Goal: Task Accomplishment & Management: Manage account settings

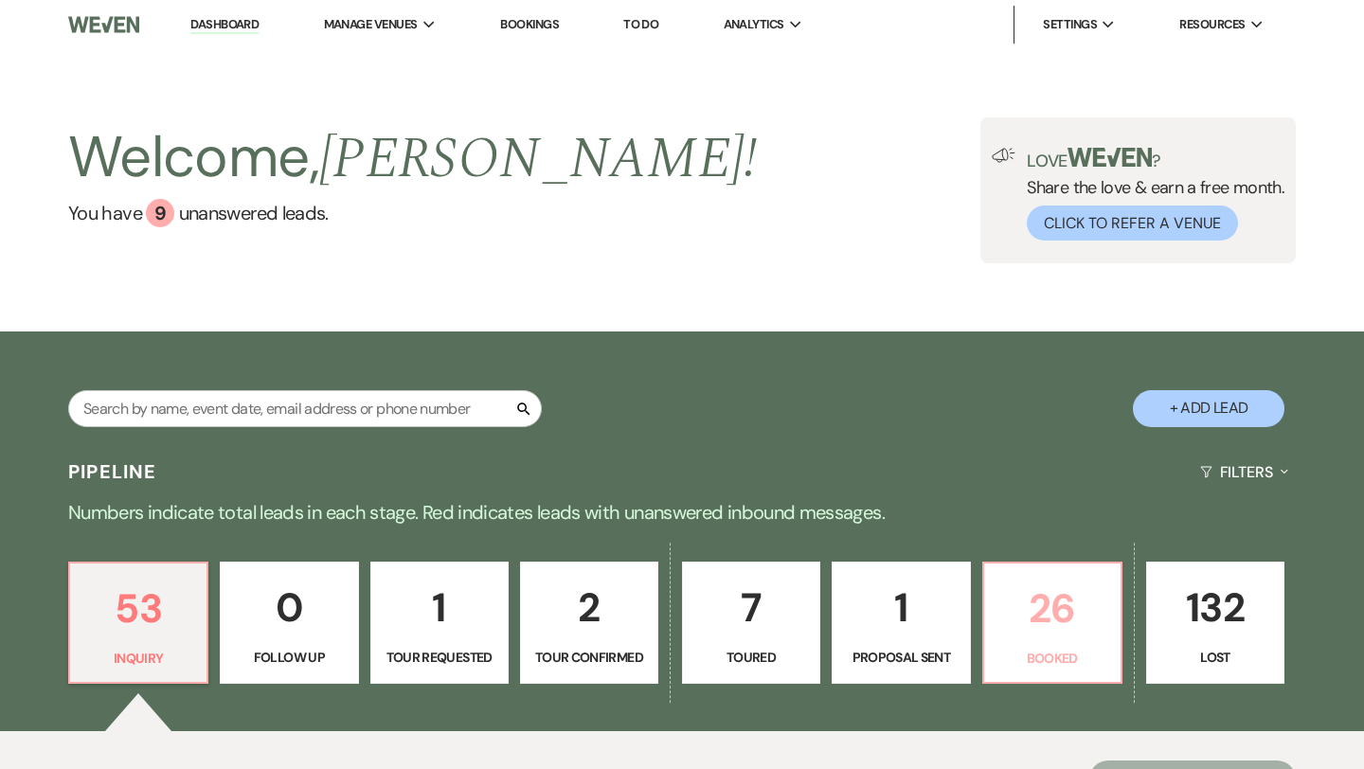
click at [1022, 596] on p "26" at bounding box center [1052, 608] width 114 height 63
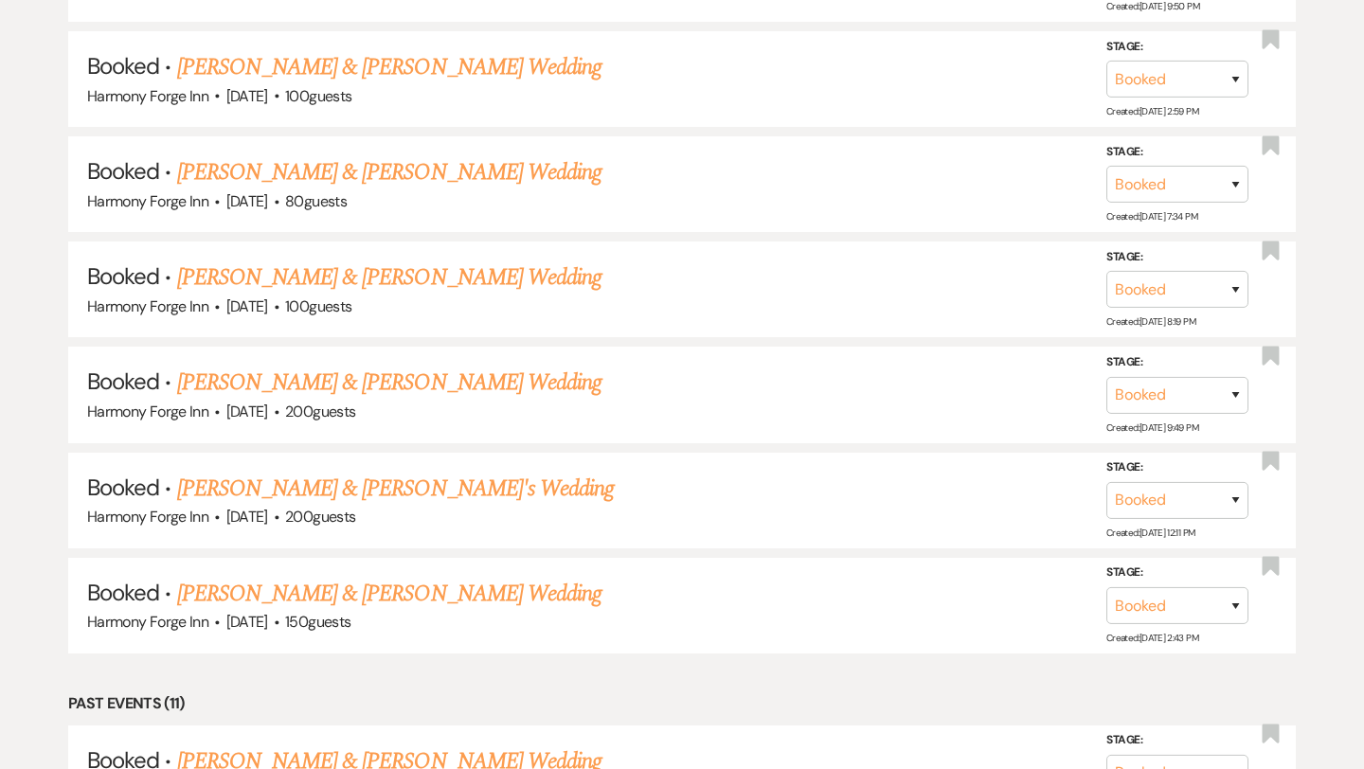
scroll to position [1876, 0]
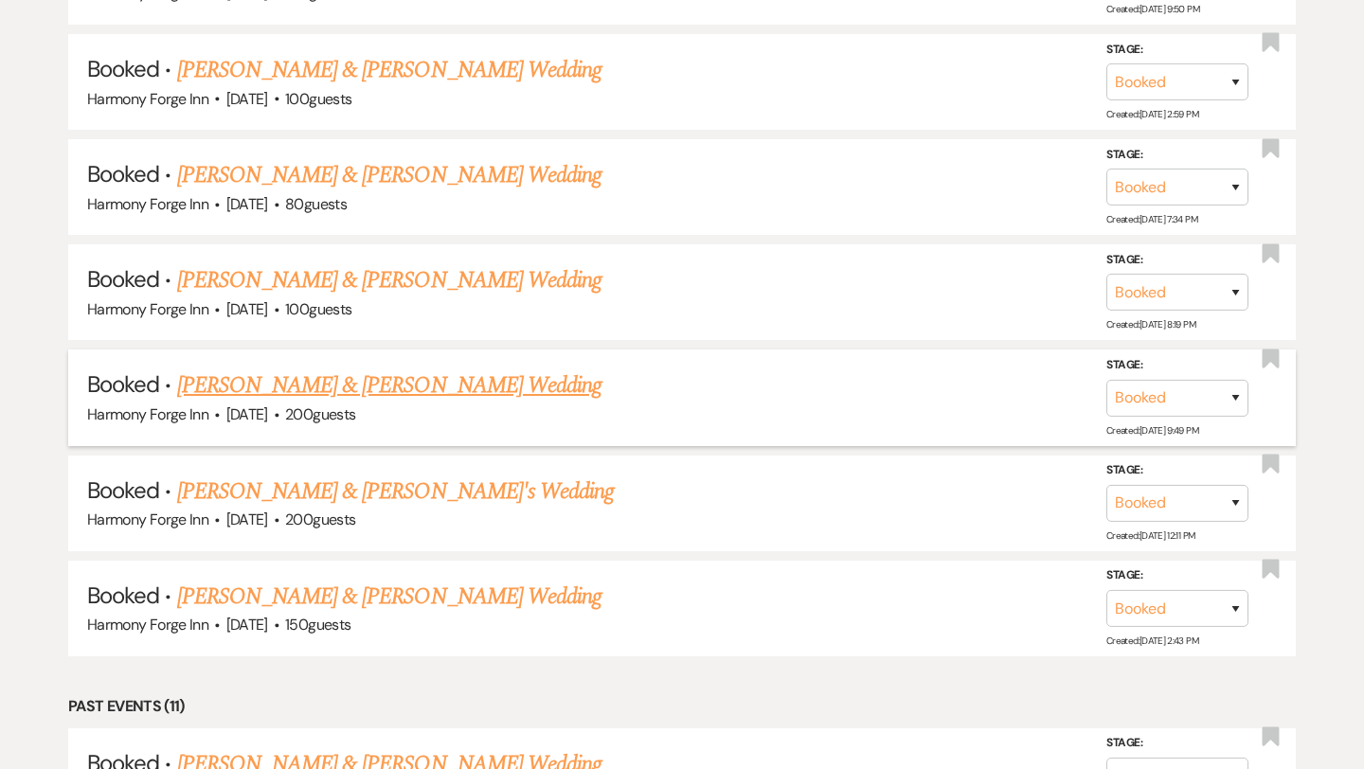
click at [457, 373] on link "[PERSON_NAME] & [PERSON_NAME] Wedding" at bounding box center [389, 385] width 424 height 34
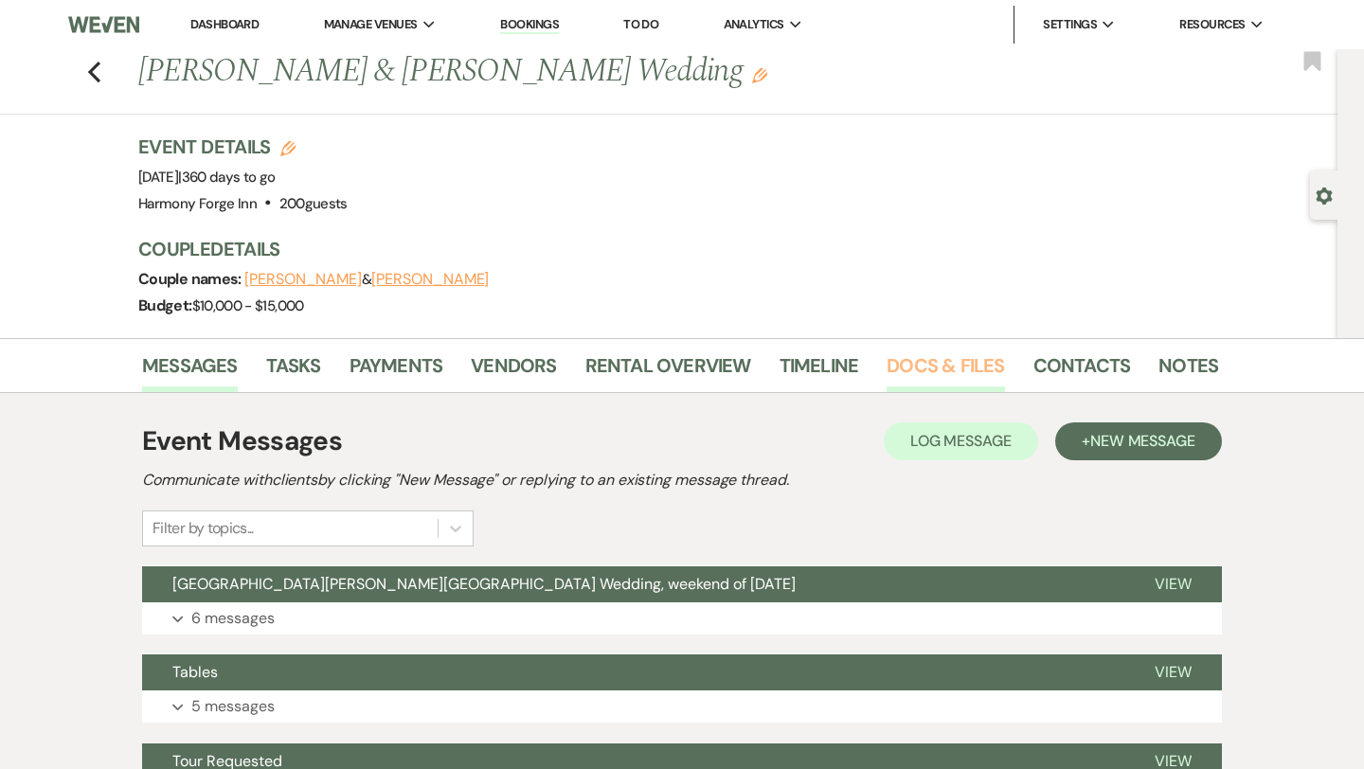
click at [932, 359] on link "Docs & Files" at bounding box center [944, 371] width 117 height 42
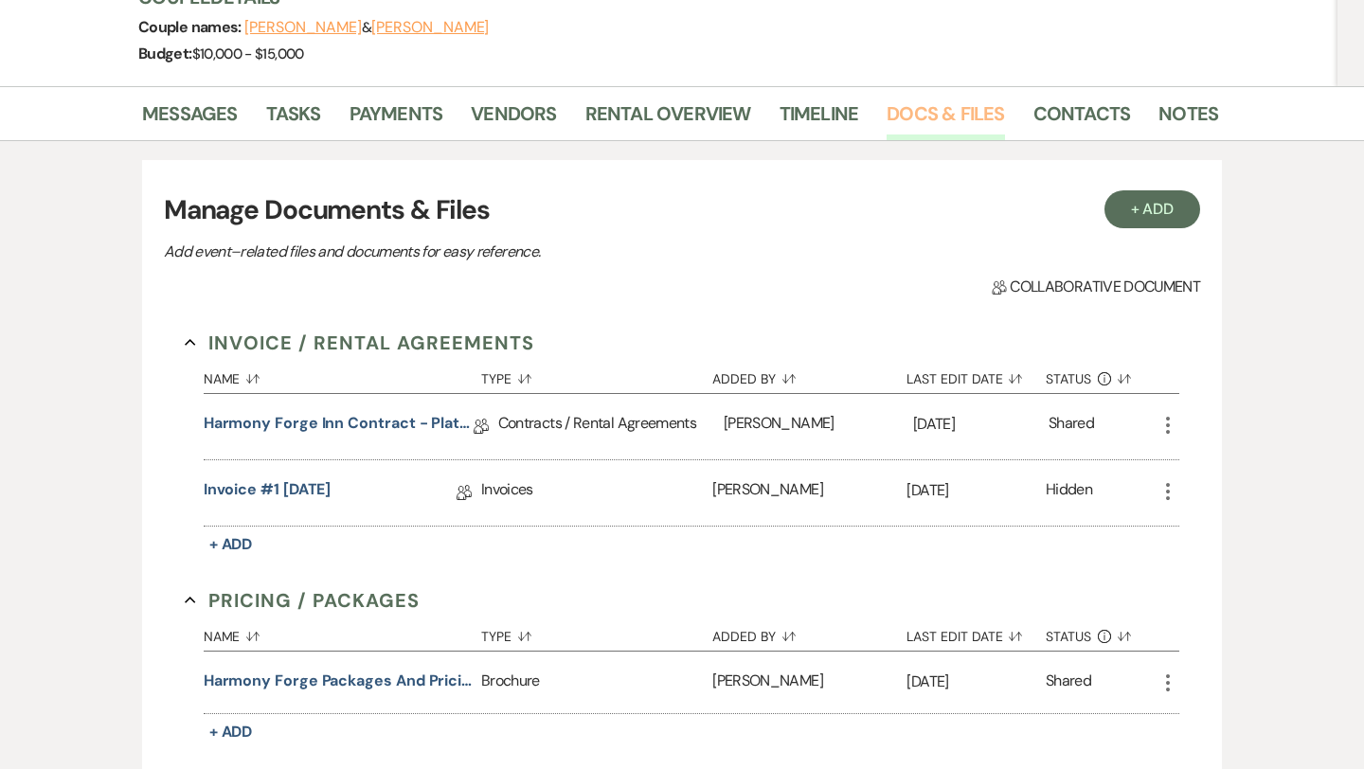
scroll to position [241, 0]
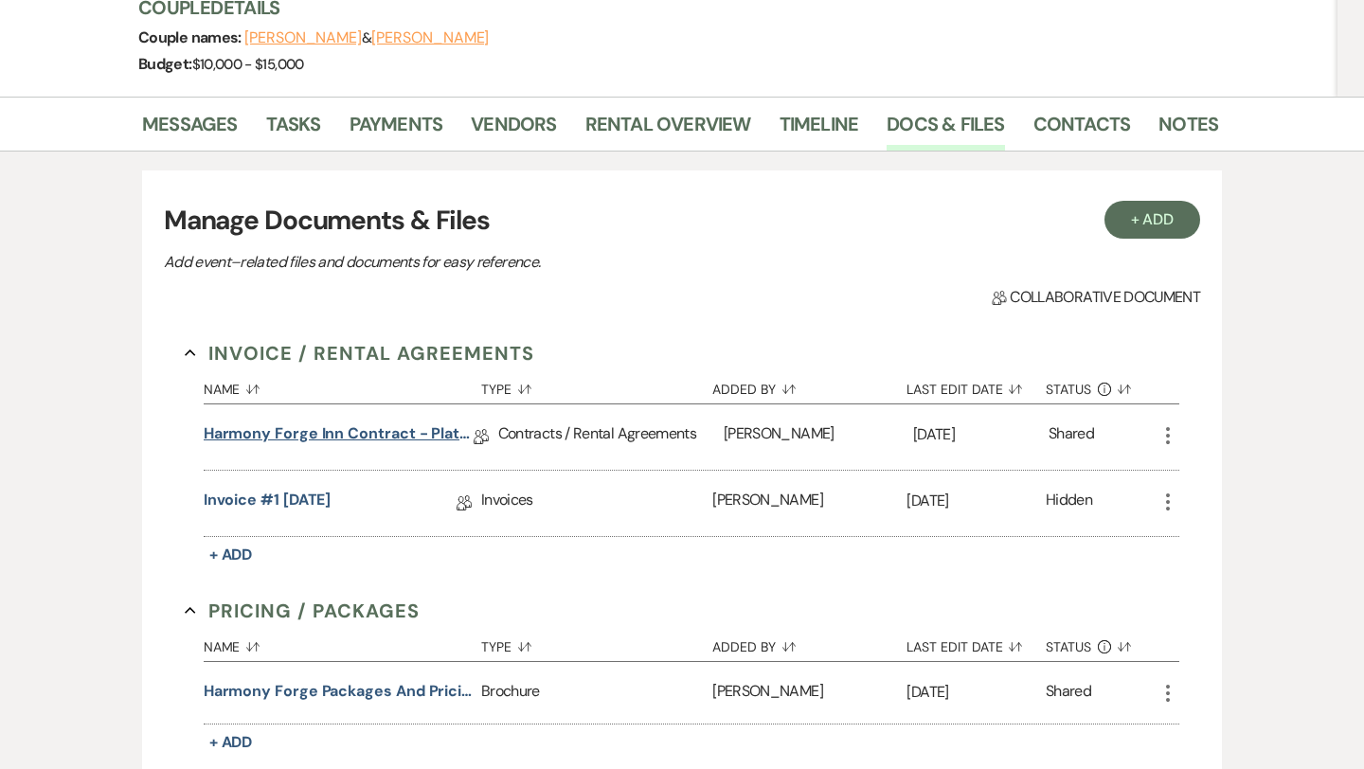
click at [422, 431] on link "Harmony Forge Inn Contract - Platinum Package" at bounding box center [339, 436] width 270 height 29
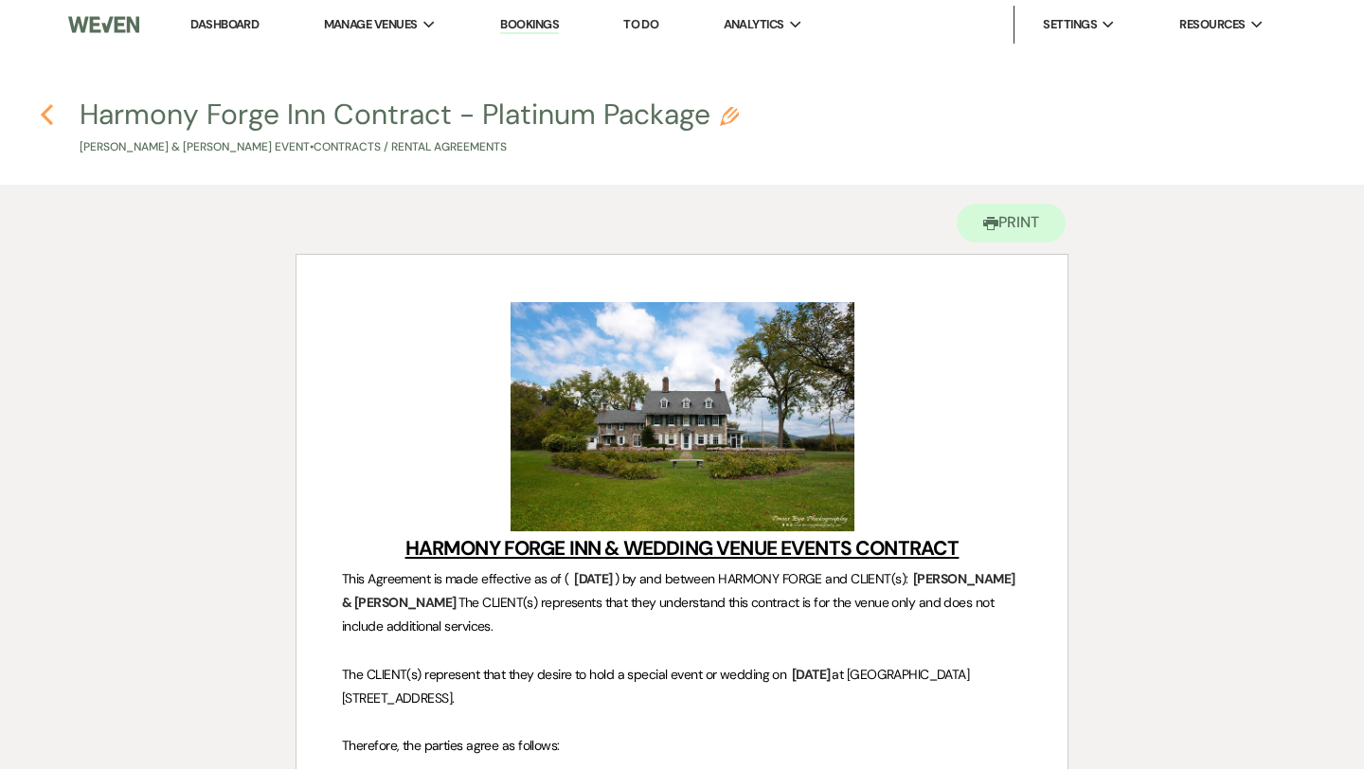
click at [50, 118] on icon "Previous" at bounding box center [47, 114] width 14 height 23
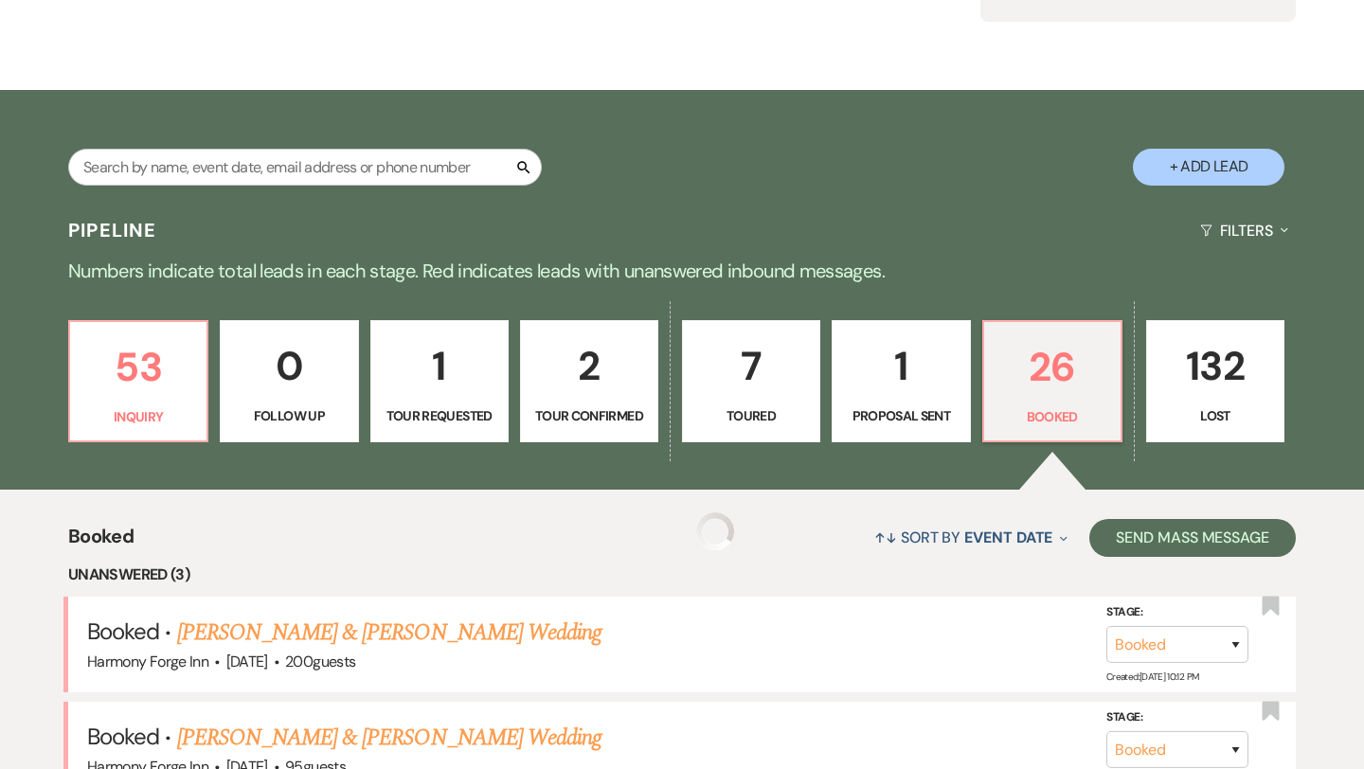
scroll to position [1876, 0]
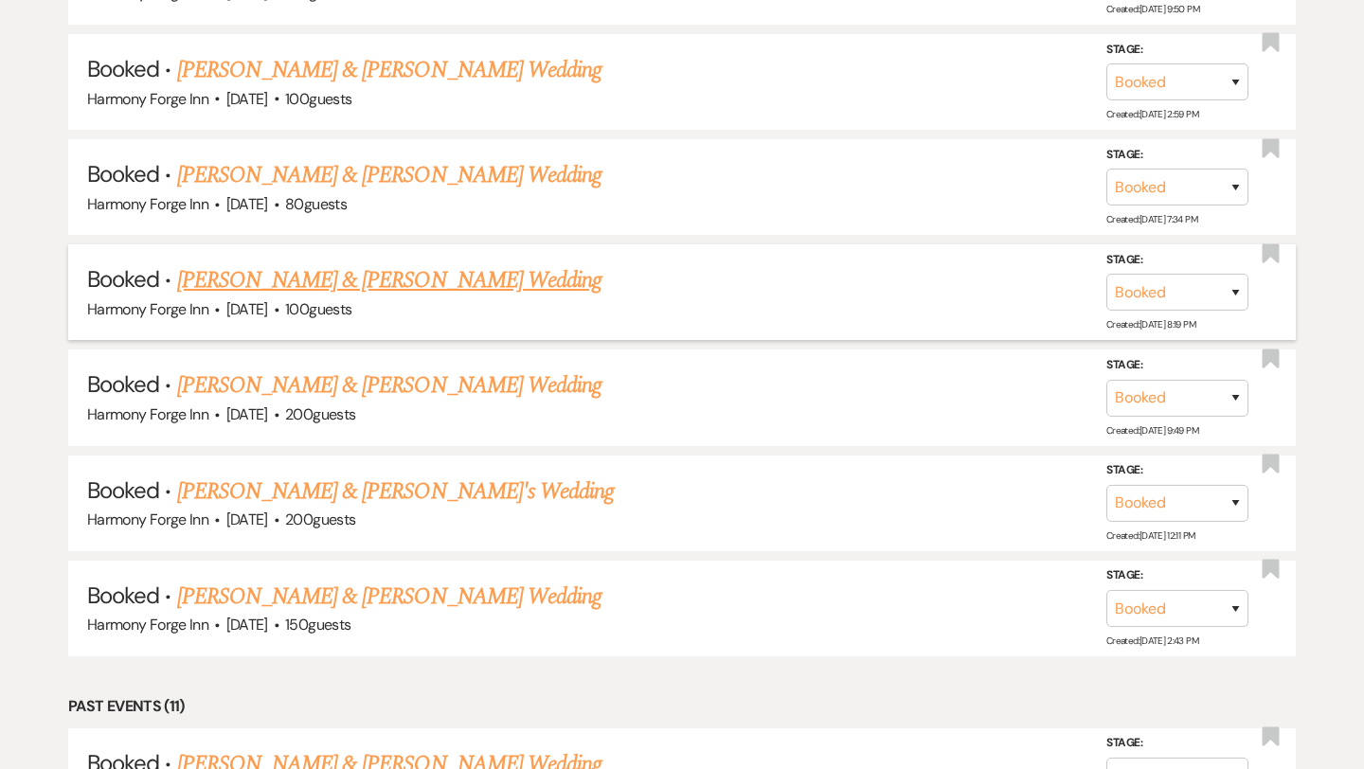
click at [355, 277] on link "[PERSON_NAME] & [PERSON_NAME] Wedding" at bounding box center [389, 280] width 424 height 34
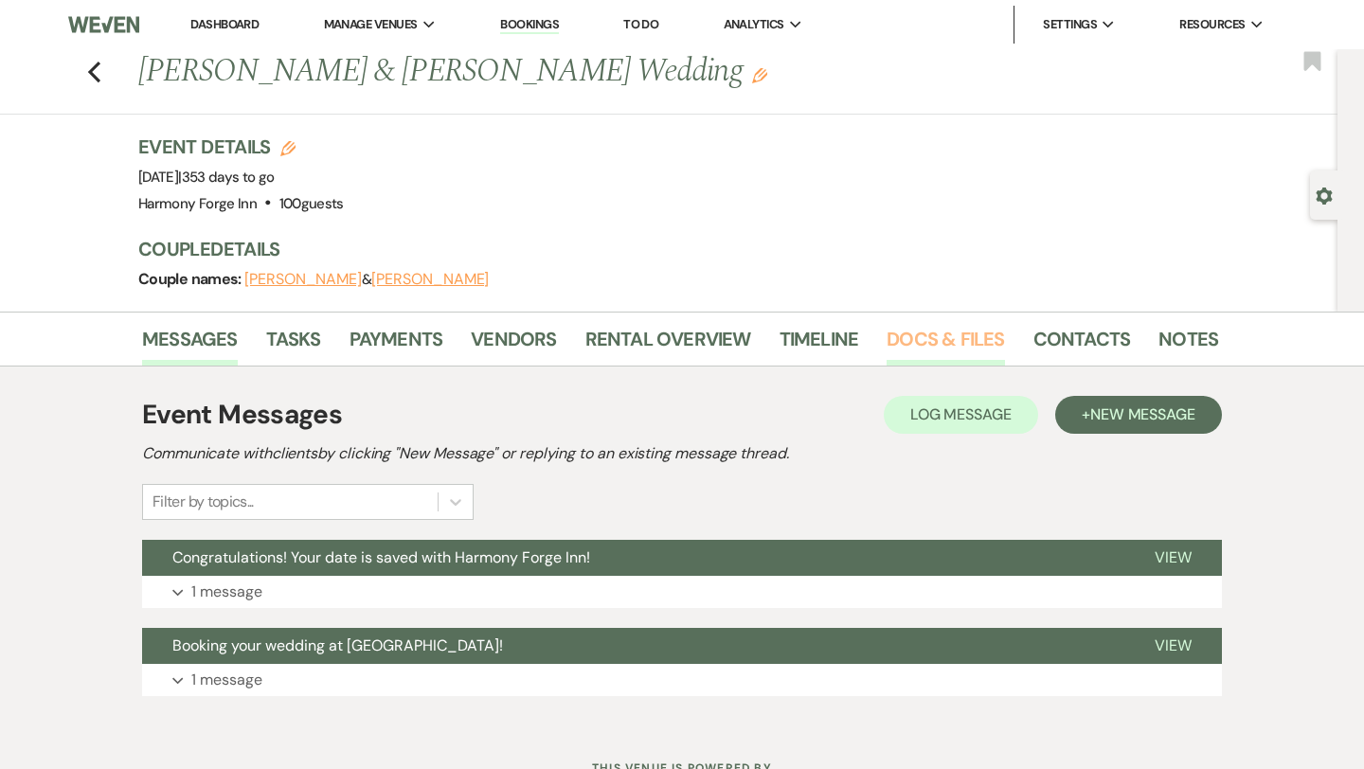
click at [912, 339] on link "Docs & Files" at bounding box center [944, 345] width 117 height 42
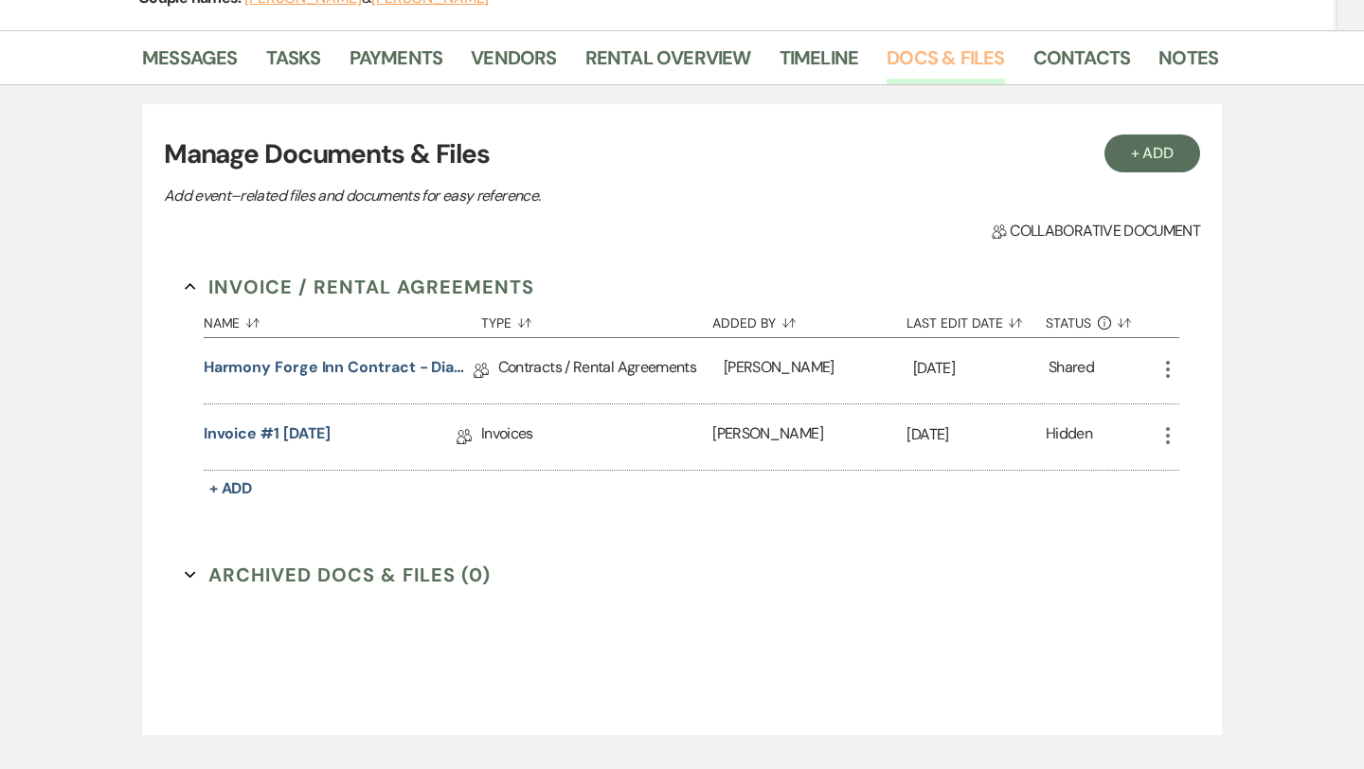
scroll to position [287, 0]
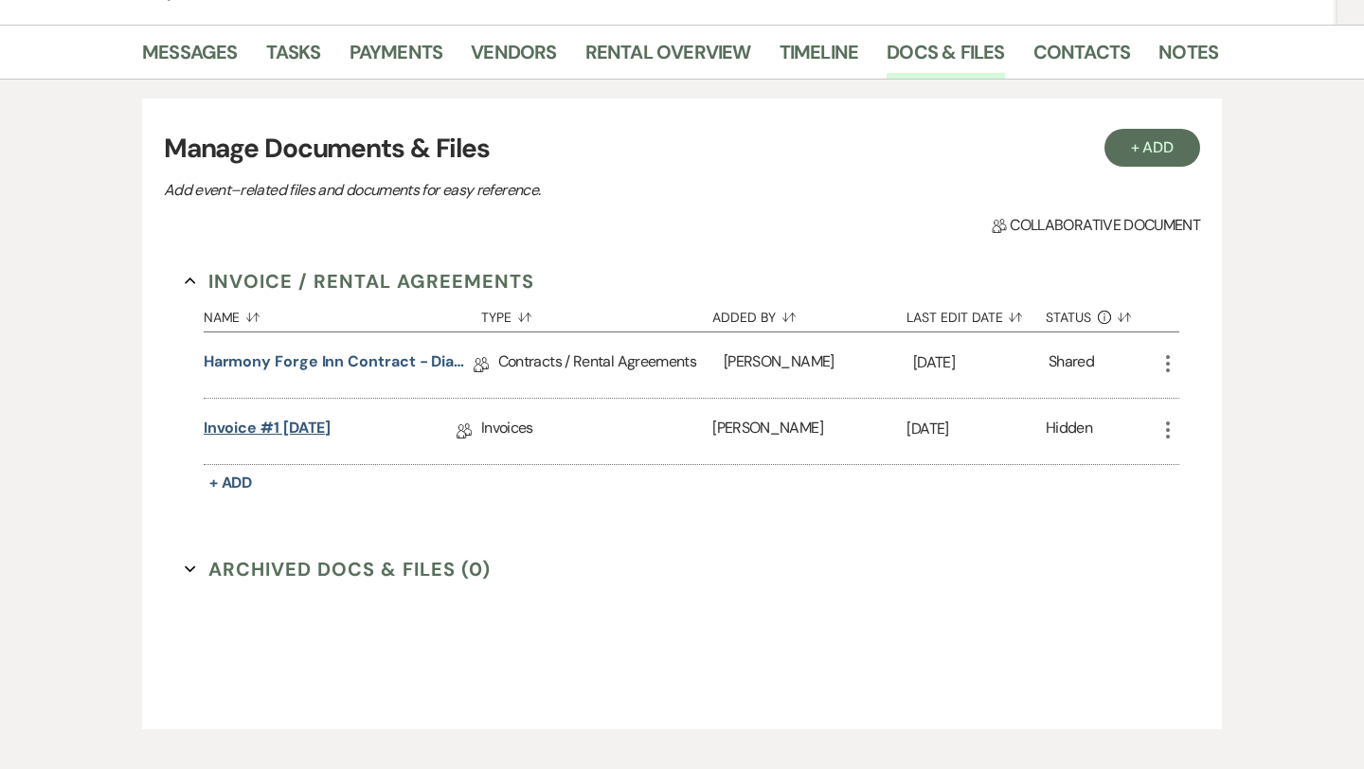
click at [324, 431] on link "Invoice #1 [DATE]" at bounding box center [268, 431] width 128 height 29
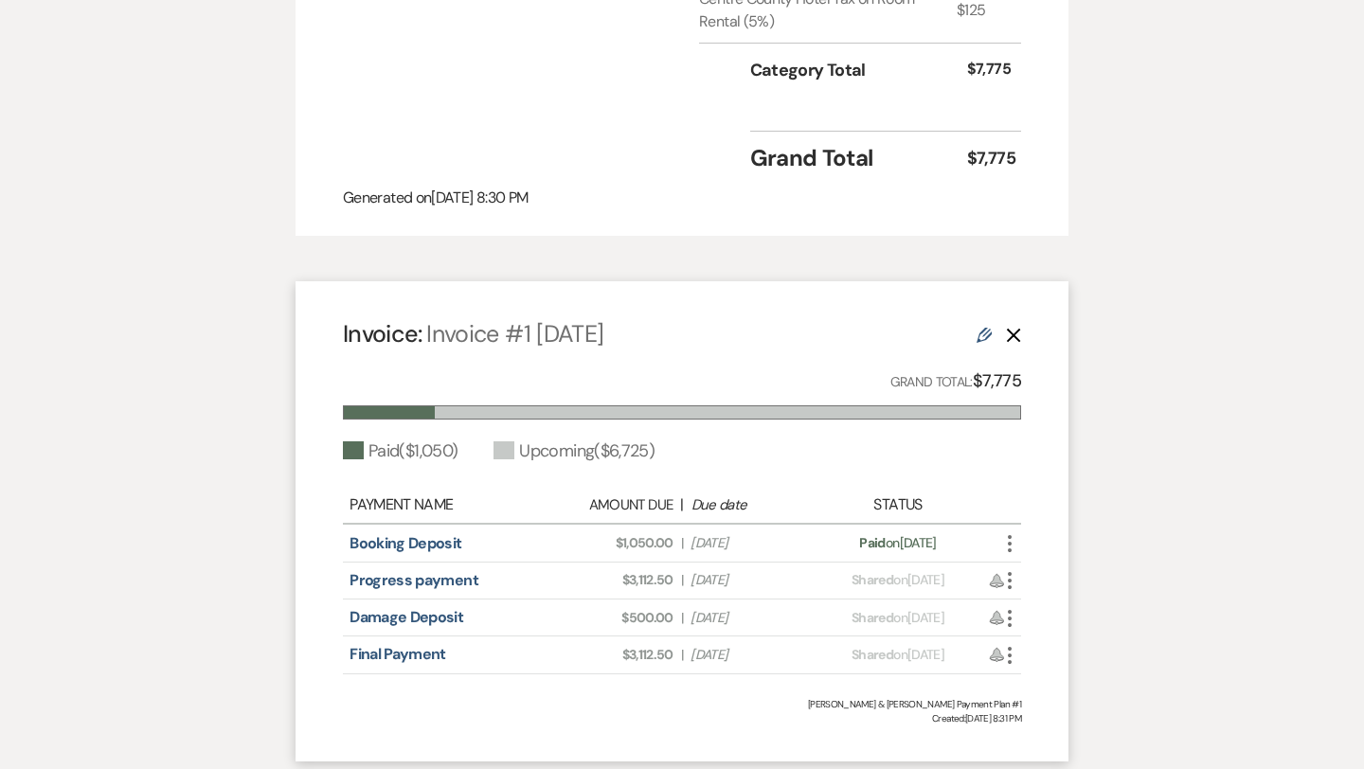
scroll to position [1030, 0]
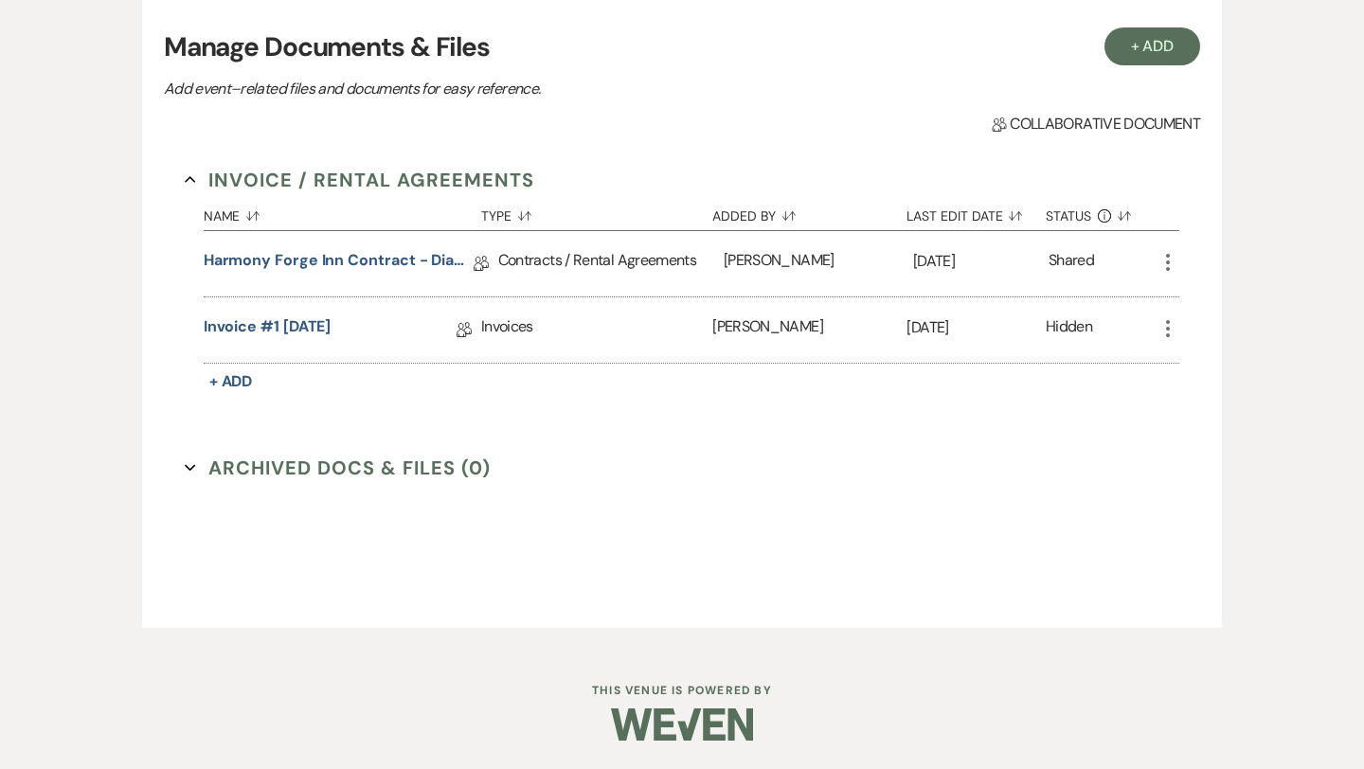
scroll to position [287, 0]
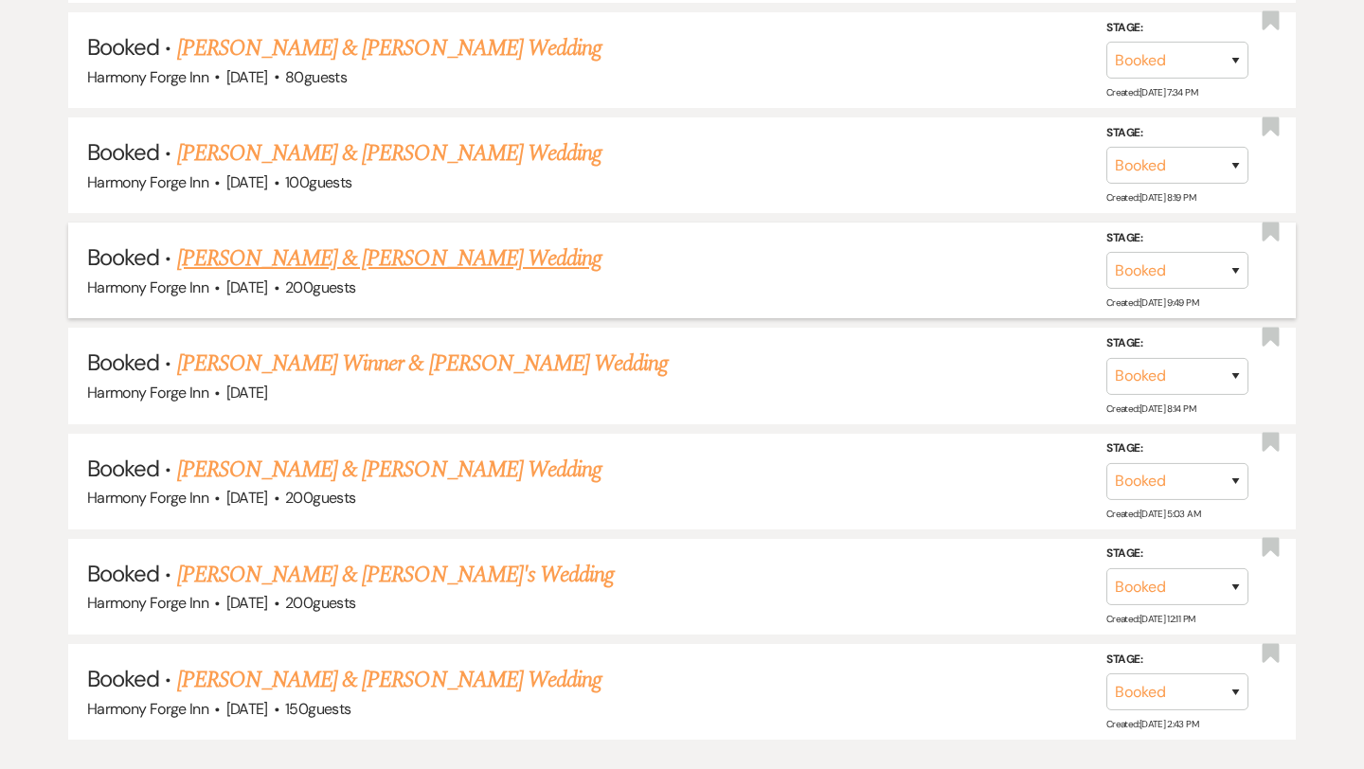
scroll to position [1901, 0]
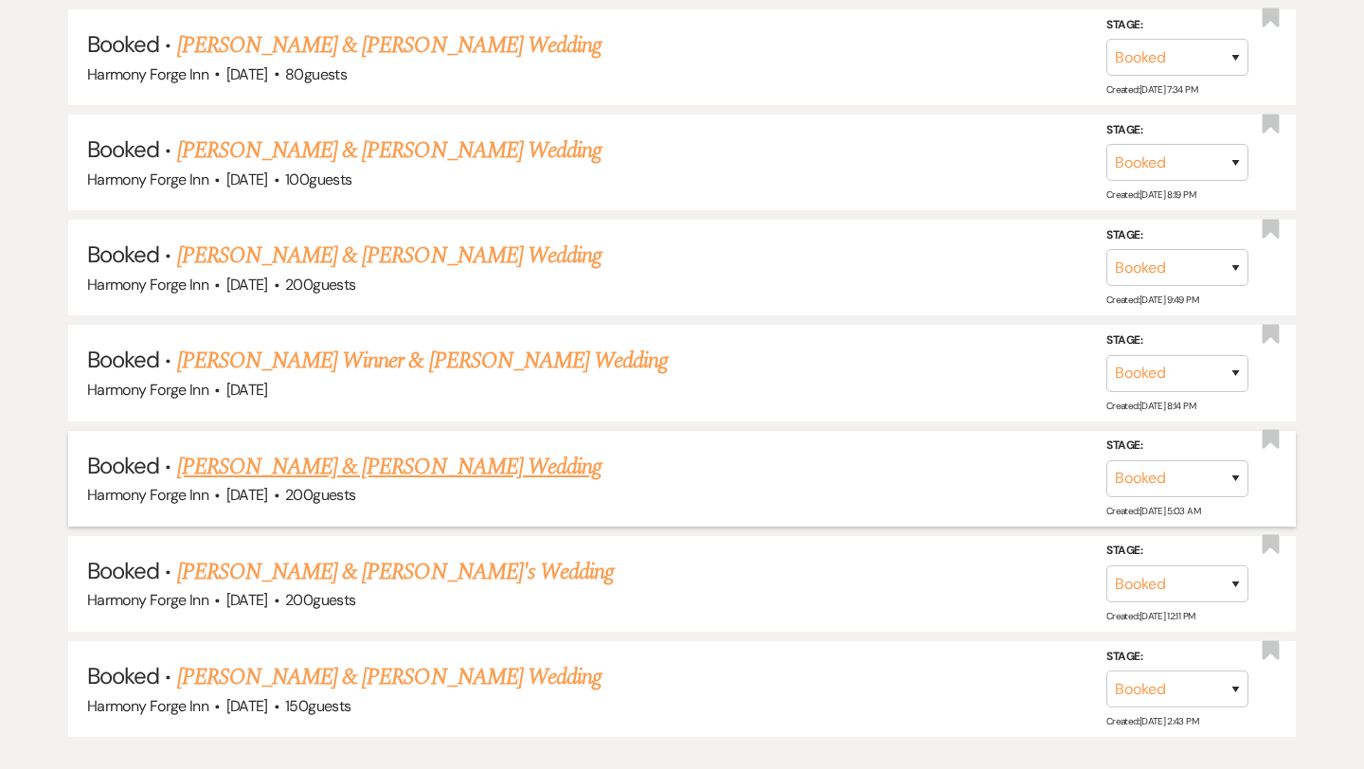
click at [348, 452] on link "[PERSON_NAME] & [PERSON_NAME] Wedding" at bounding box center [389, 467] width 424 height 34
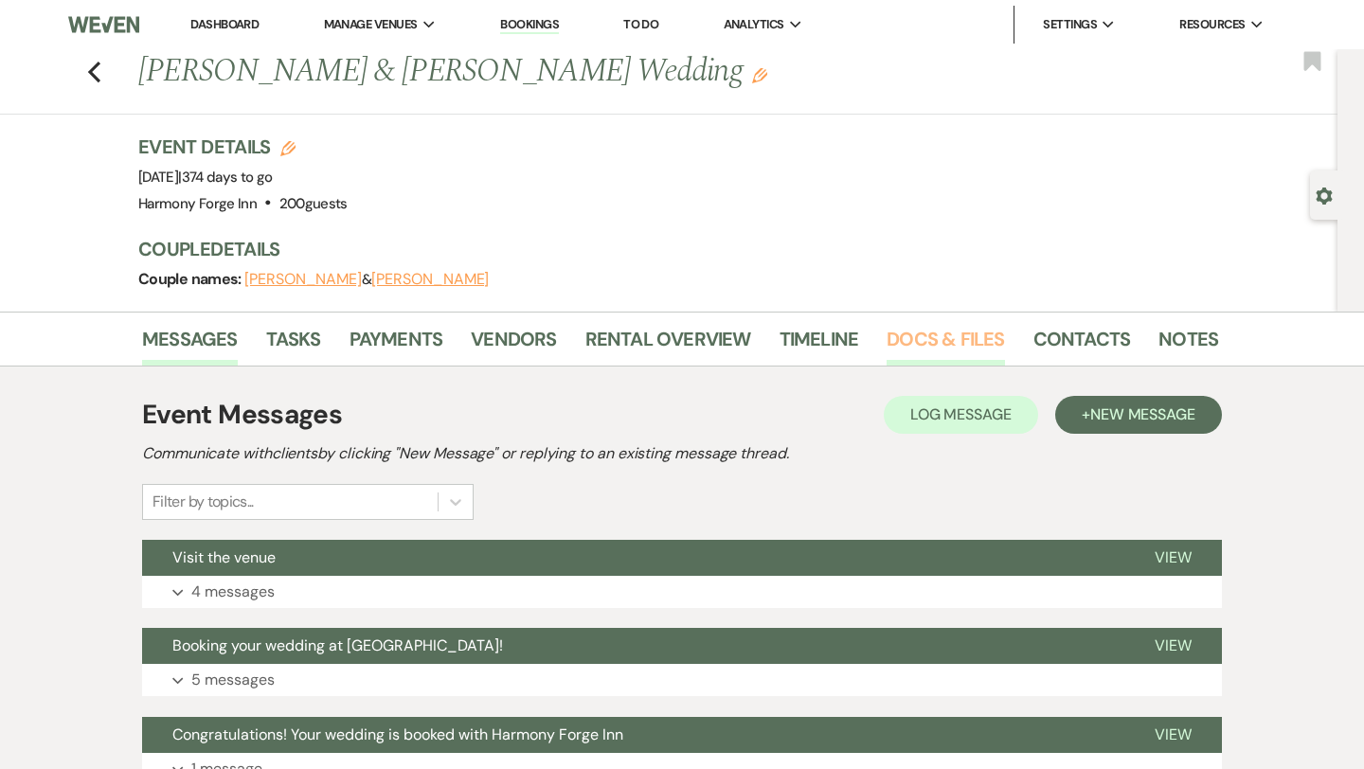
click at [914, 344] on link "Docs & Files" at bounding box center [944, 345] width 117 height 42
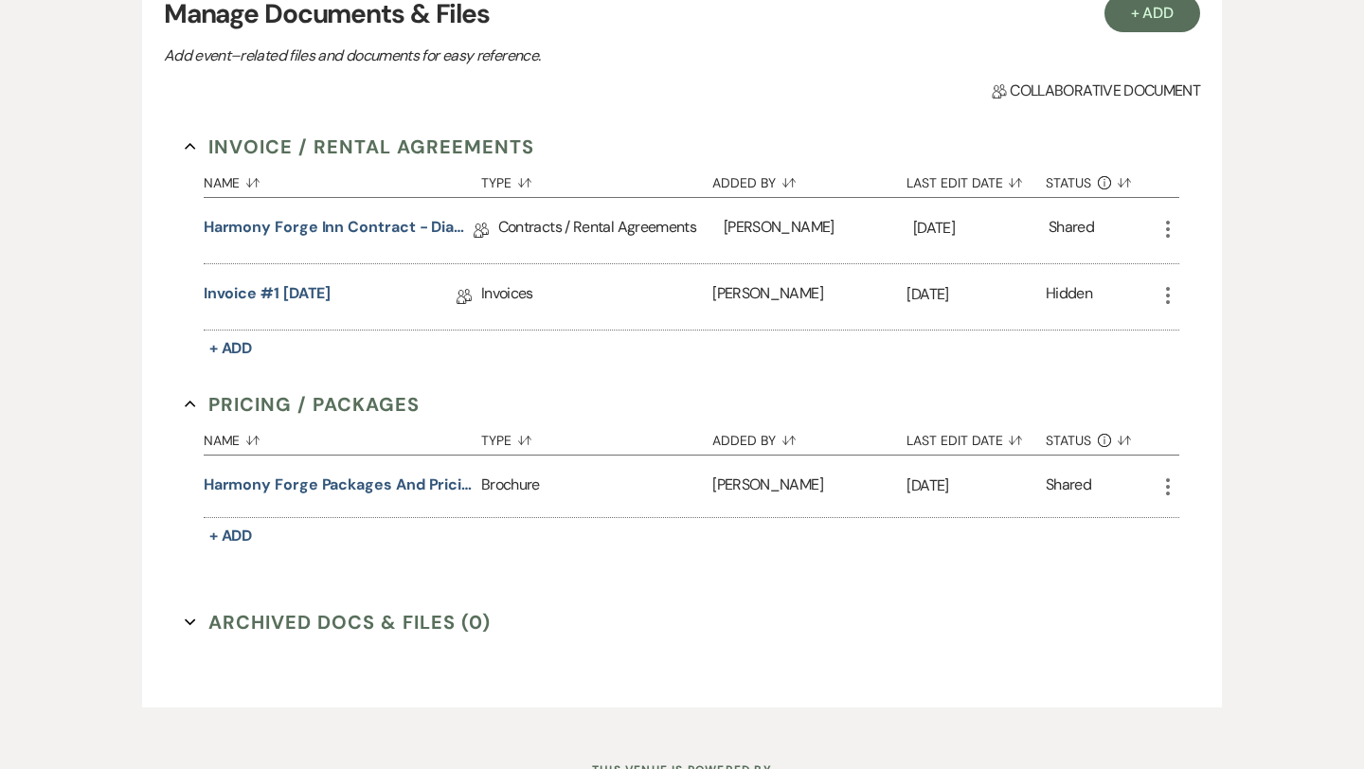
scroll to position [499, 0]
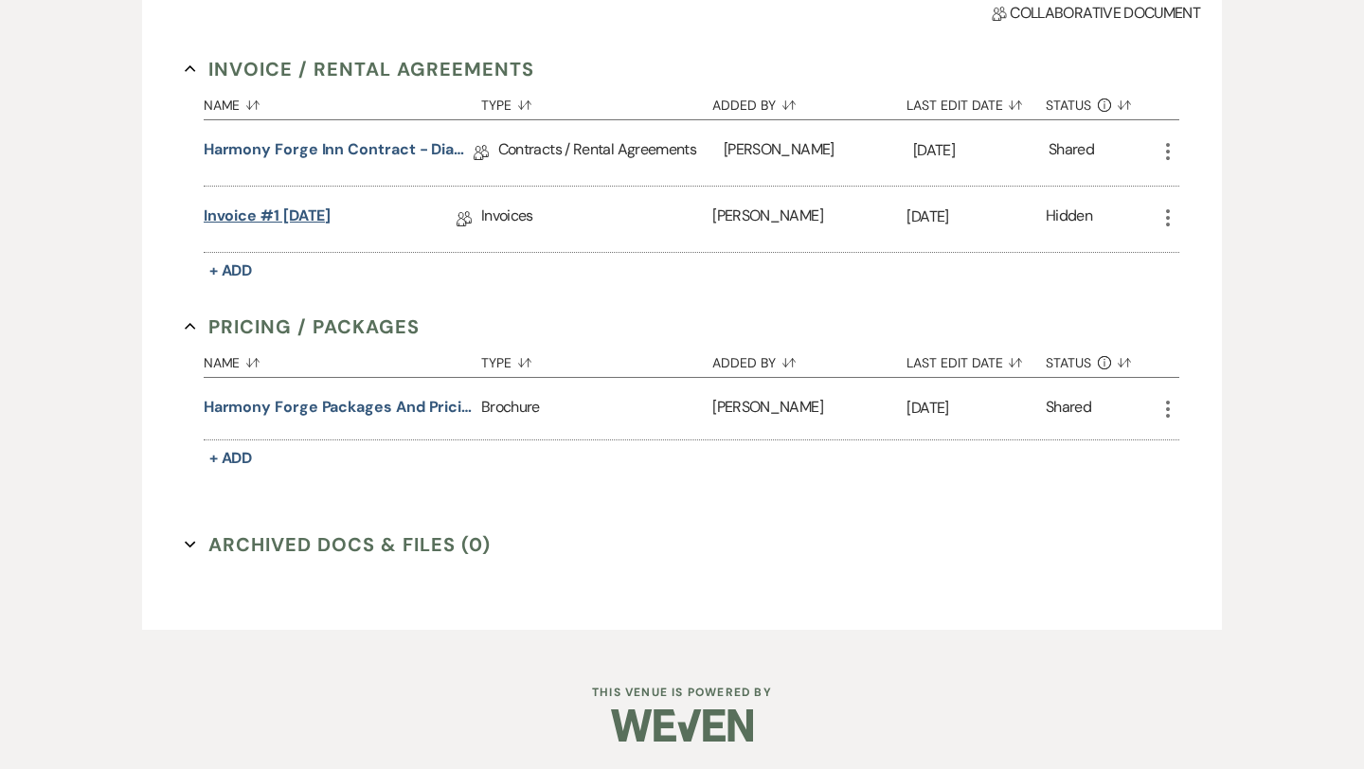
click at [322, 224] on link "Invoice #1 [DATE]" at bounding box center [268, 219] width 128 height 29
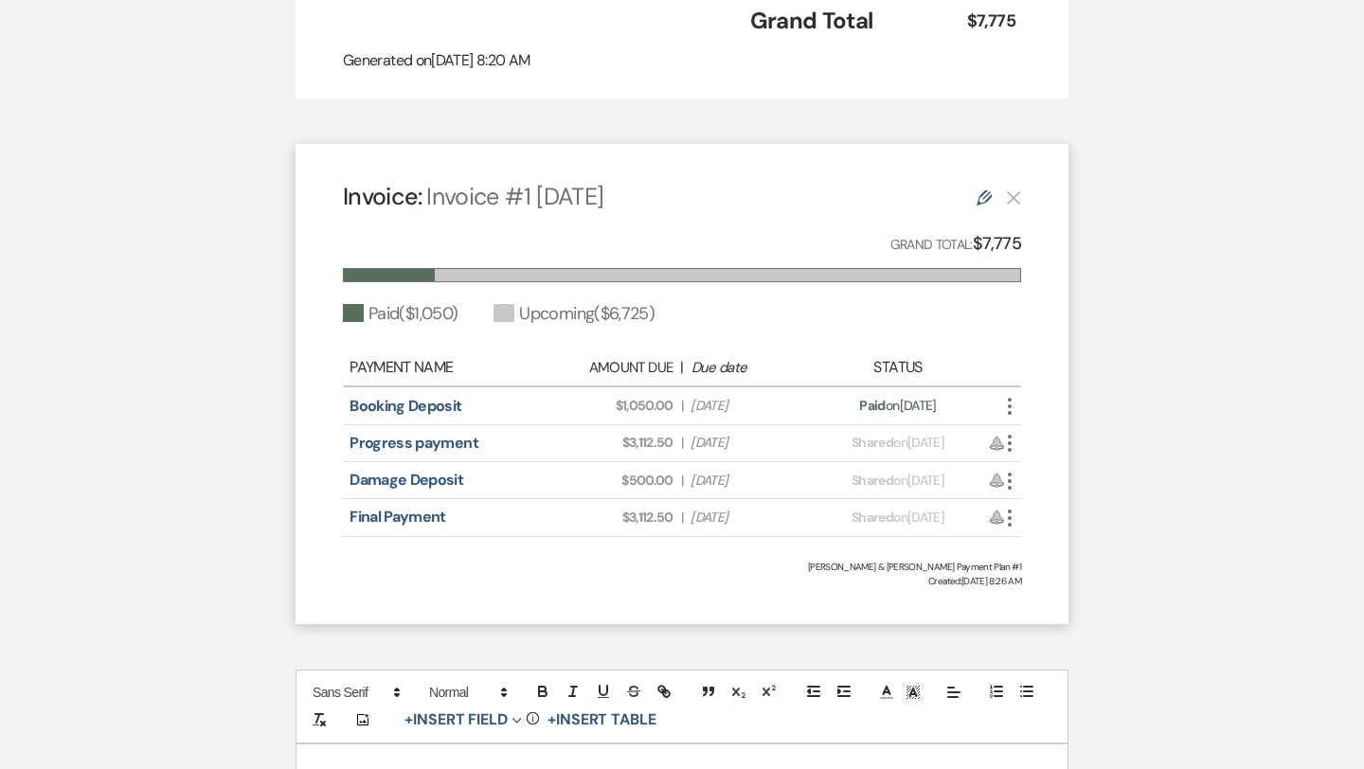
scroll to position [1166, 0]
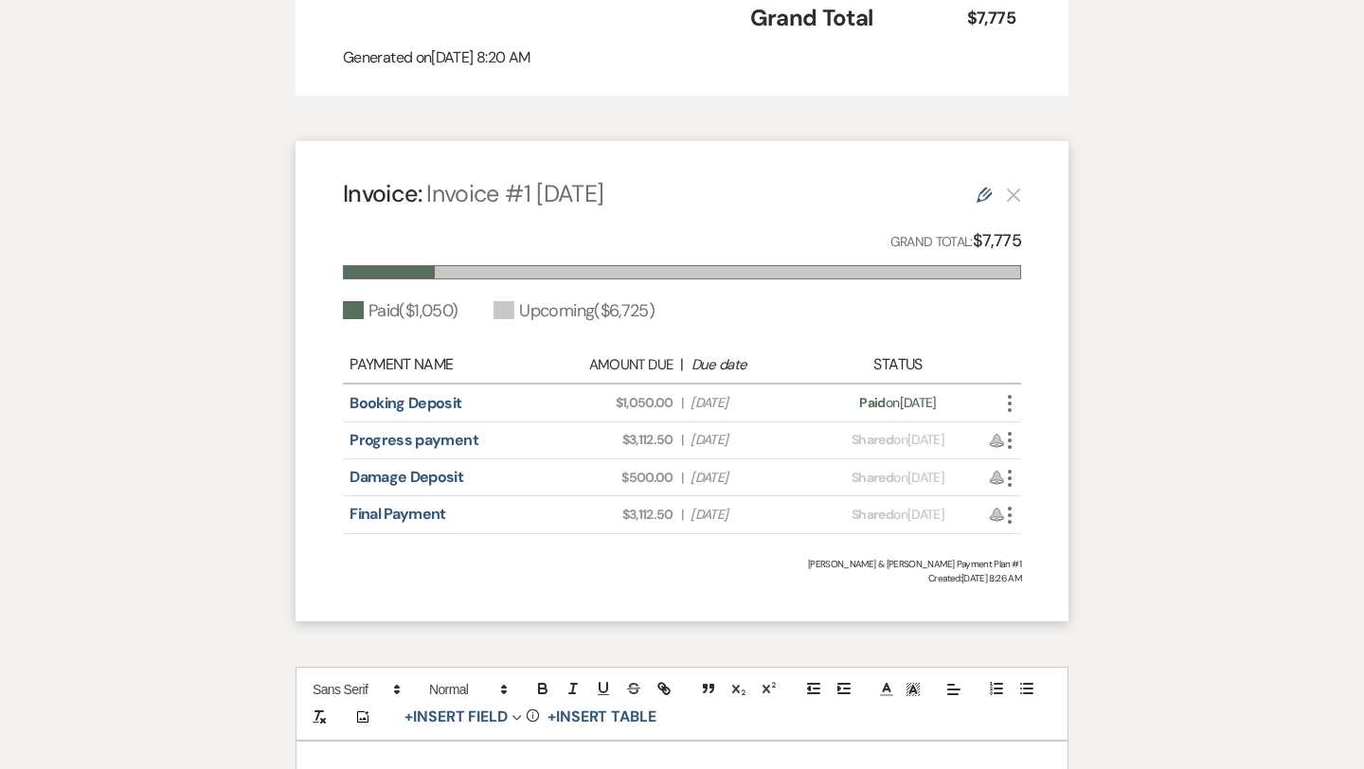
scroll to position [499, 0]
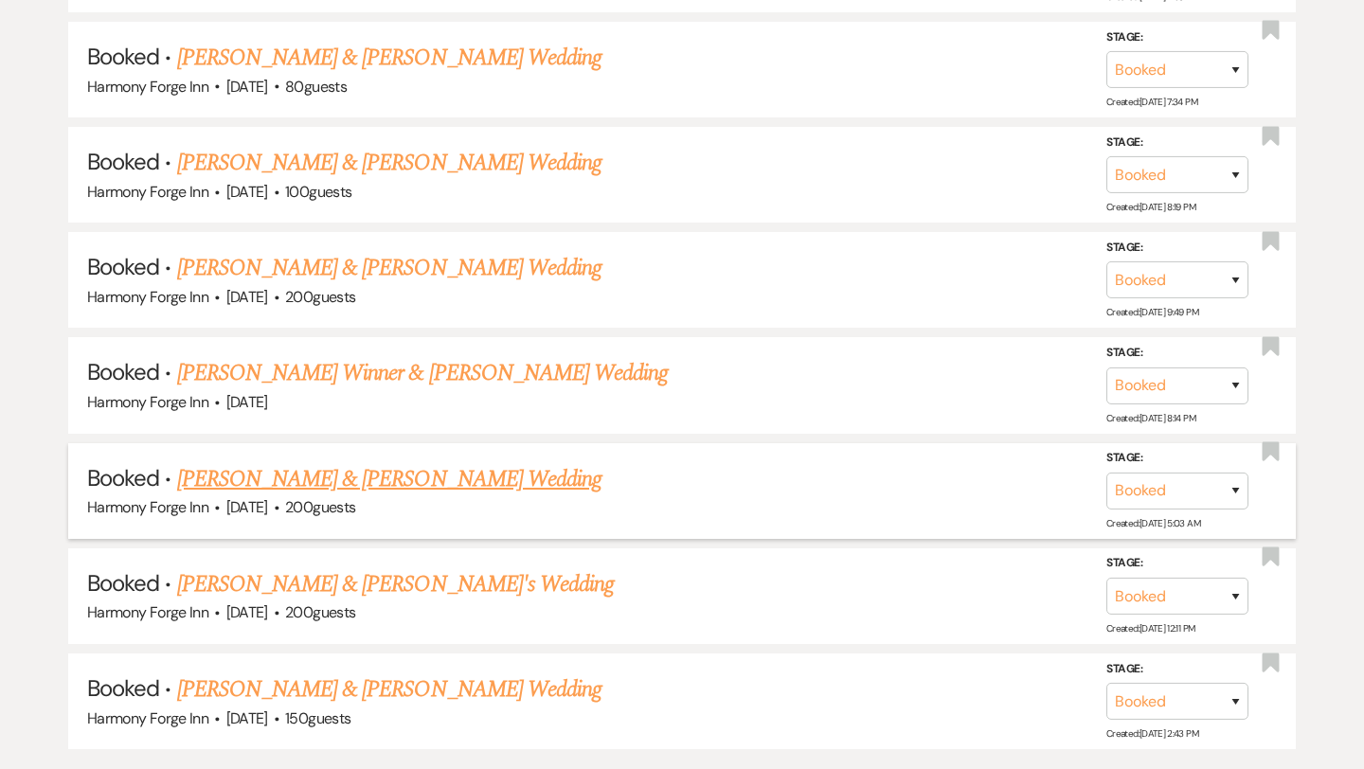
scroll to position [1860, 0]
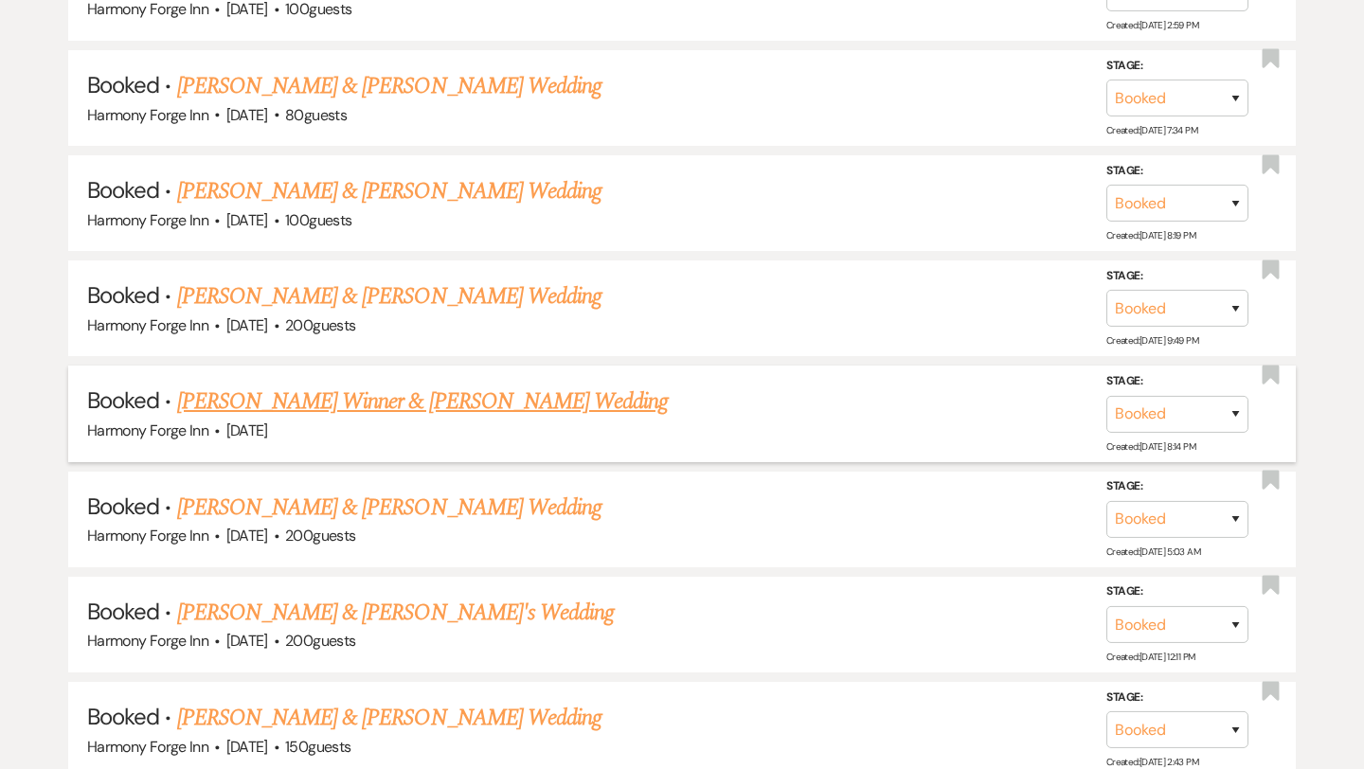
click at [462, 392] on link "[PERSON_NAME] Winner & [PERSON_NAME] Wedding" at bounding box center [422, 401] width 491 height 34
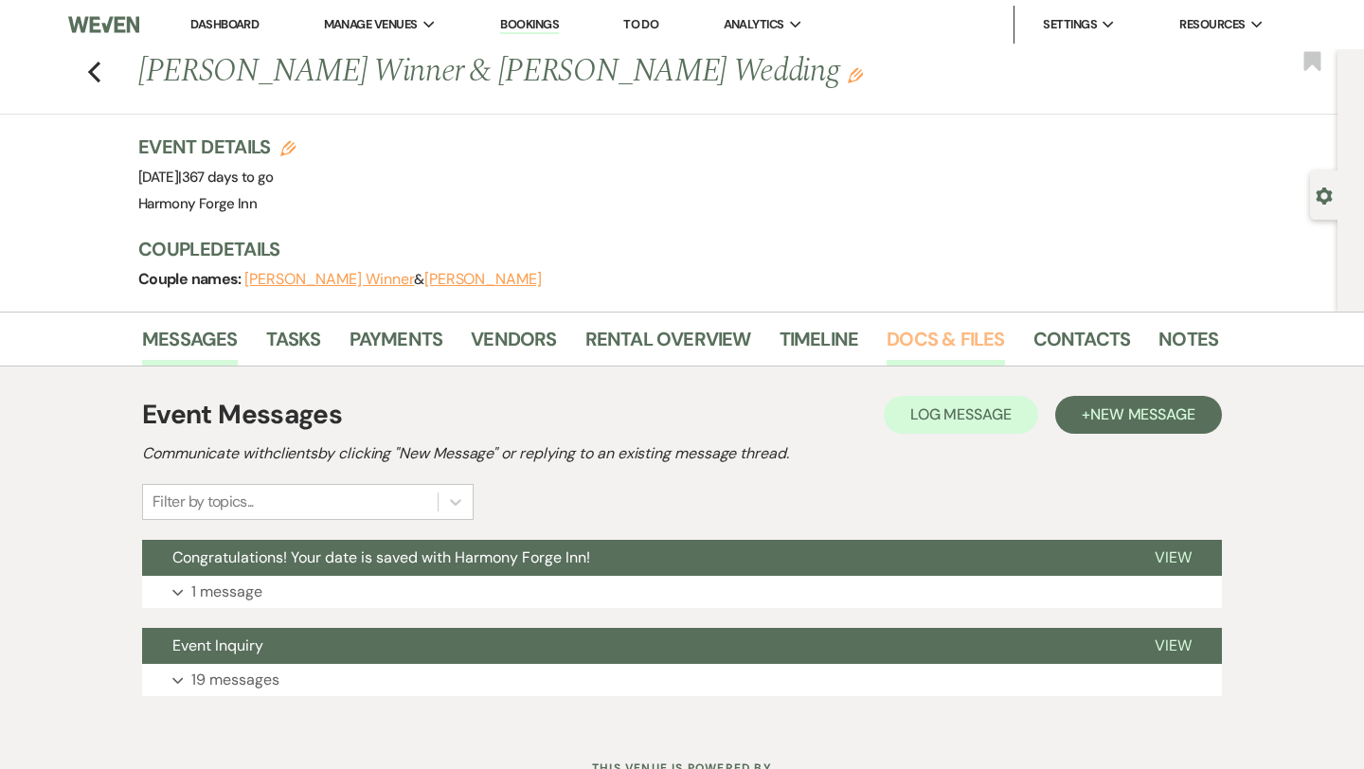
click at [939, 334] on link "Docs & Files" at bounding box center [944, 345] width 117 height 42
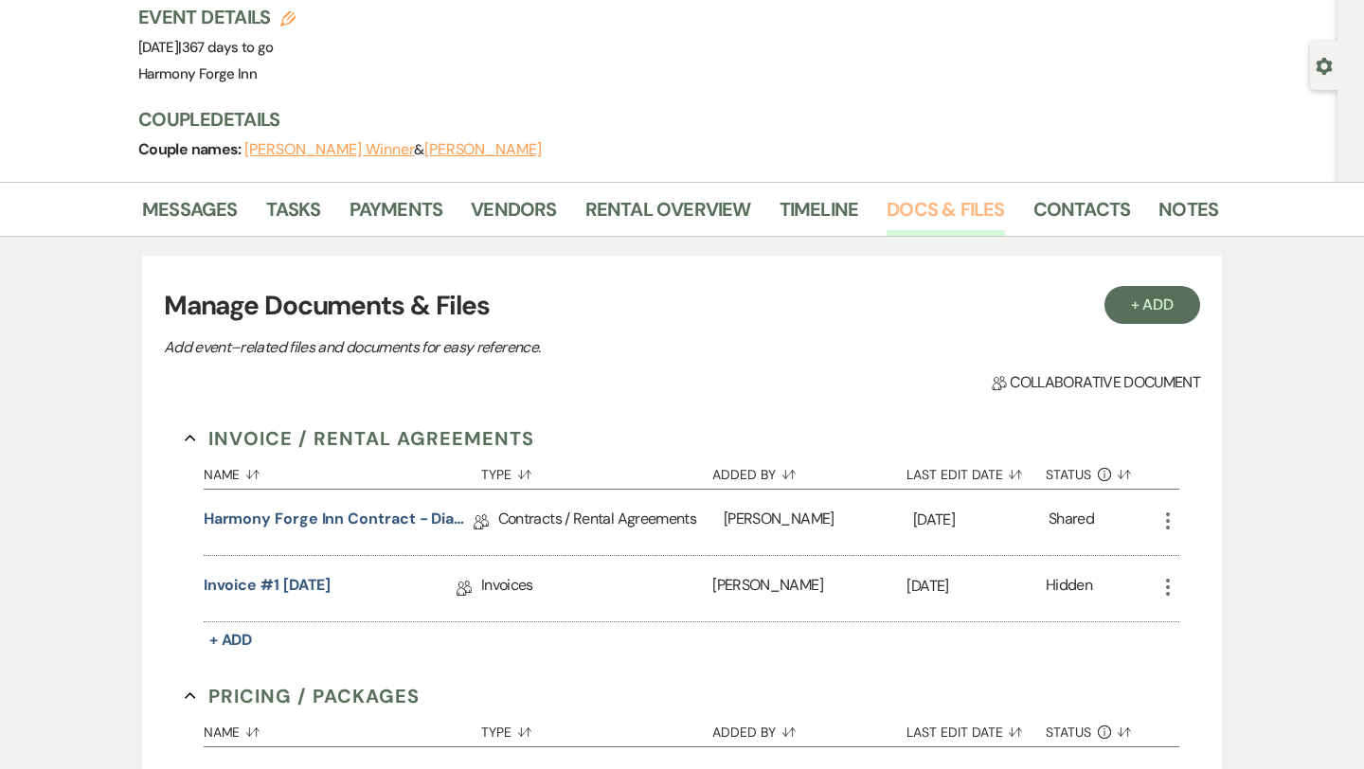
scroll to position [223, 0]
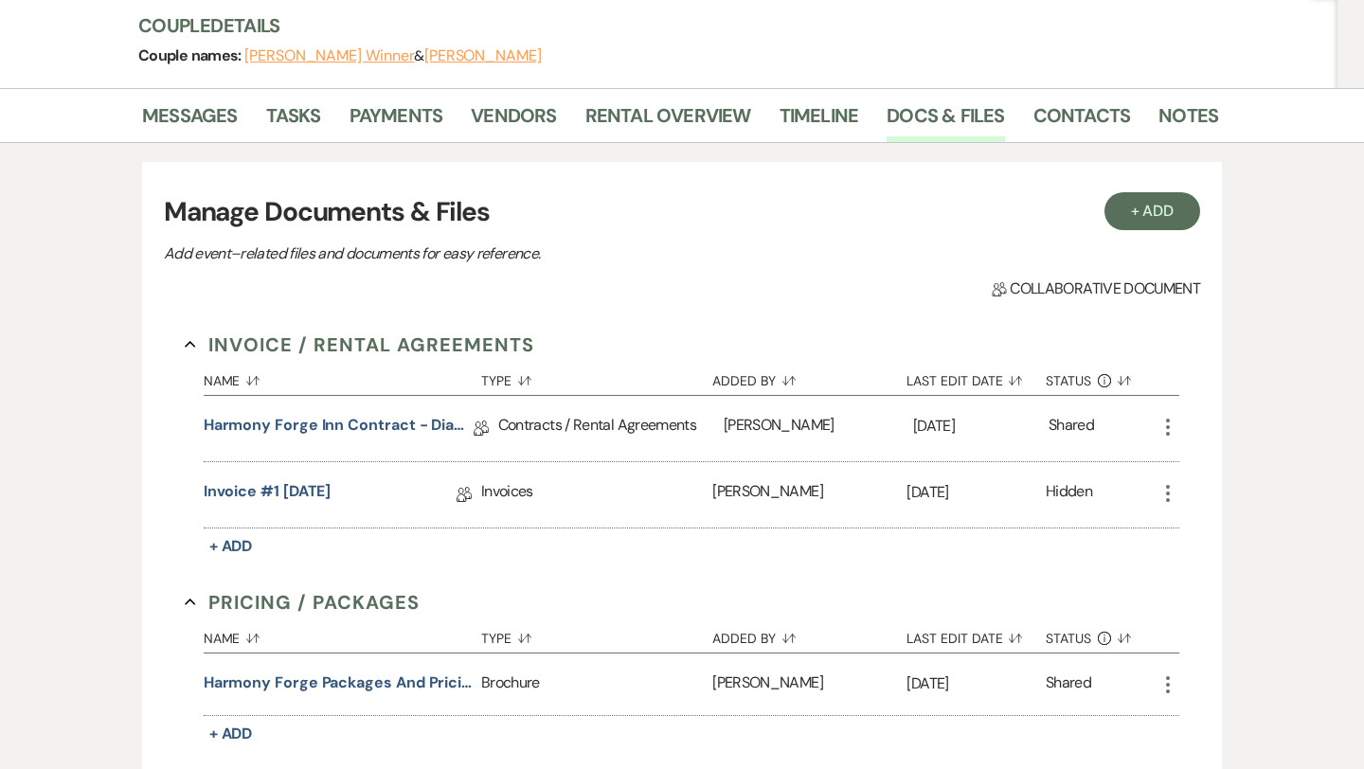
click at [509, 489] on div "Invoices" at bounding box center [596, 494] width 231 height 65
click at [322, 491] on link "Invoice #1 [DATE]" at bounding box center [268, 494] width 128 height 29
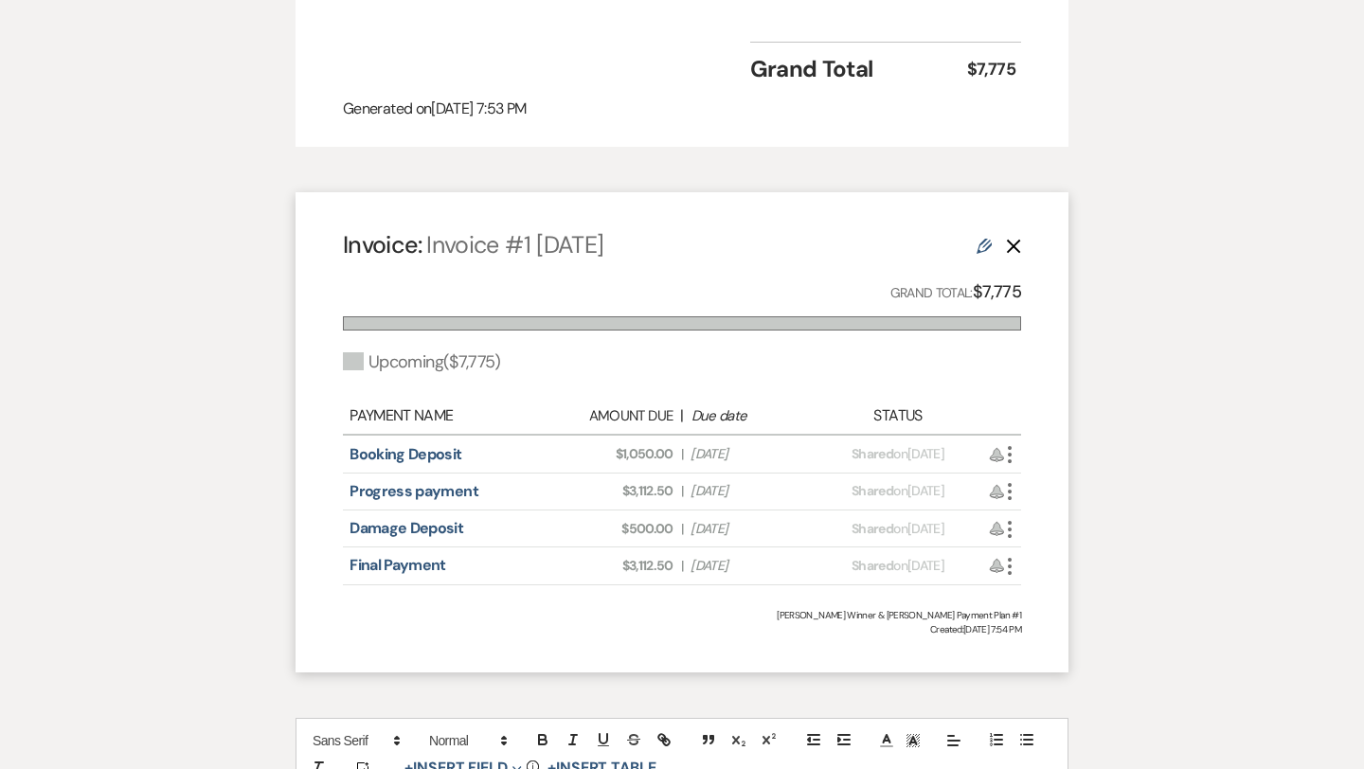
scroll to position [1120, 0]
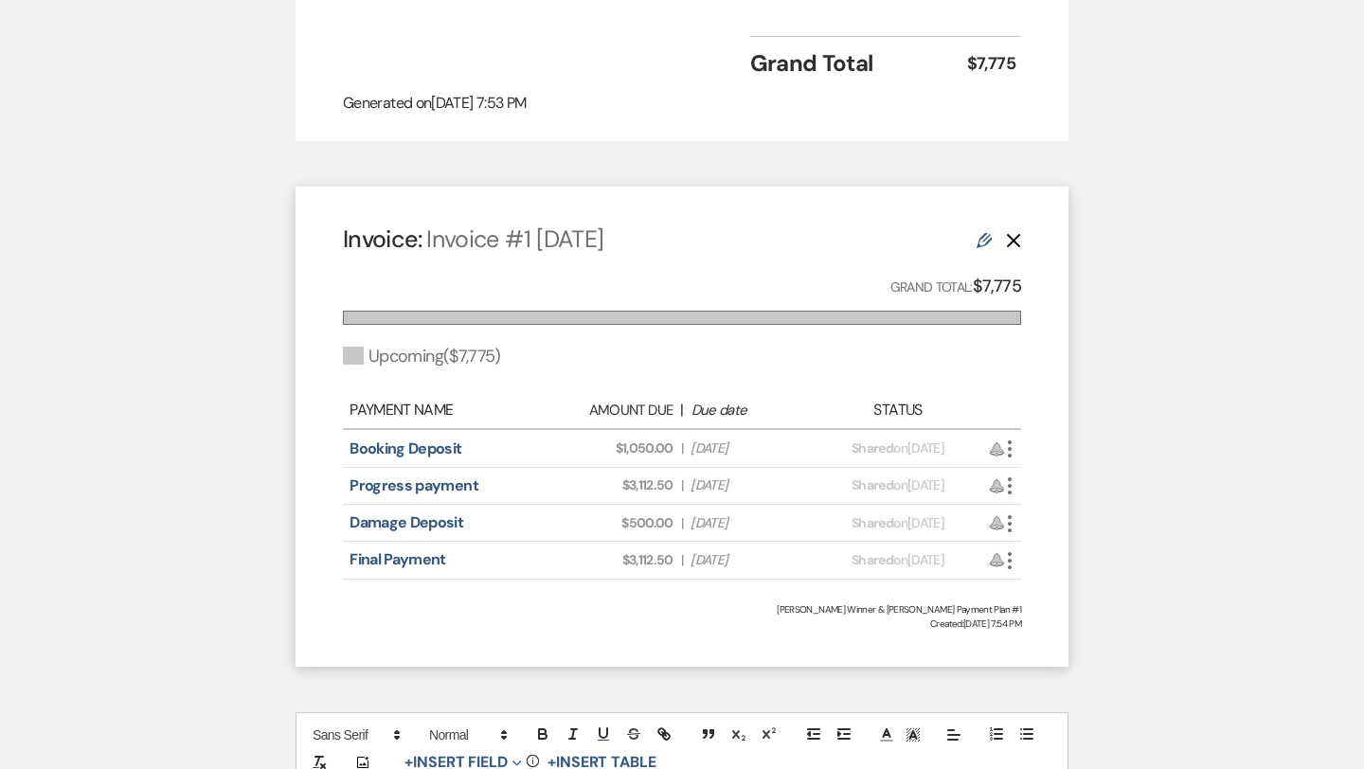
scroll to position [223, 0]
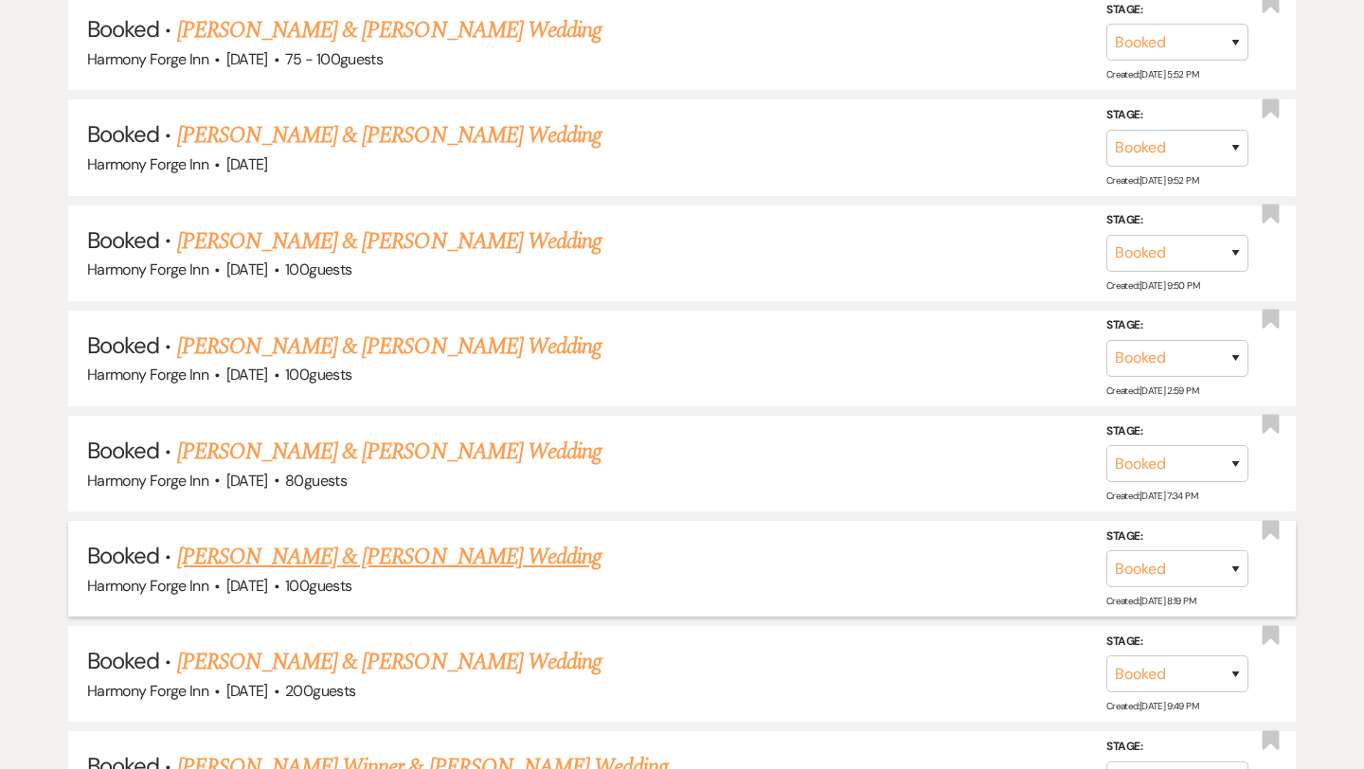
scroll to position [1488, 0]
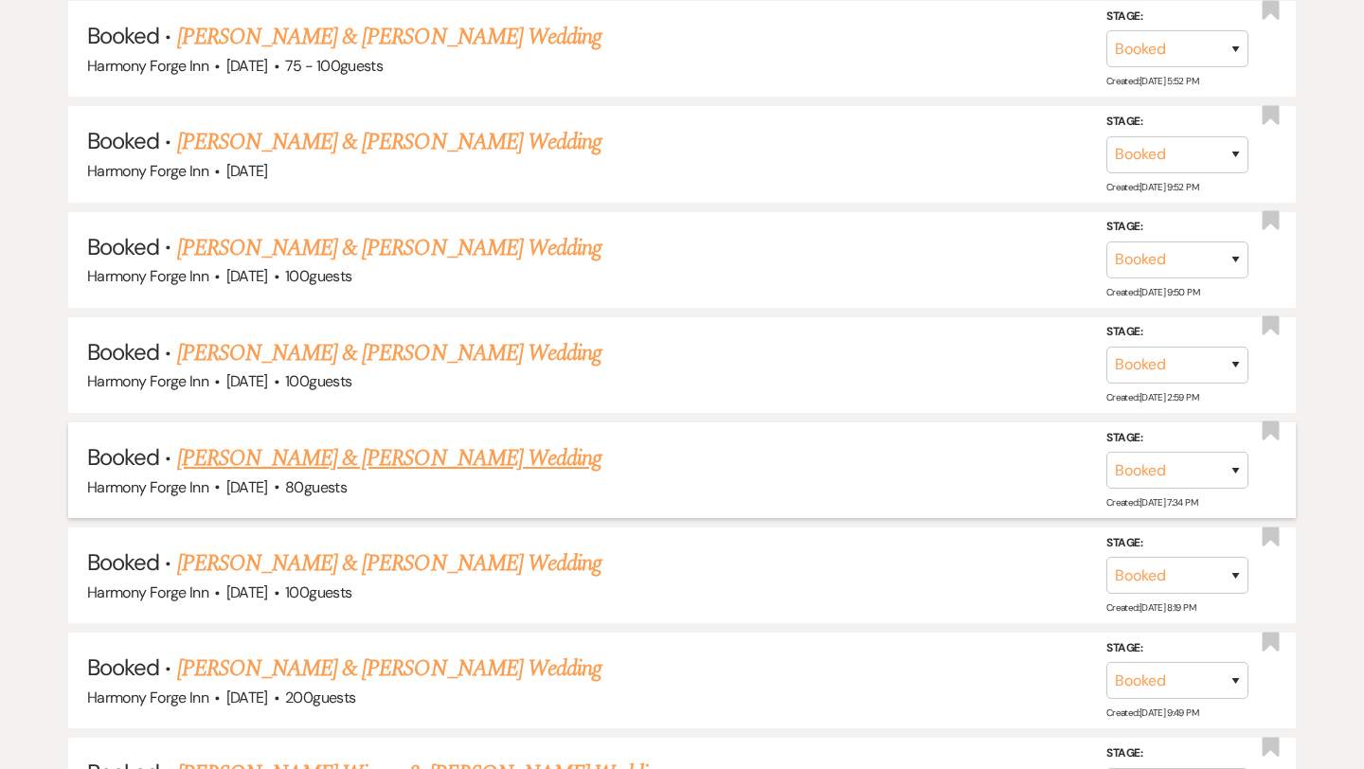
click at [441, 453] on link "[PERSON_NAME] & [PERSON_NAME] Wedding" at bounding box center [389, 458] width 424 height 34
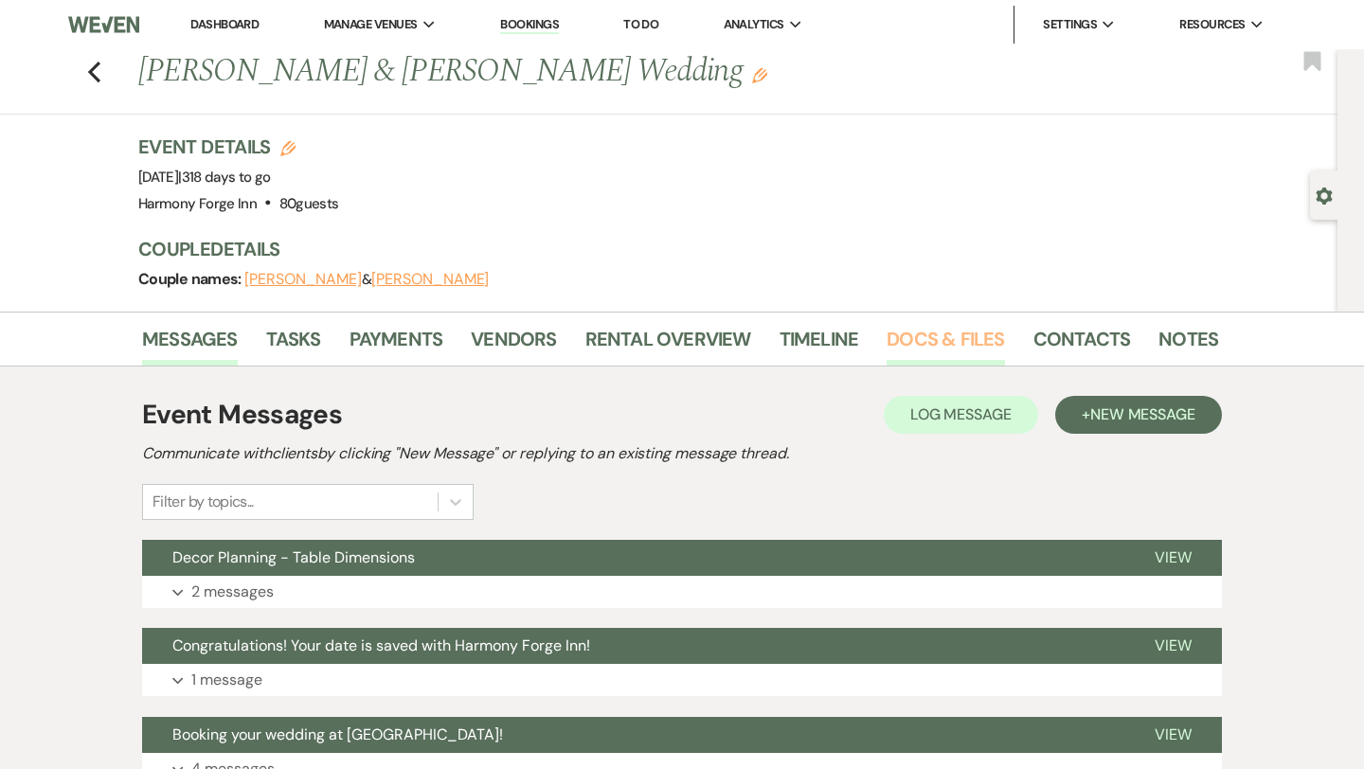
click at [945, 338] on link "Docs & Files" at bounding box center [944, 345] width 117 height 42
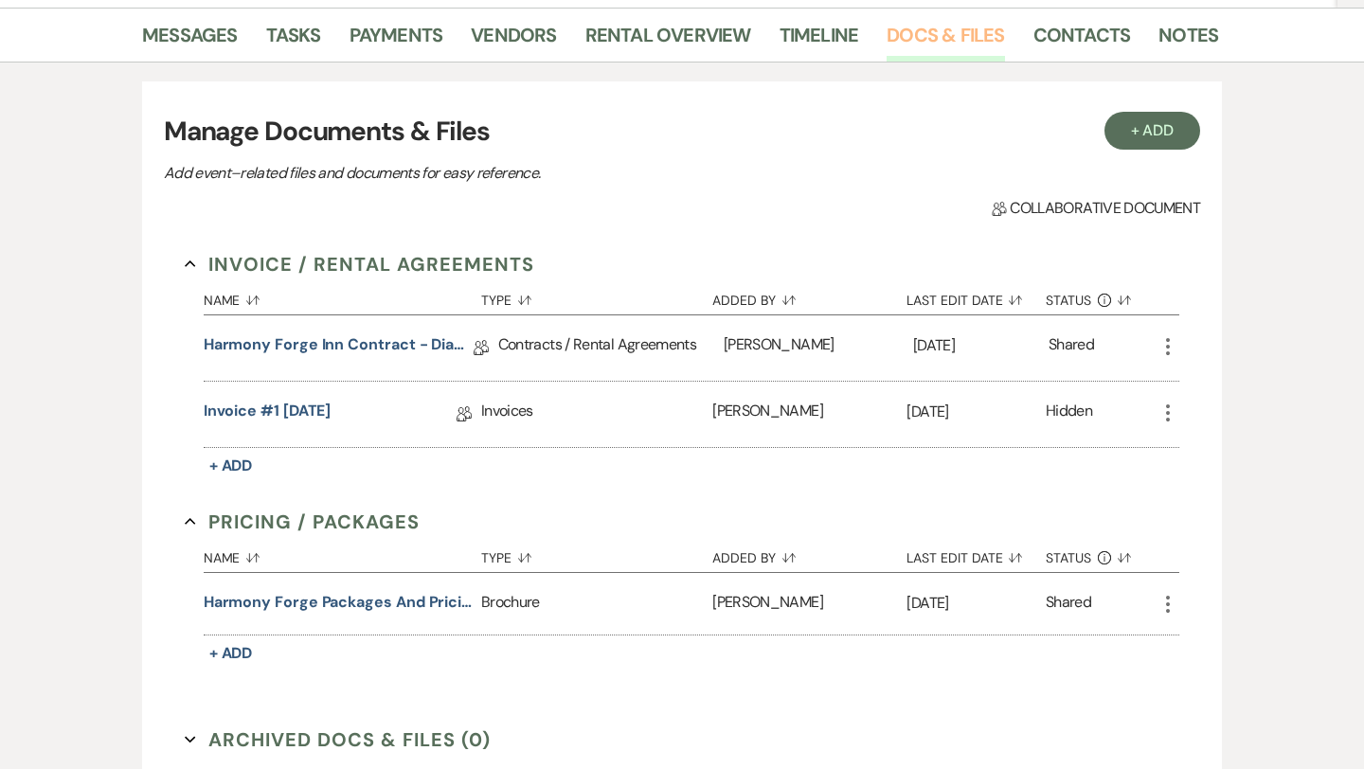
scroll to position [305, 0]
click at [327, 413] on link "Invoice #1 [DATE]" at bounding box center [268, 413] width 128 height 29
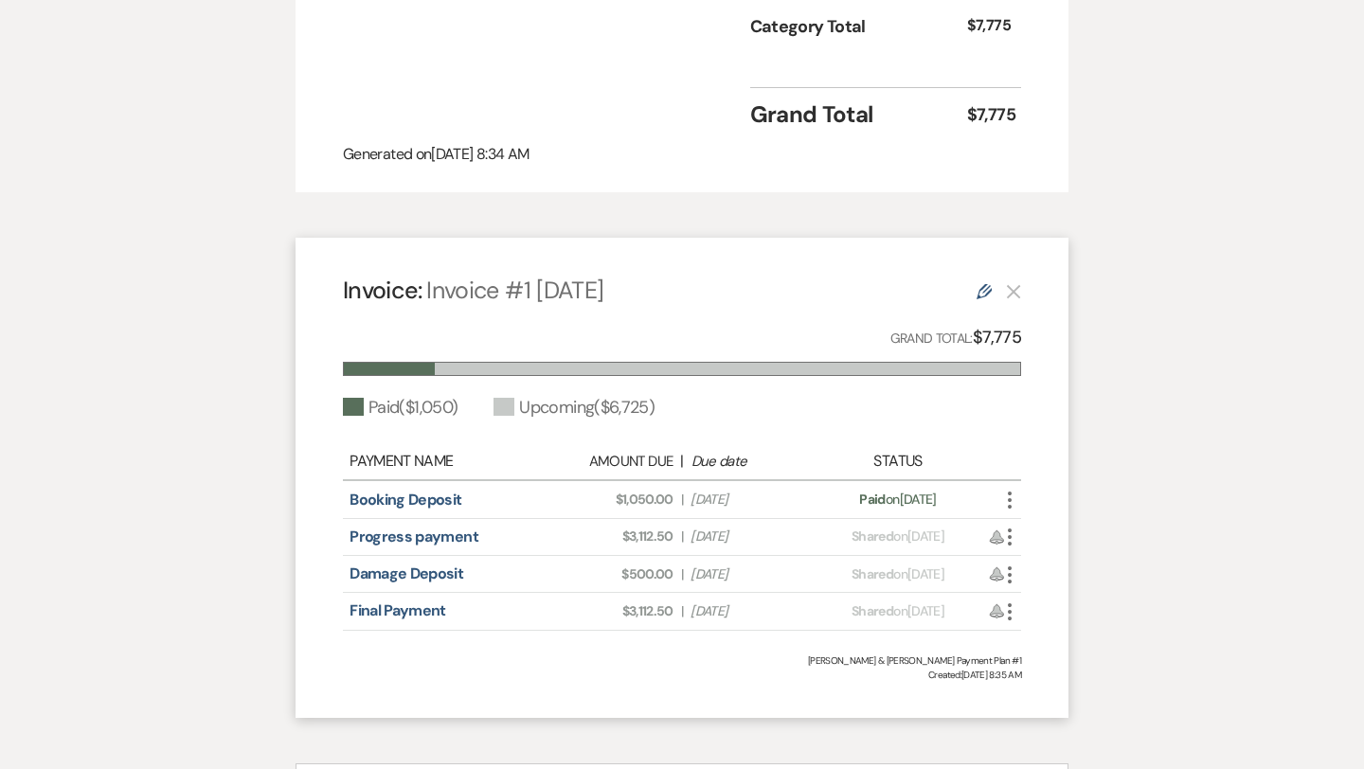
scroll to position [1063, 0]
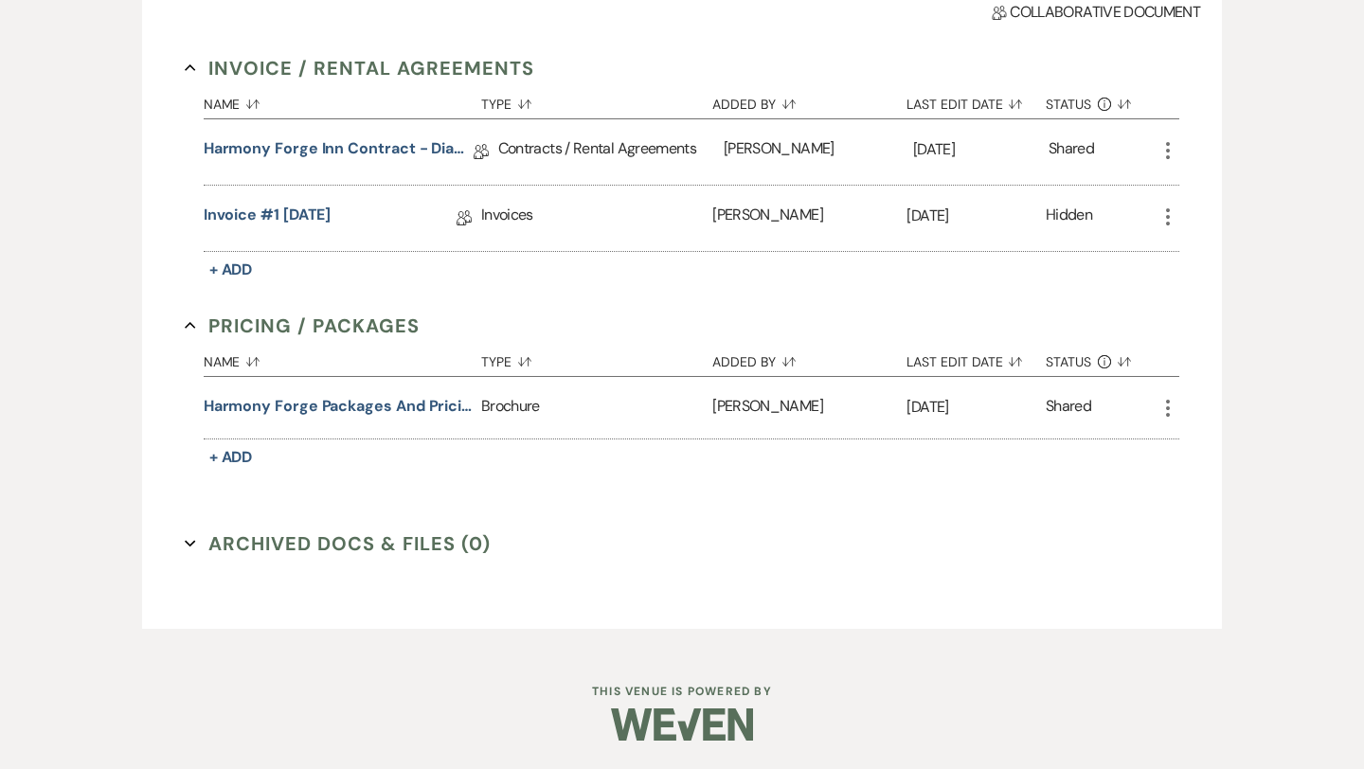
scroll to position [305, 0]
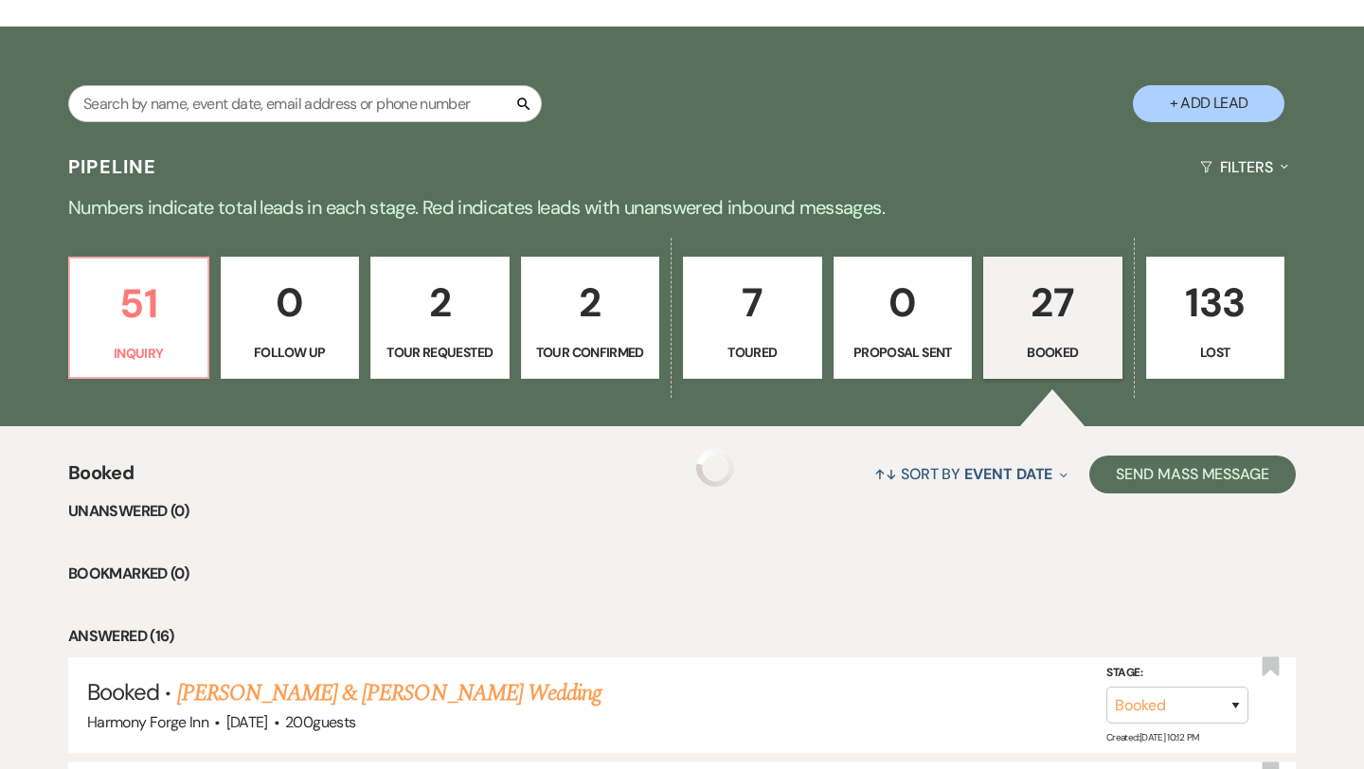
scroll to position [1488, 0]
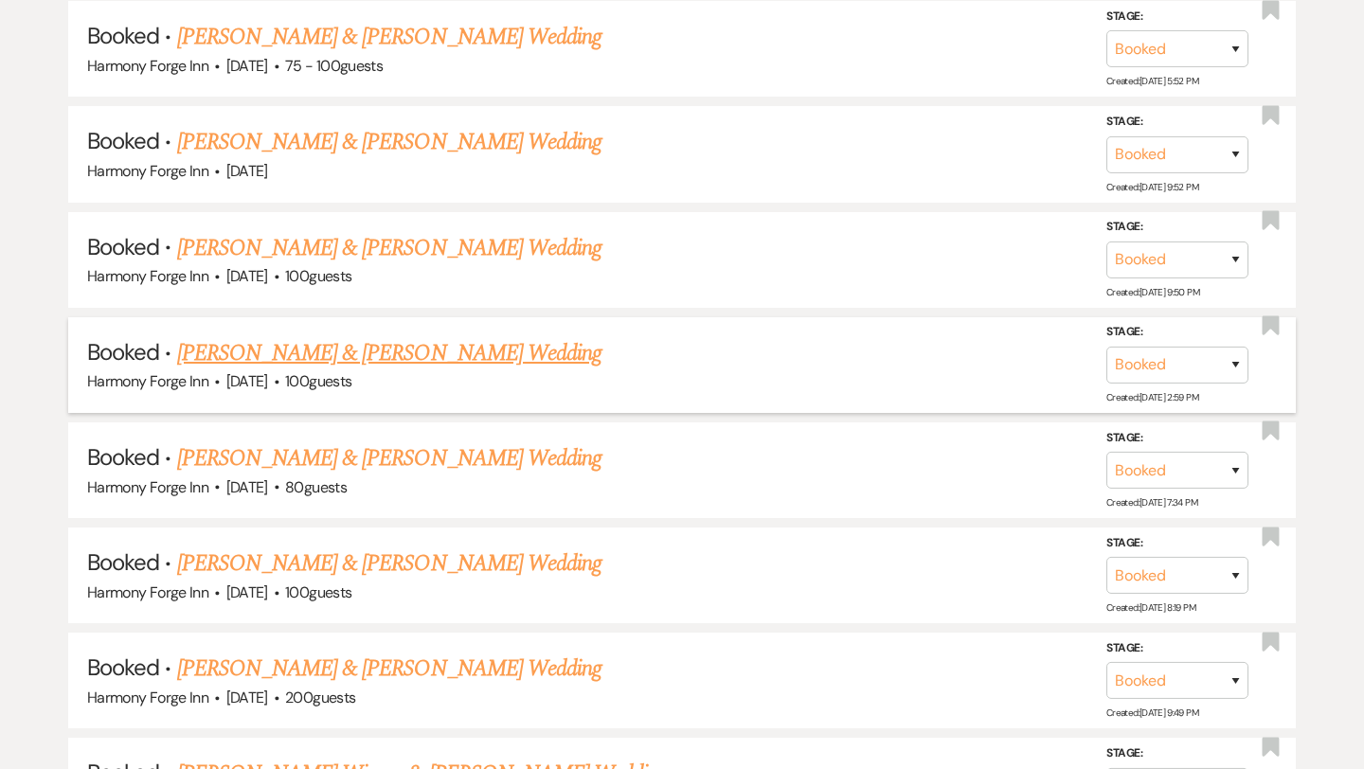
click at [371, 348] on link "[PERSON_NAME] & [PERSON_NAME] Wedding" at bounding box center [389, 353] width 424 height 34
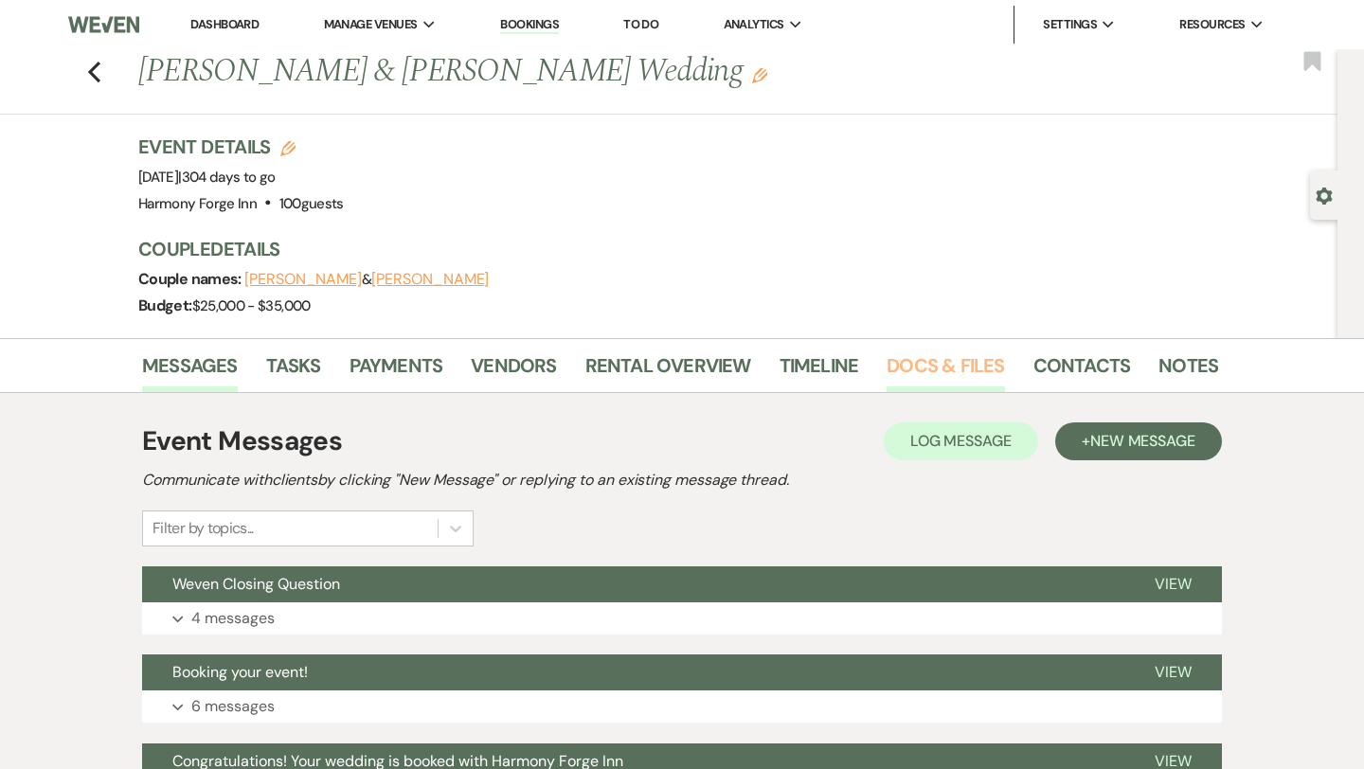
click at [906, 360] on link "Docs & Files" at bounding box center [944, 371] width 117 height 42
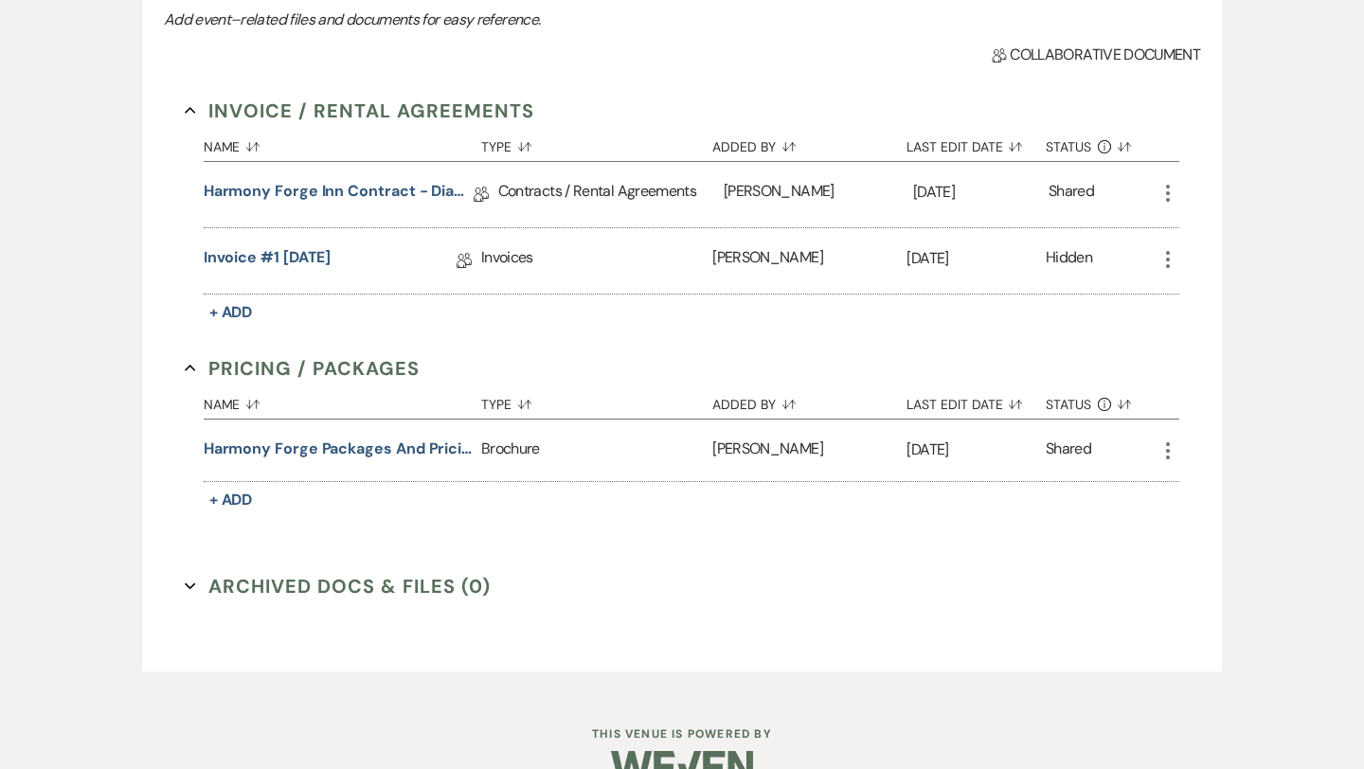
scroll to position [491, 0]
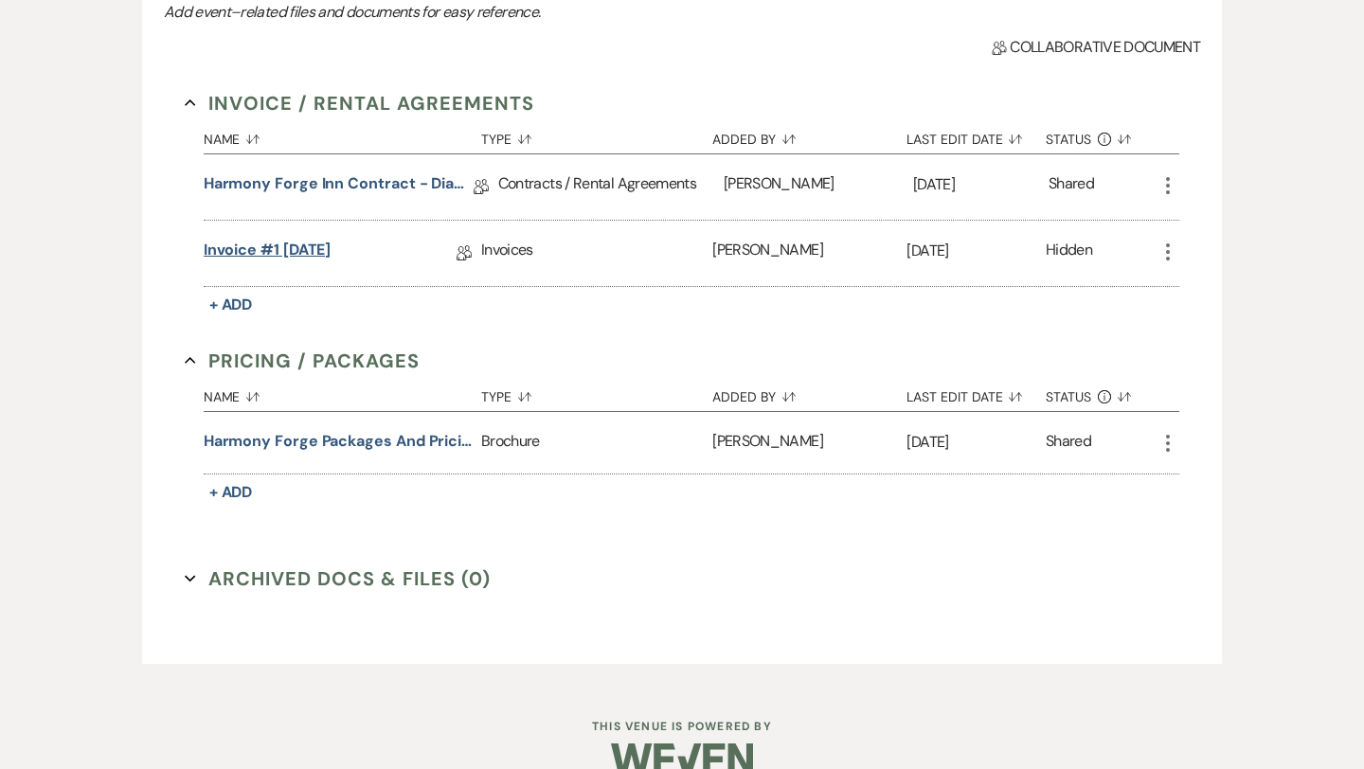
click at [326, 239] on link "Invoice #1 [DATE]" at bounding box center [268, 253] width 128 height 29
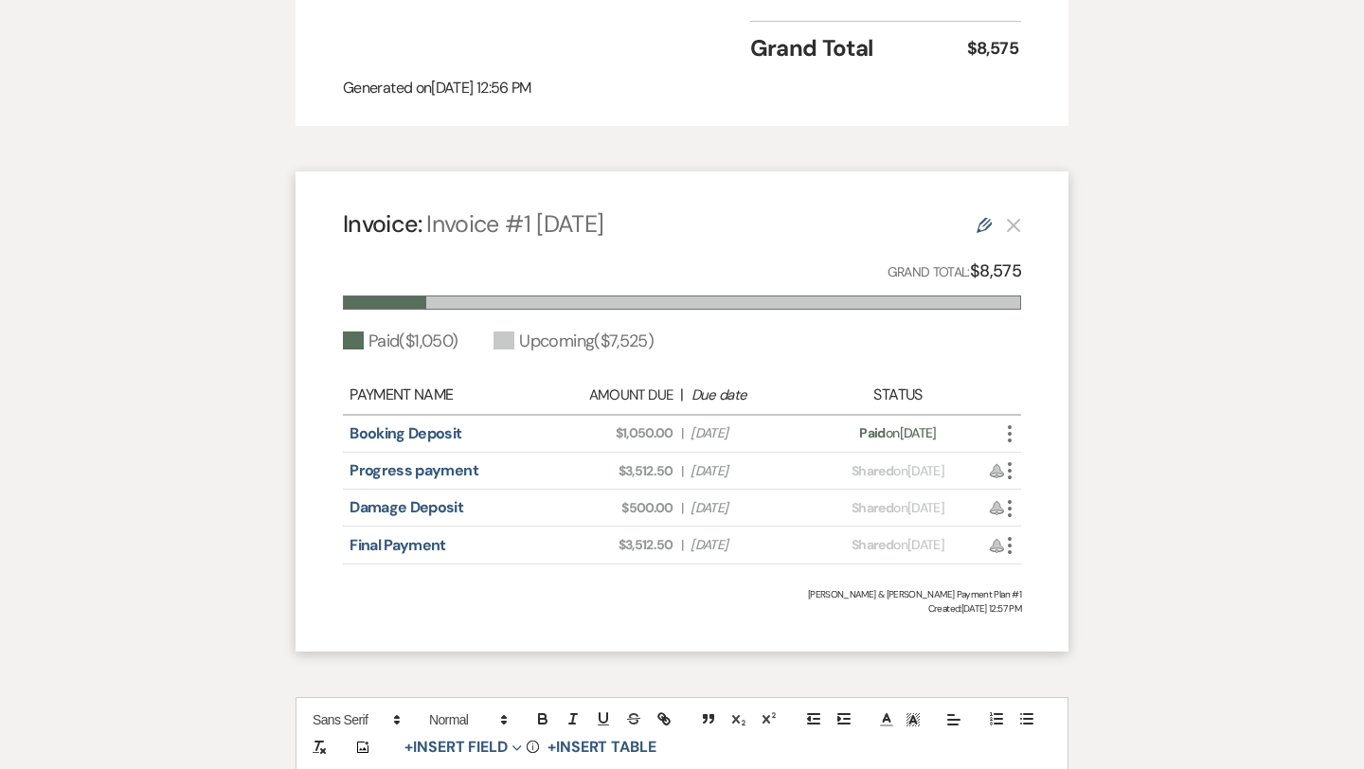
scroll to position [1327, 0]
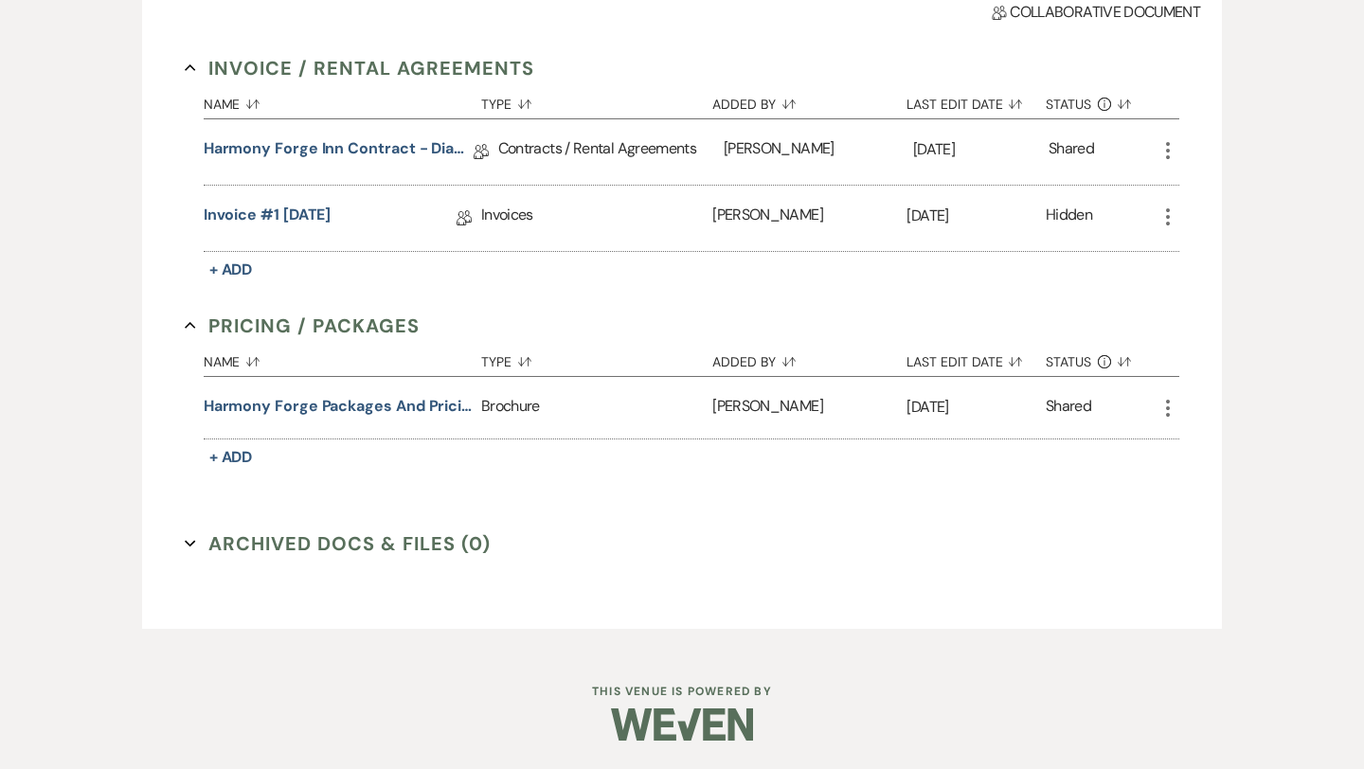
scroll to position [491, 0]
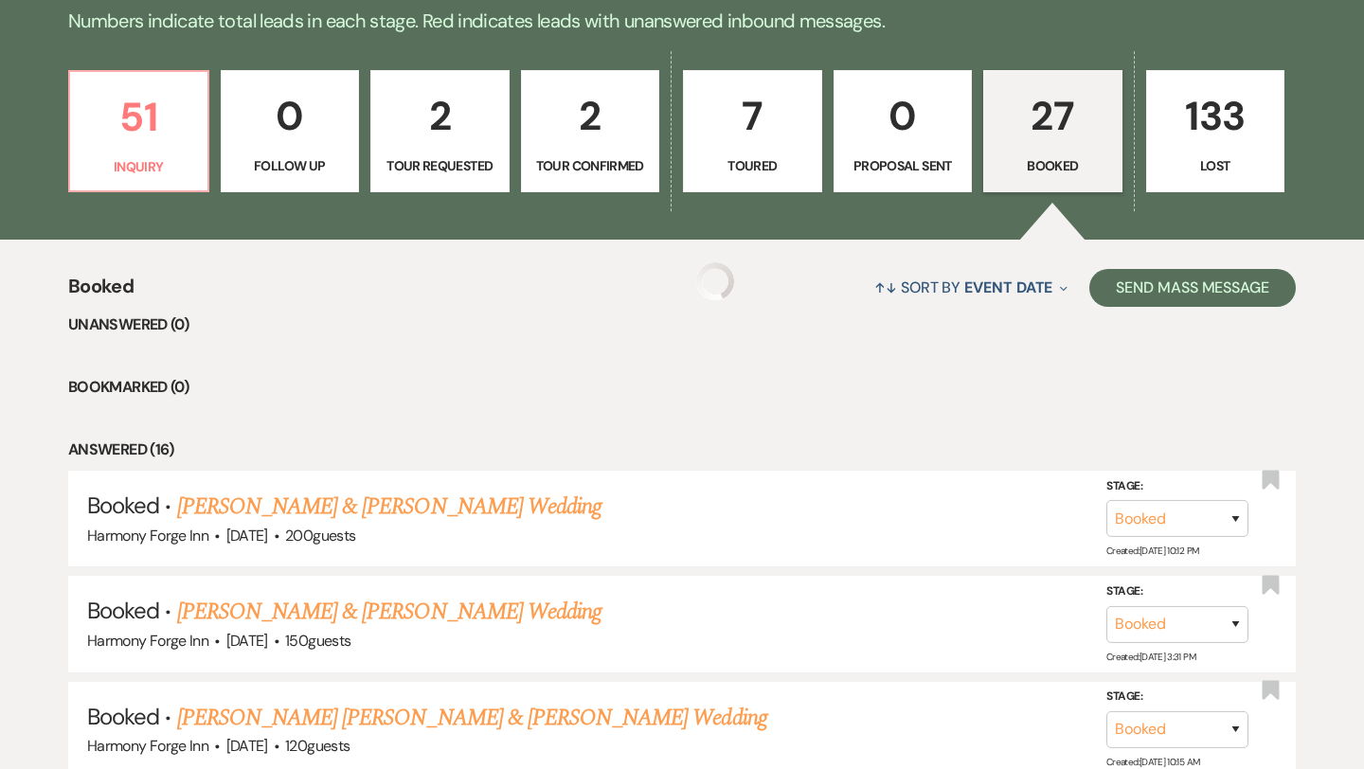
scroll to position [1488, 0]
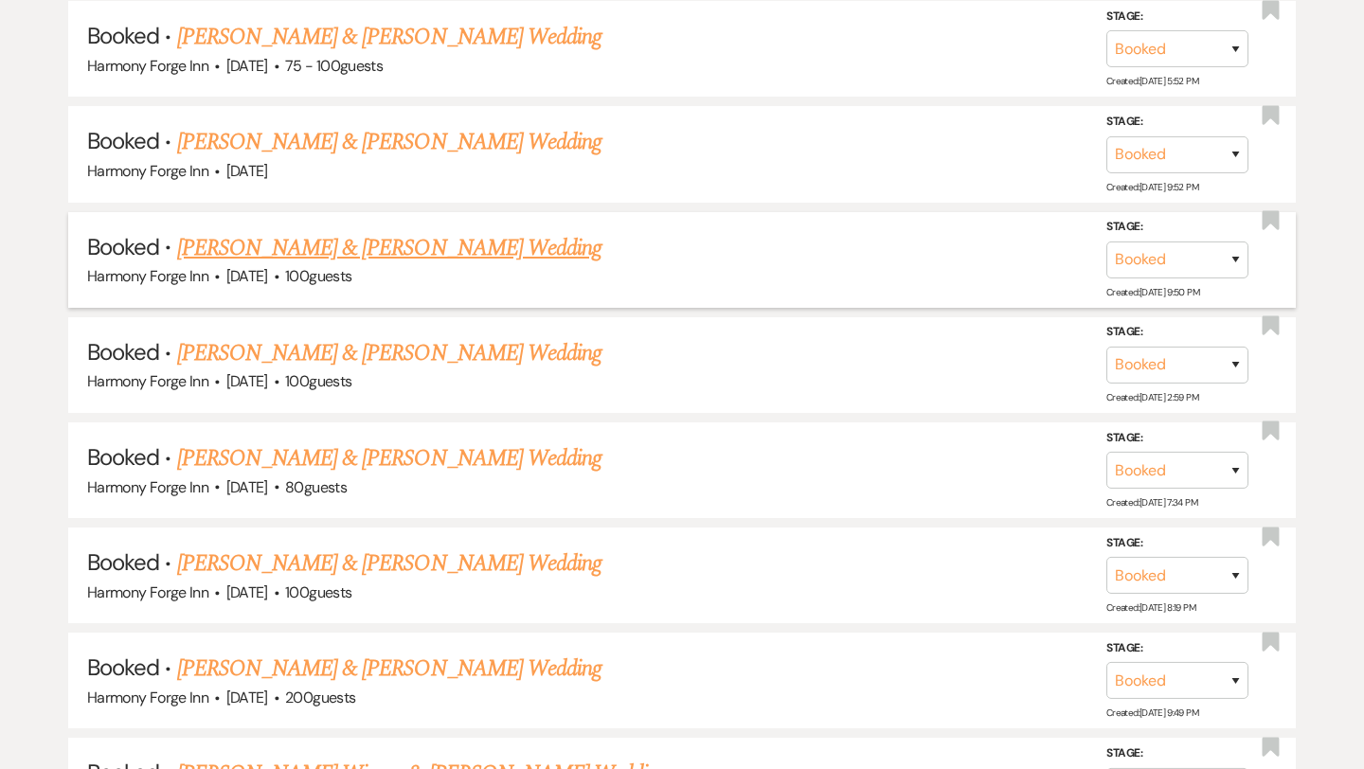
click at [455, 239] on link "[PERSON_NAME] & [PERSON_NAME] Wedding" at bounding box center [389, 248] width 424 height 34
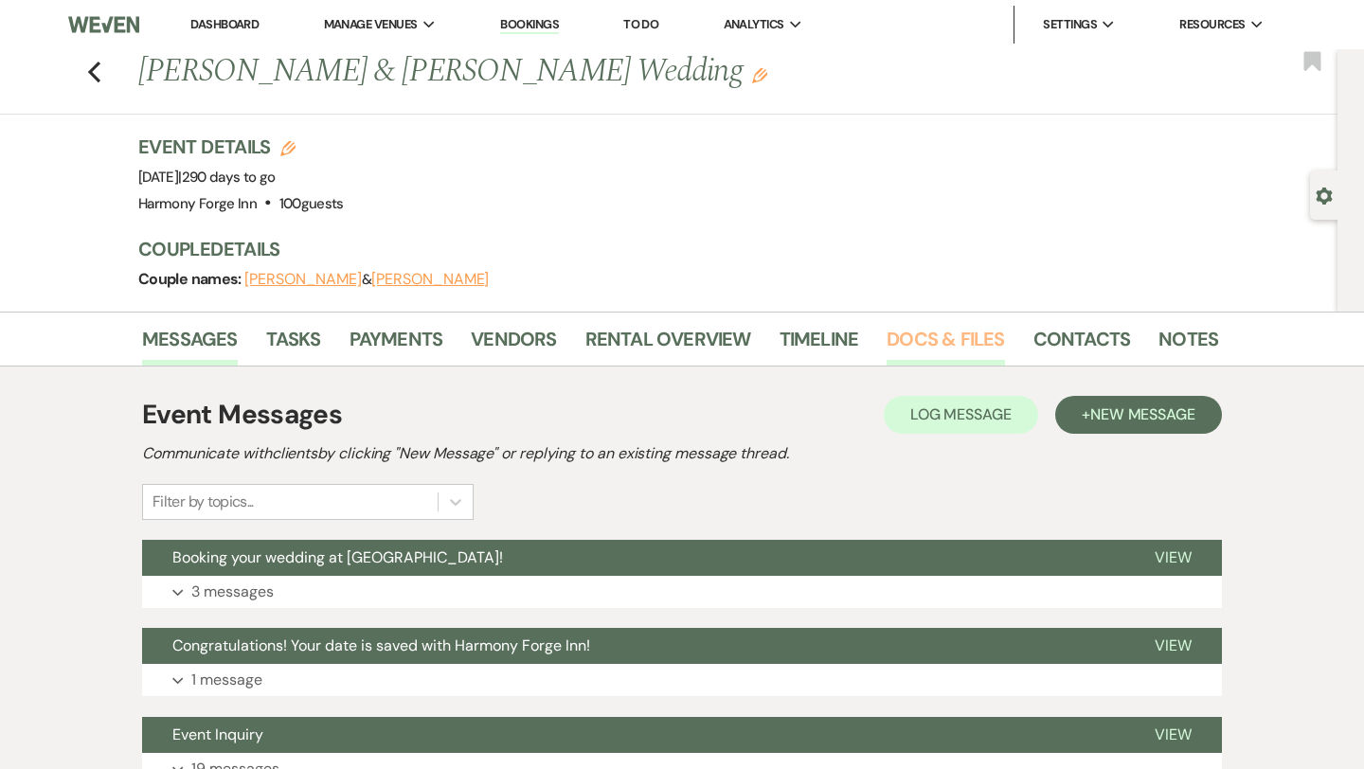
click at [912, 330] on link "Docs & Files" at bounding box center [944, 345] width 117 height 42
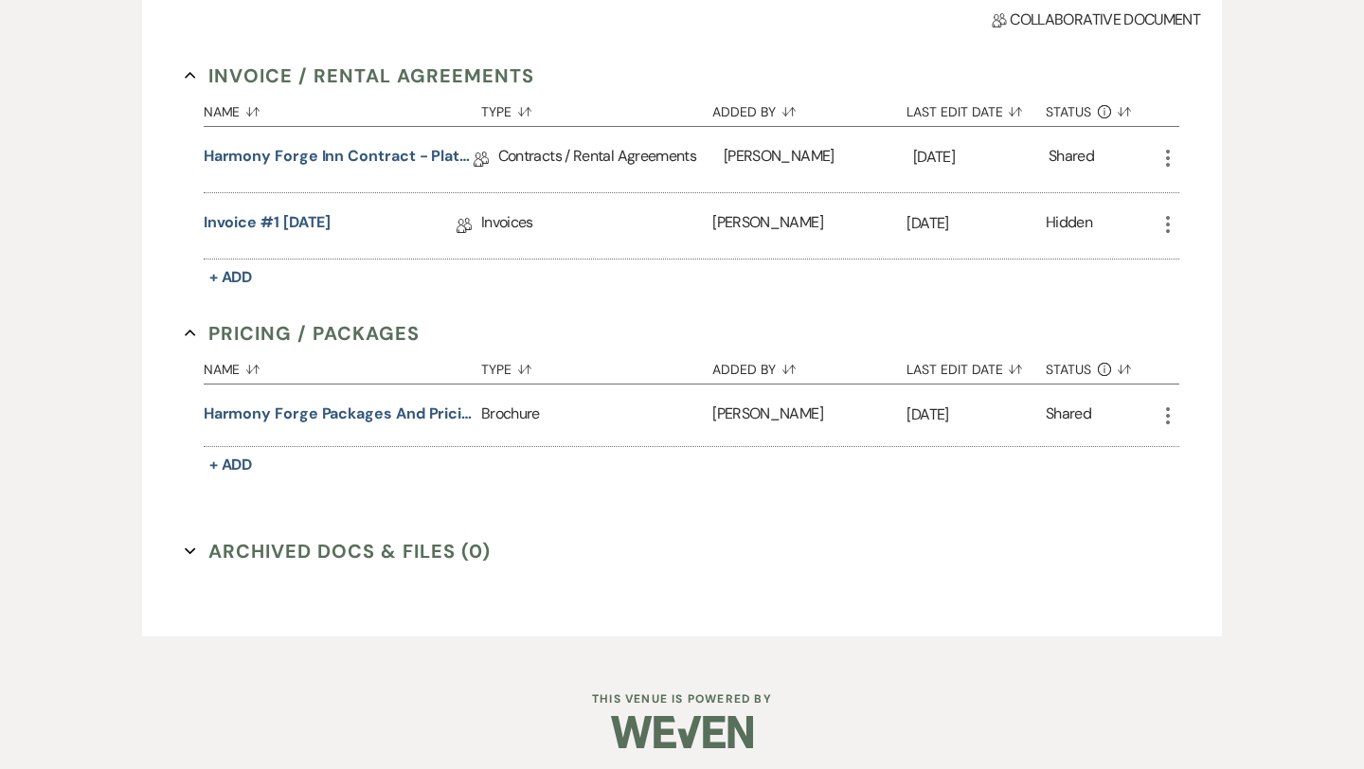
scroll to position [496, 0]
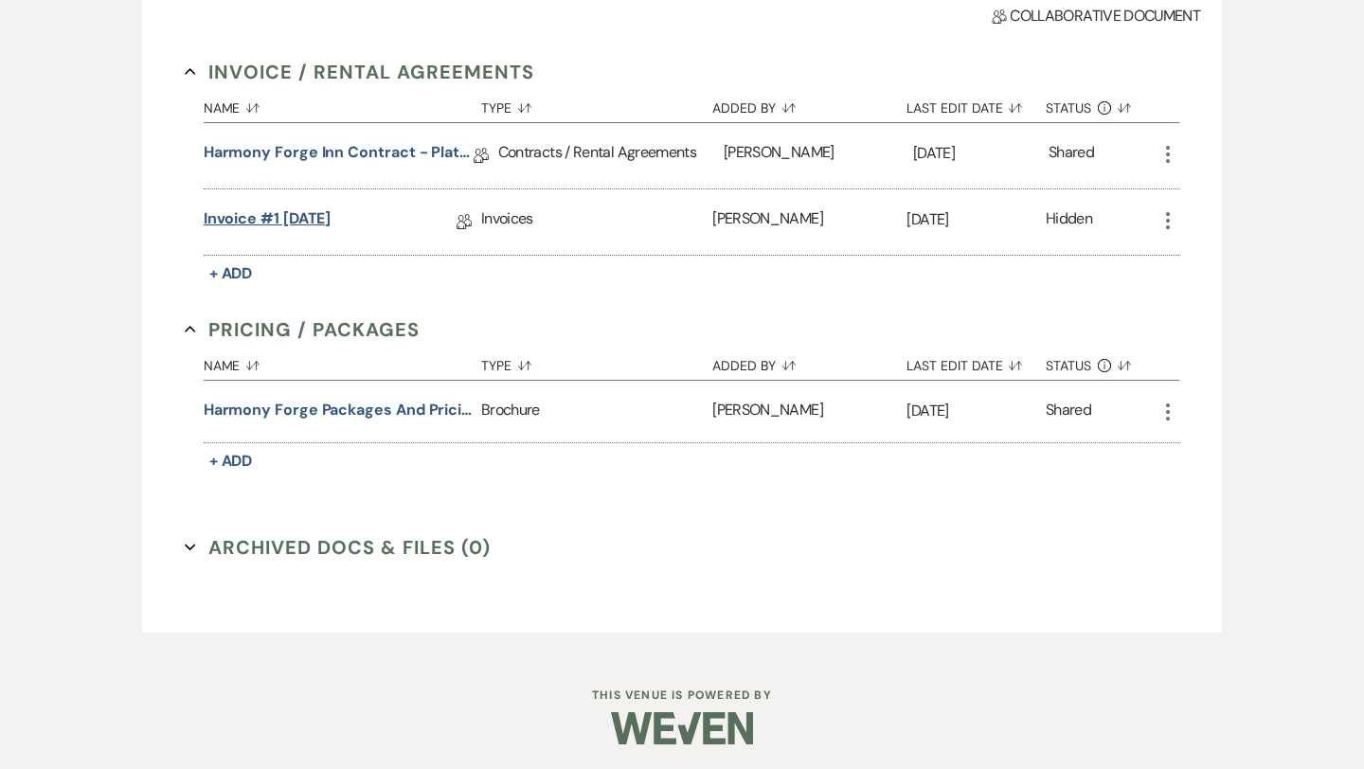
click at [286, 208] on link "Invoice #1 [DATE]" at bounding box center [268, 221] width 128 height 29
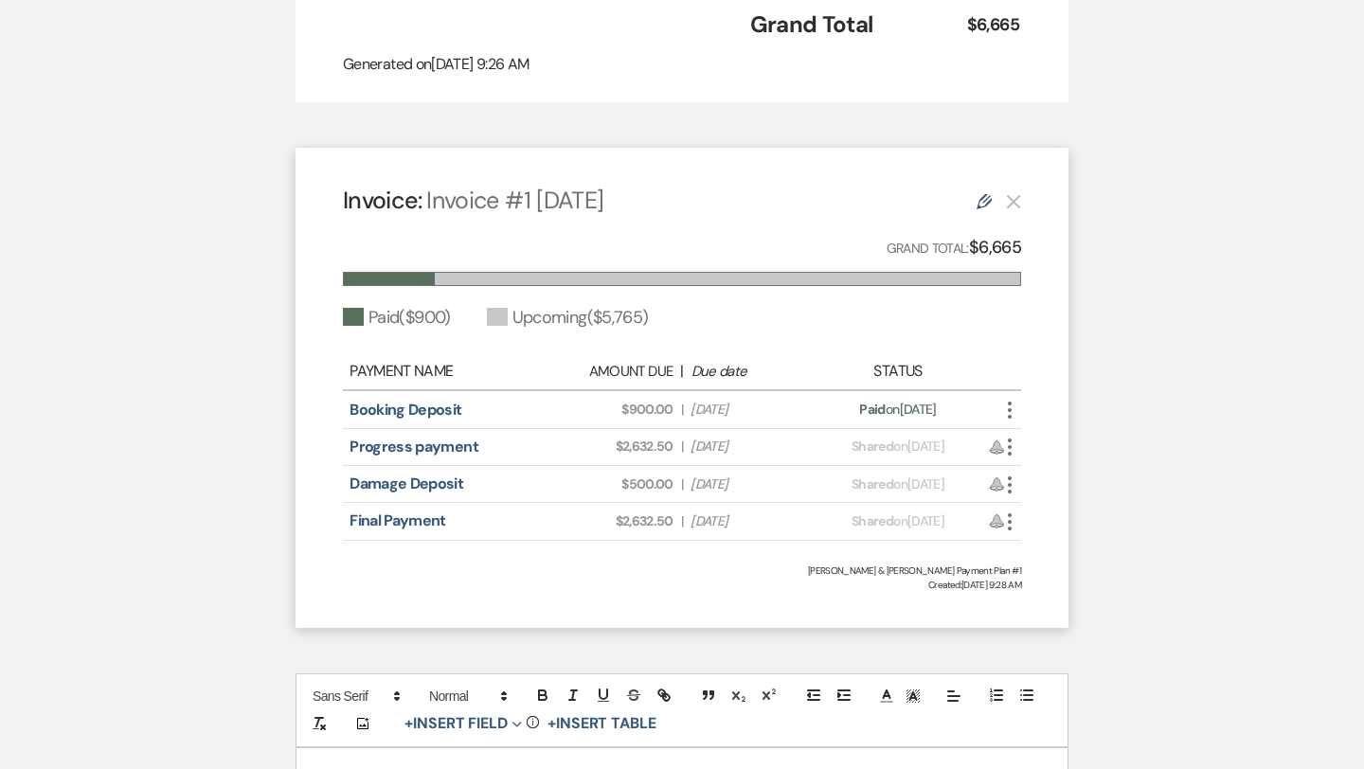
scroll to position [1166, 0]
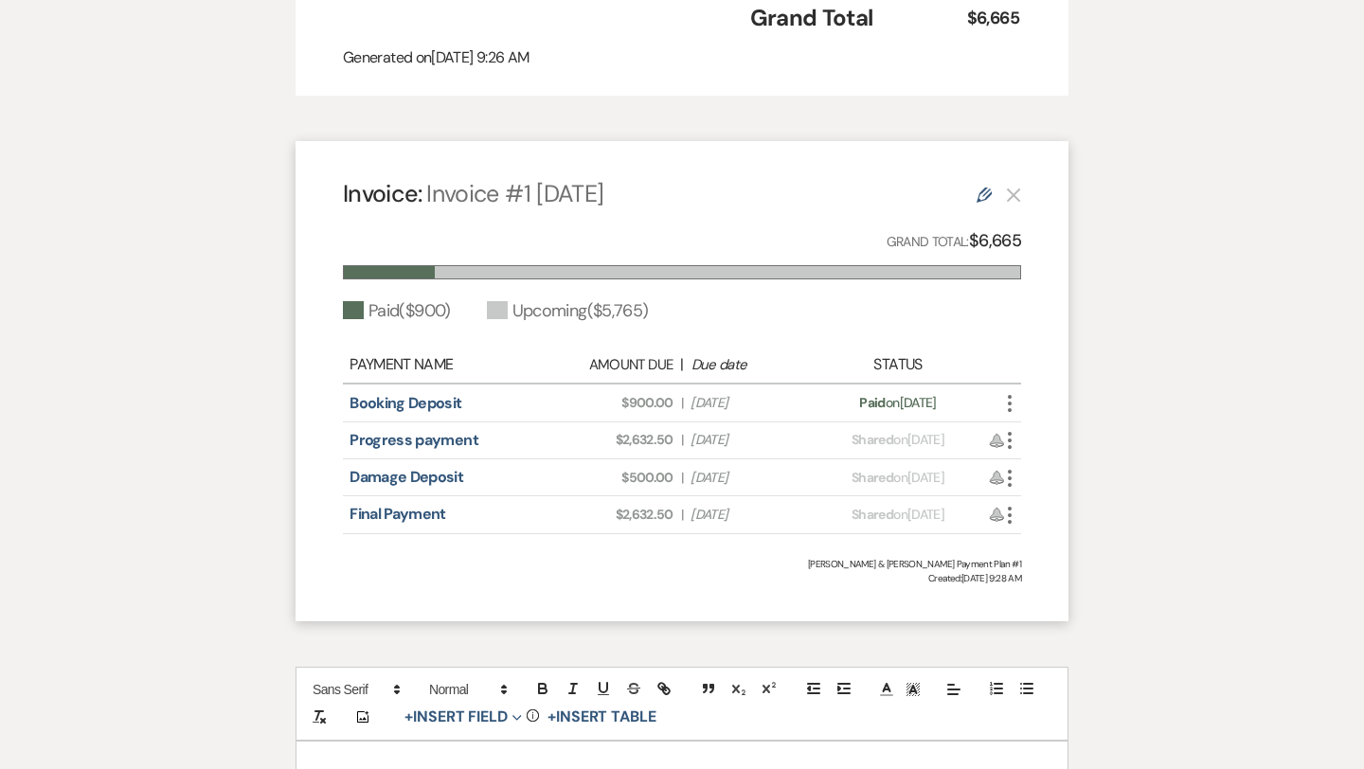
scroll to position [496, 0]
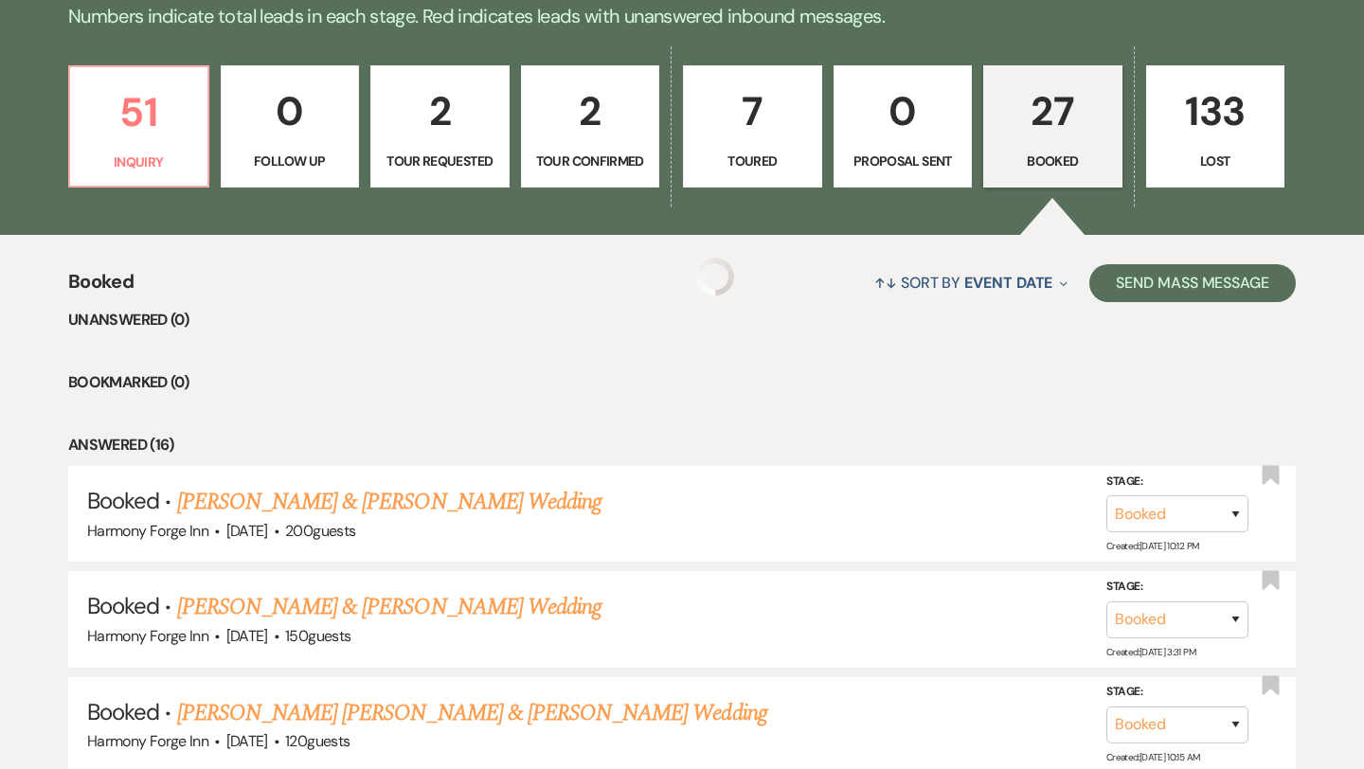
scroll to position [1488, 0]
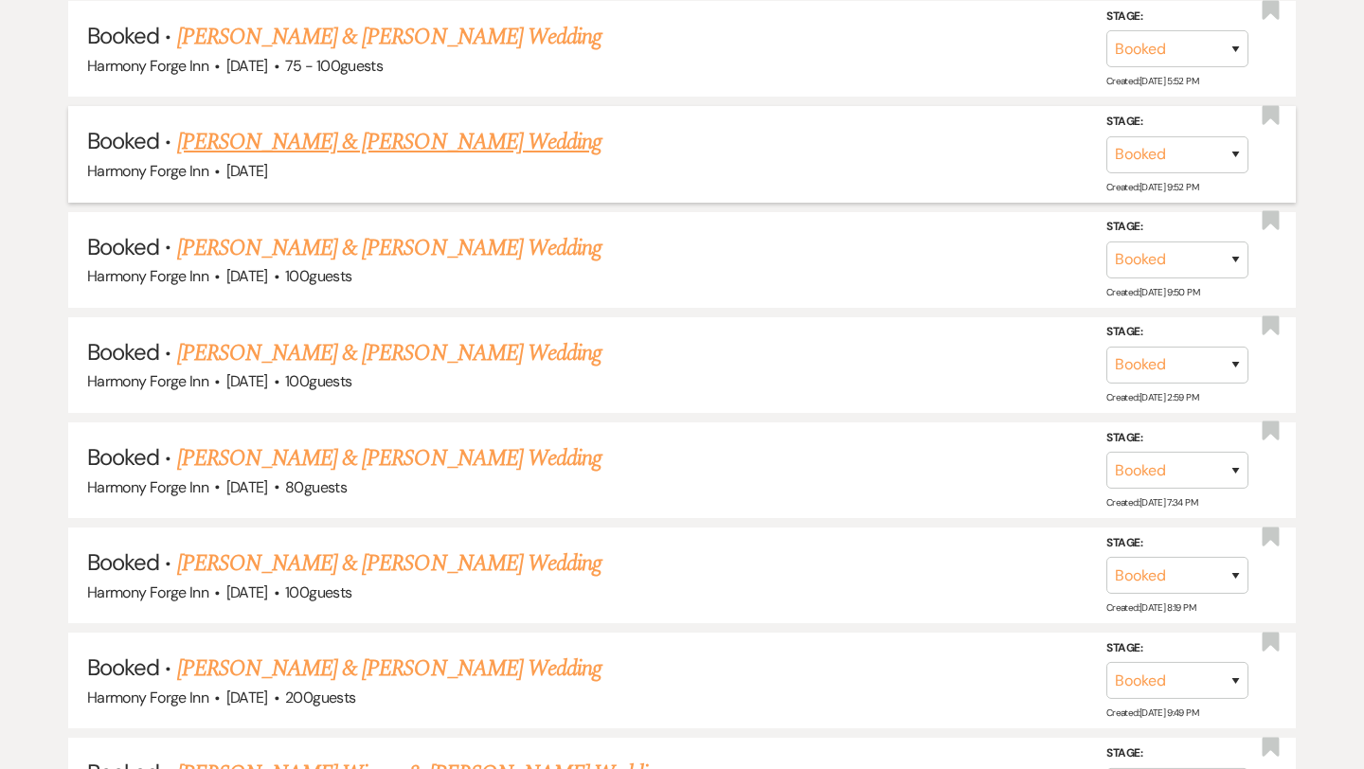
click at [328, 132] on link "[PERSON_NAME] & [PERSON_NAME] Wedding" at bounding box center [389, 142] width 424 height 34
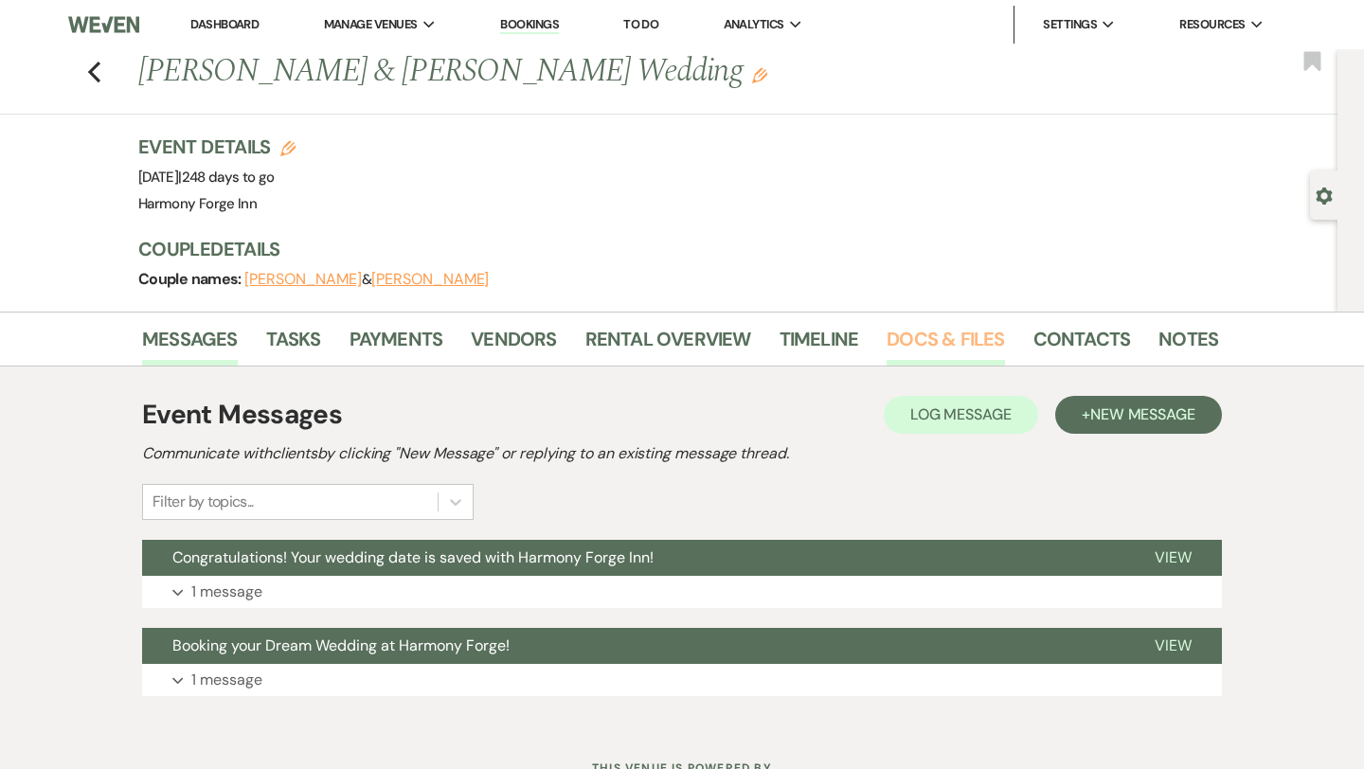
click at [928, 331] on link "Docs & Files" at bounding box center [944, 345] width 117 height 42
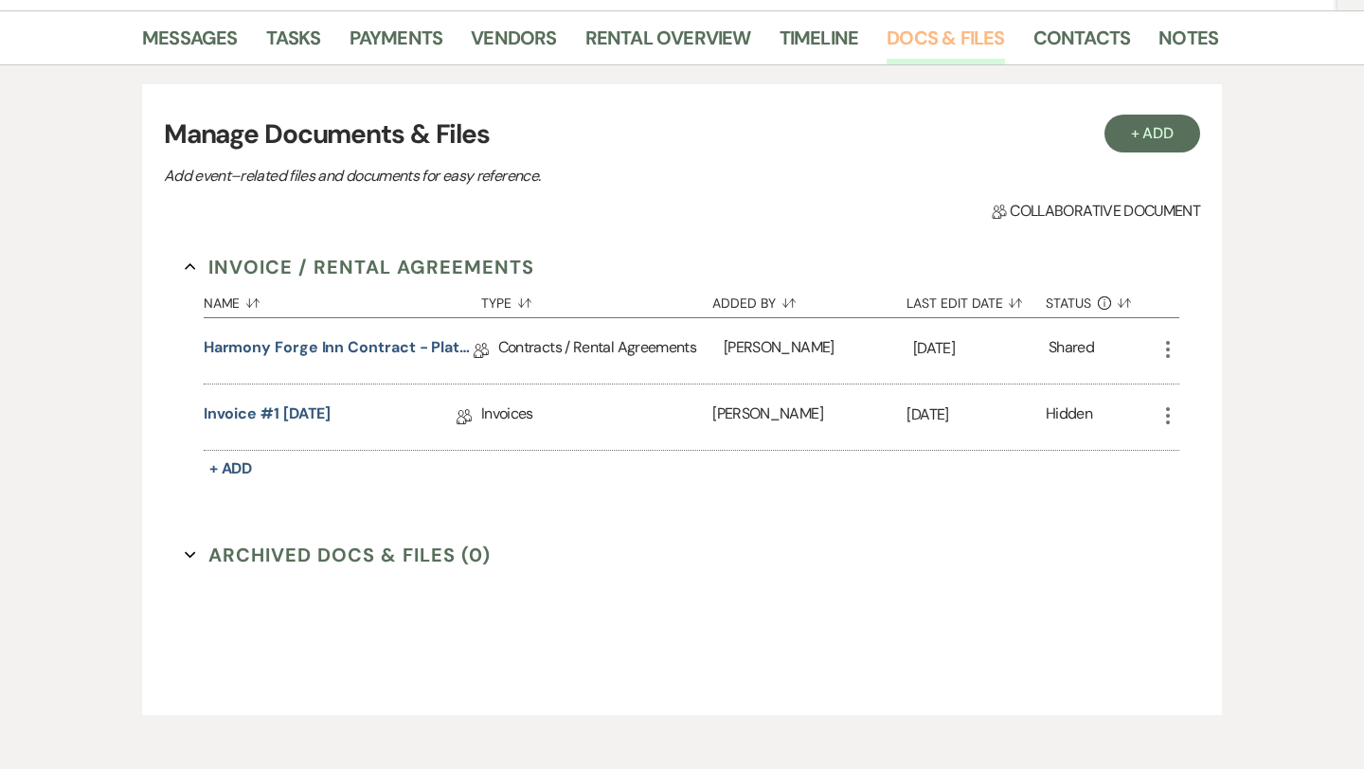
scroll to position [313, 0]
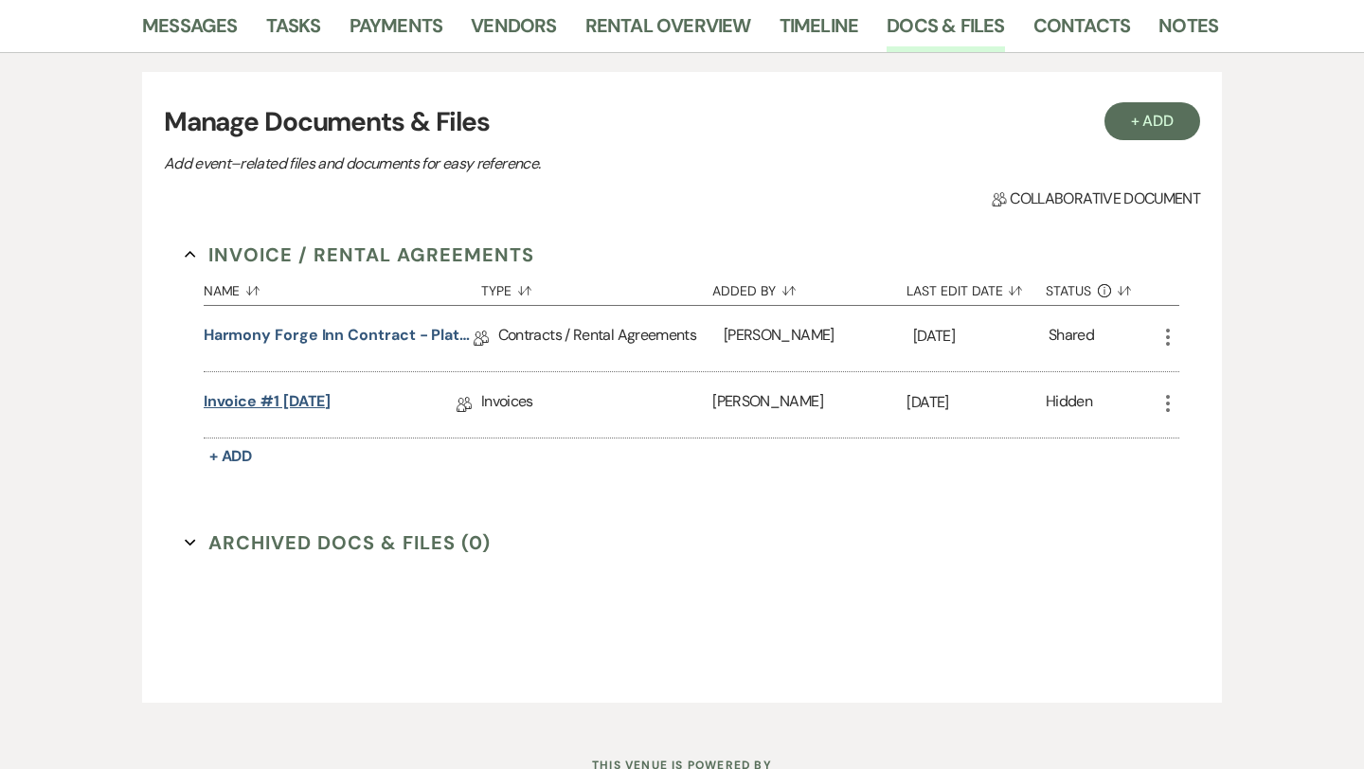
click at [328, 395] on link "Invoice #1 [DATE]" at bounding box center [268, 404] width 128 height 29
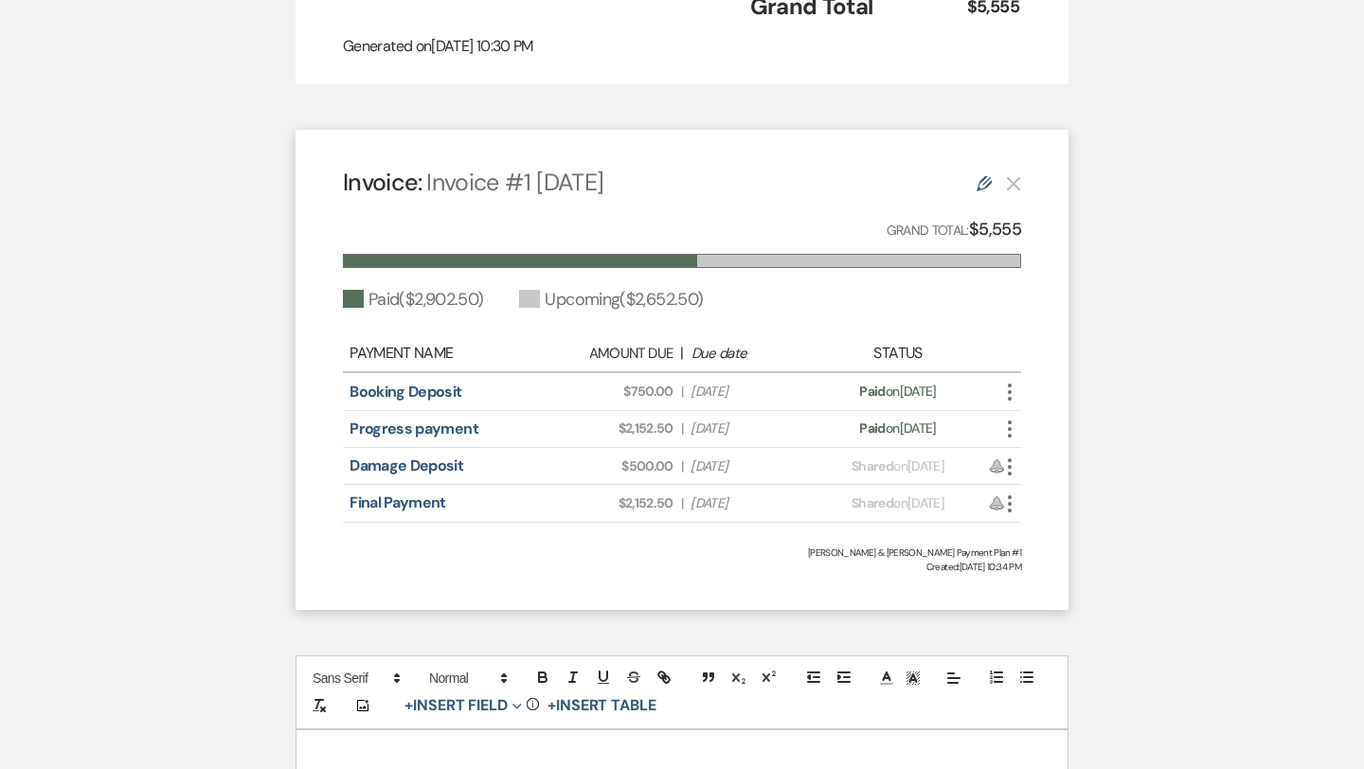
scroll to position [1183, 0]
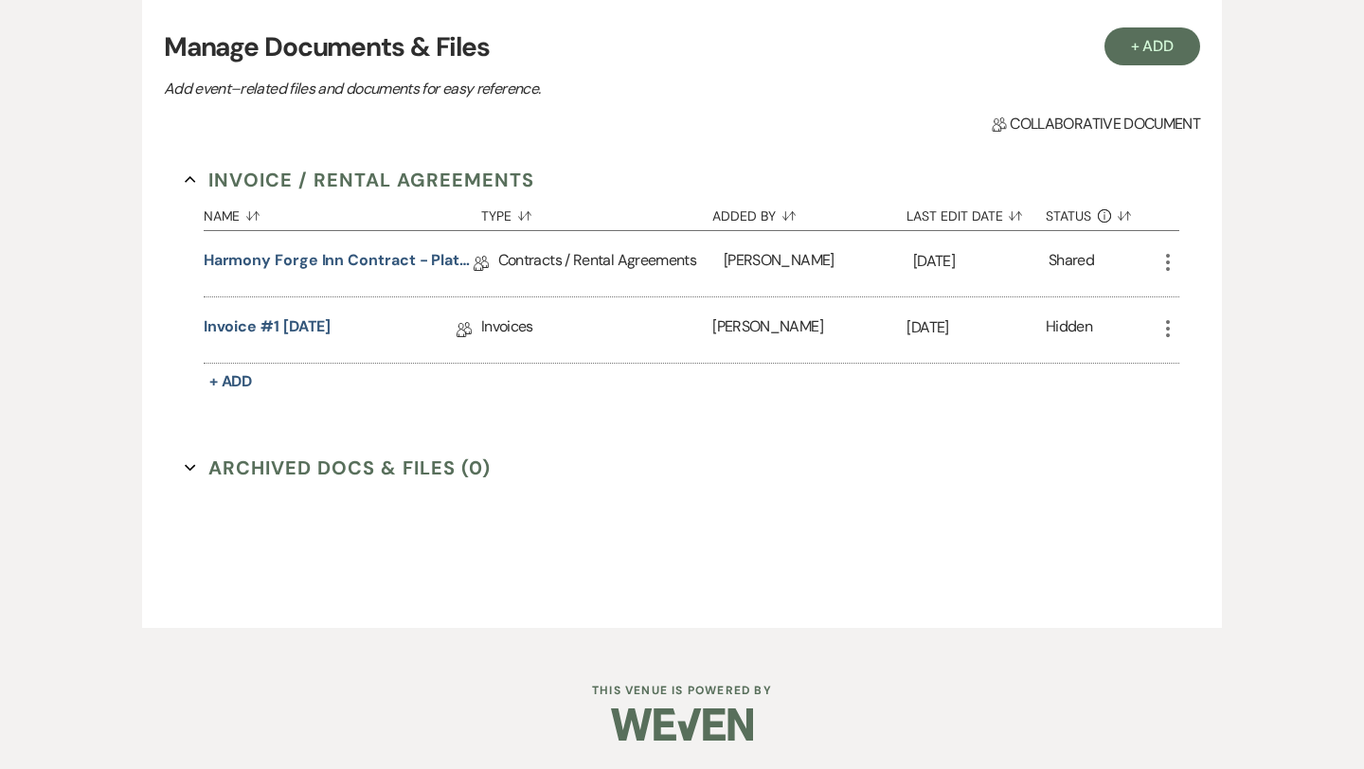
scroll to position [313, 0]
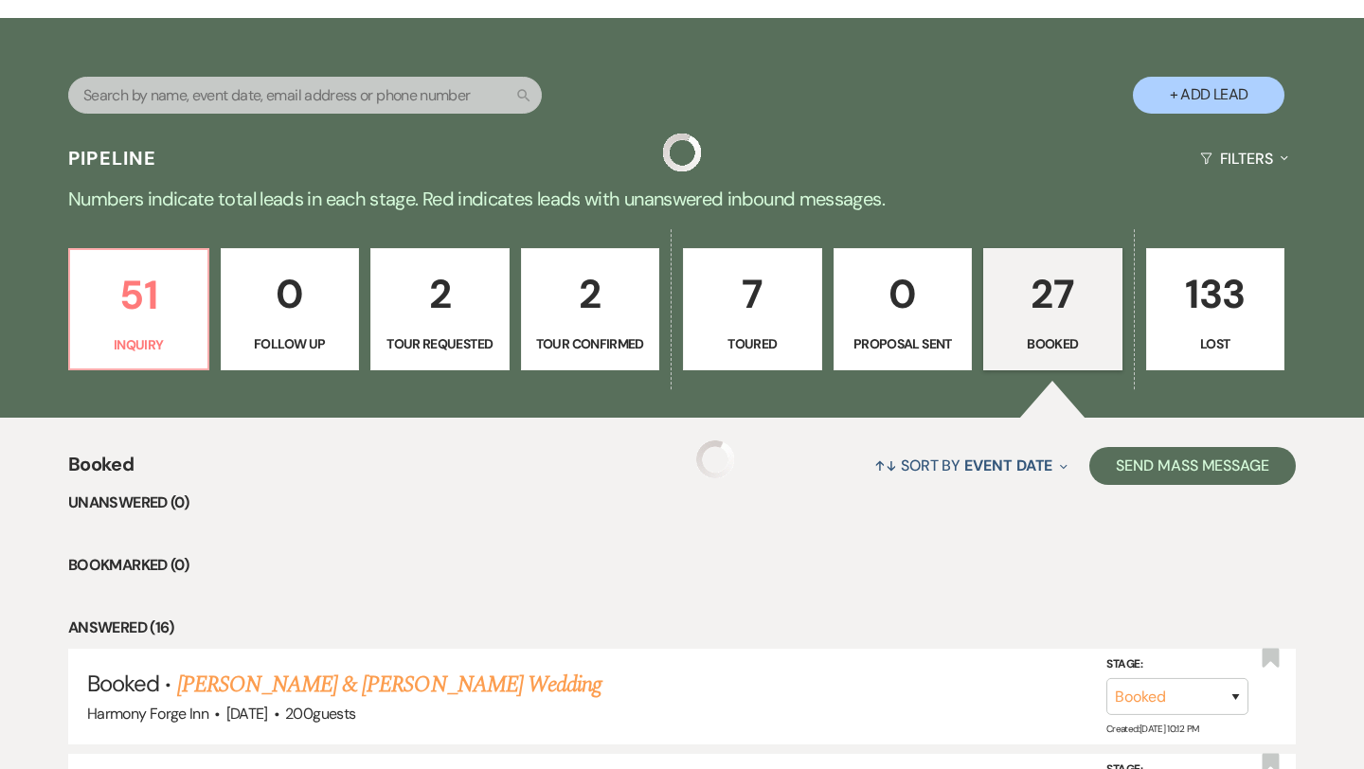
scroll to position [1488, 0]
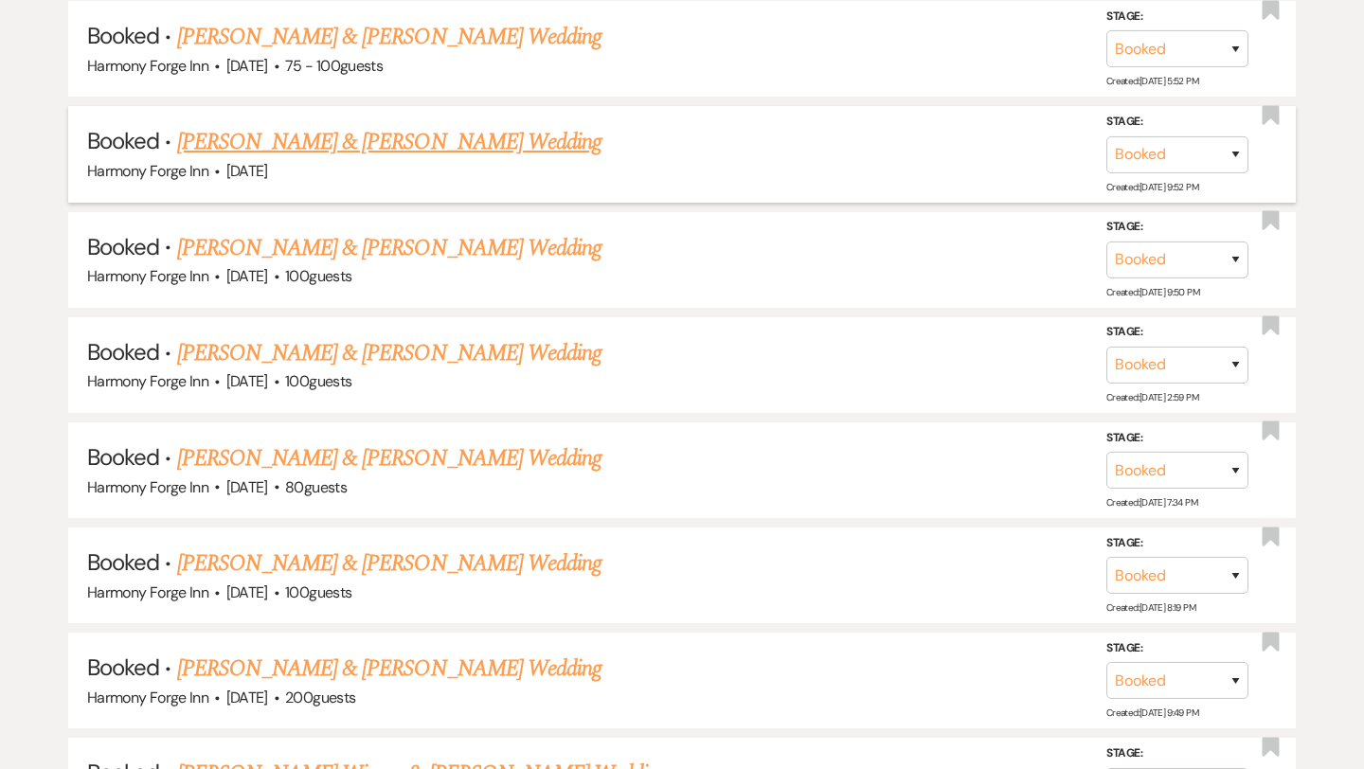
click at [420, 138] on link "[PERSON_NAME] & [PERSON_NAME] Wedding" at bounding box center [389, 142] width 424 height 34
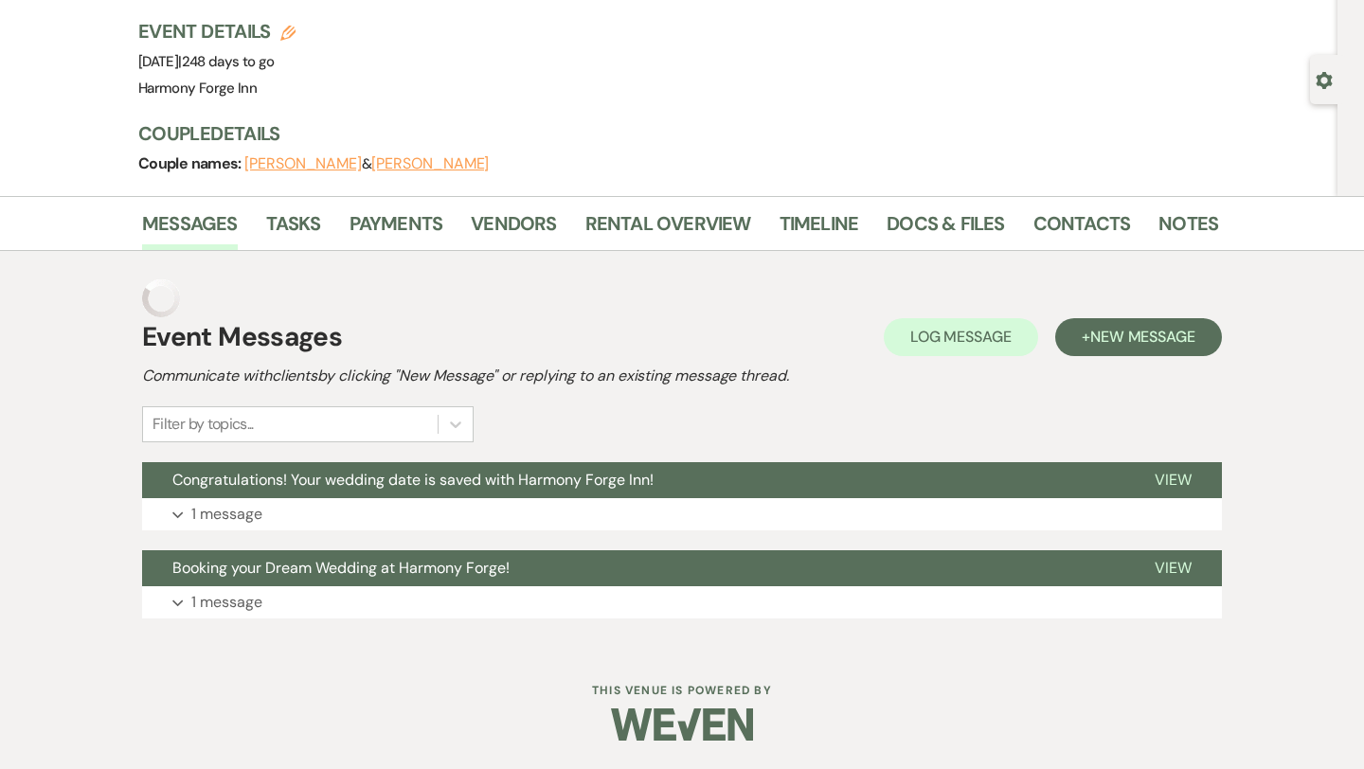
scroll to position [78, 0]
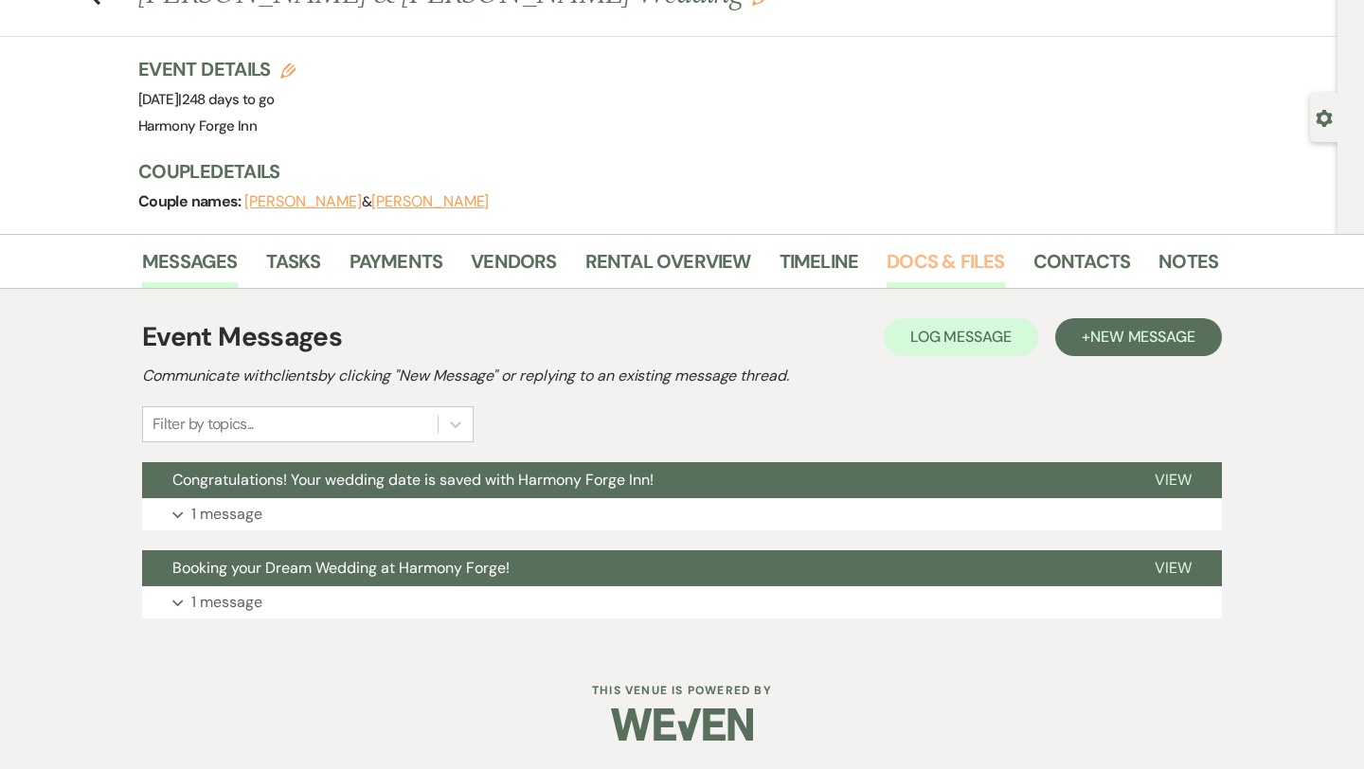
click at [905, 266] on link "Docs & Files" at bounding box center [944, 267] width 117 height 42
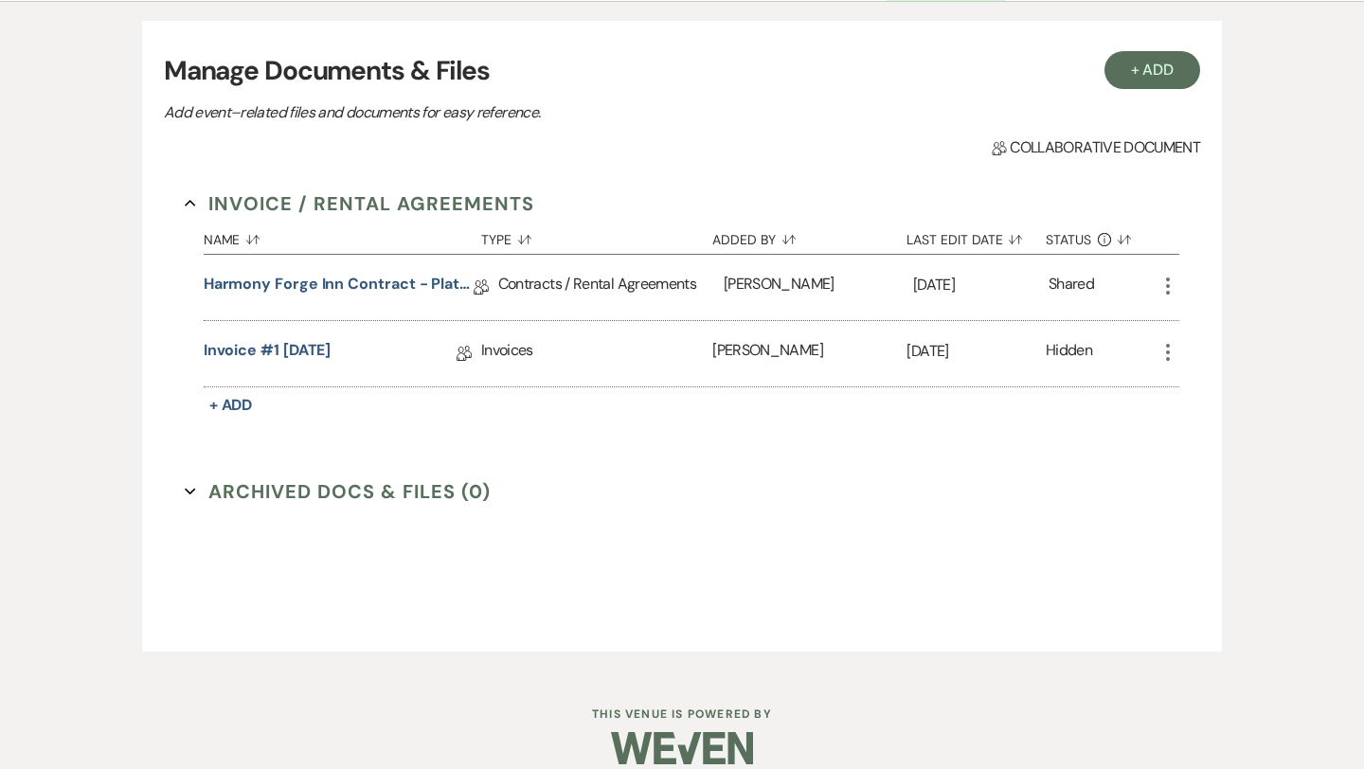
scroll to position [388, 0]
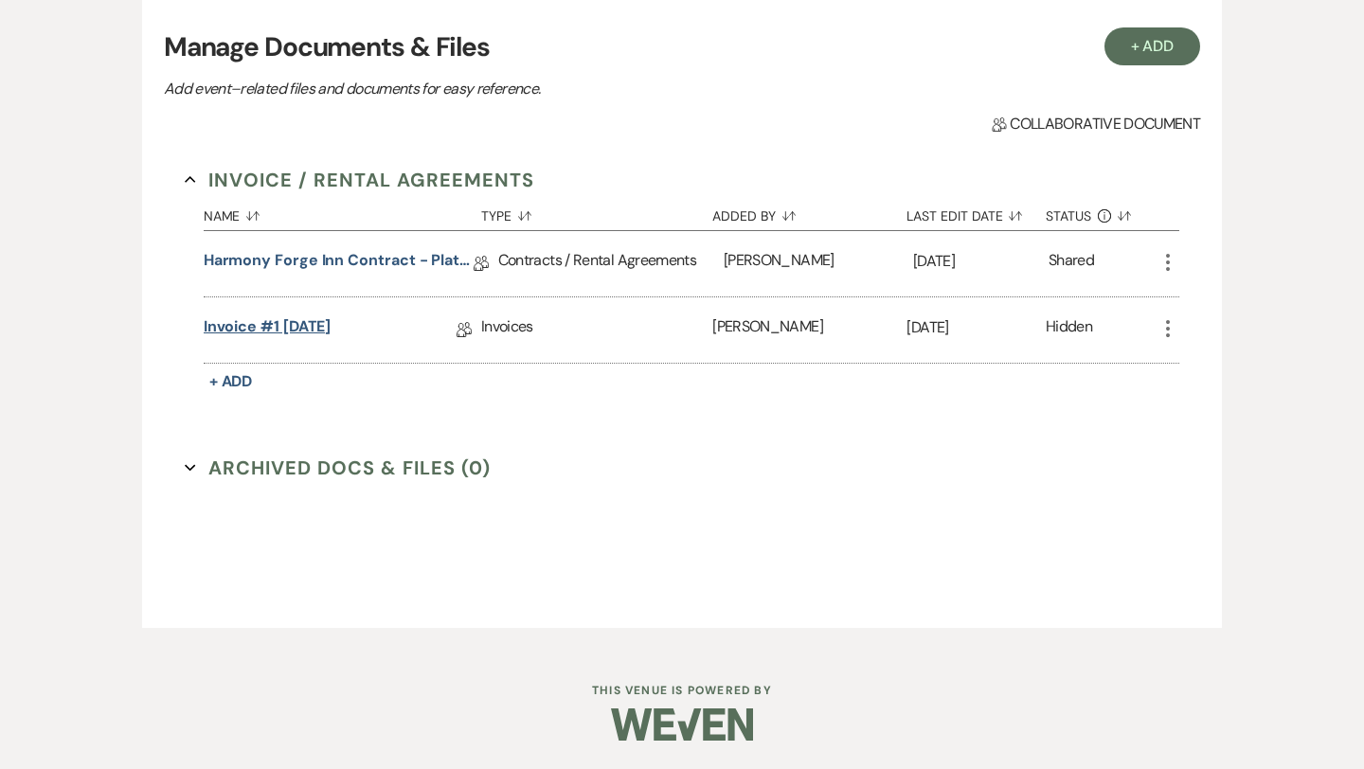
click at [289, 323] on link "Invoice #1 [DATE]" at bounding box center [268, 329] width 128 height 29
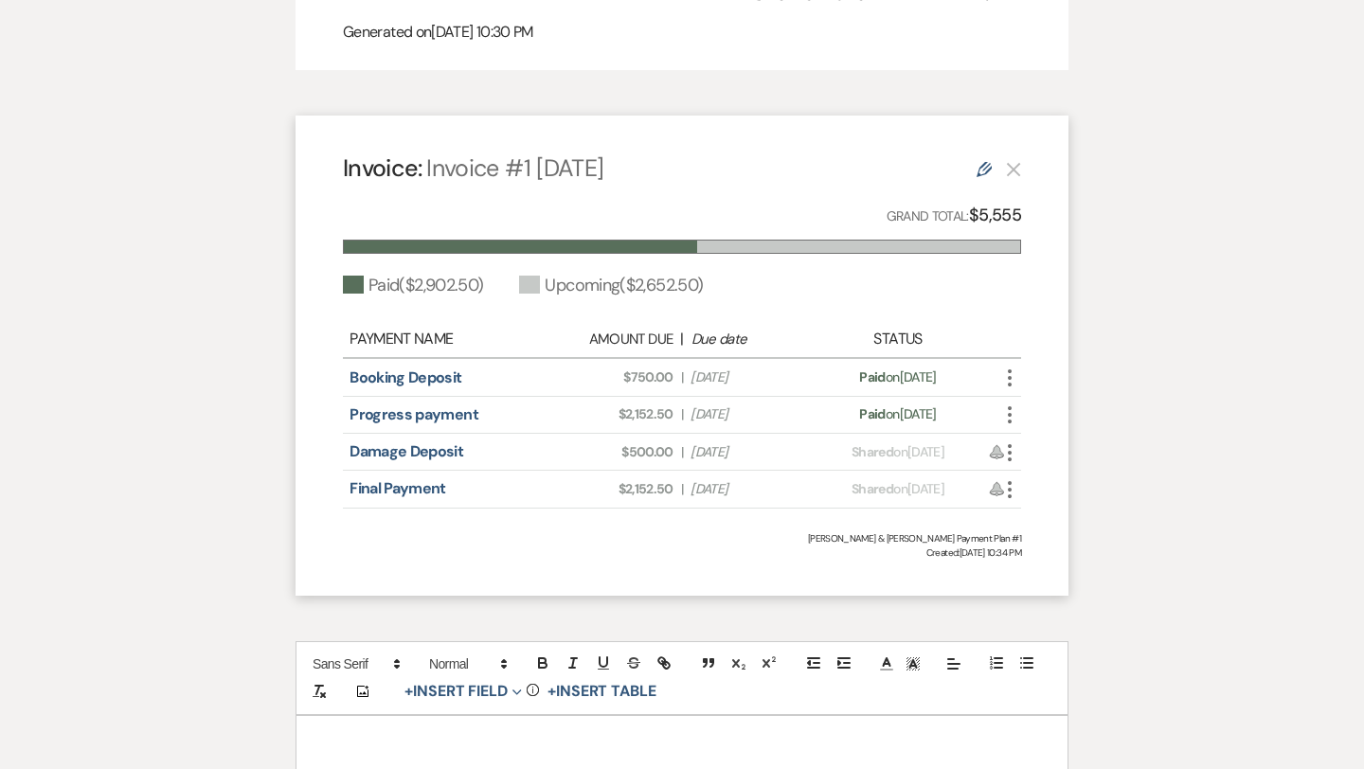
scroll to position [1192, 0]
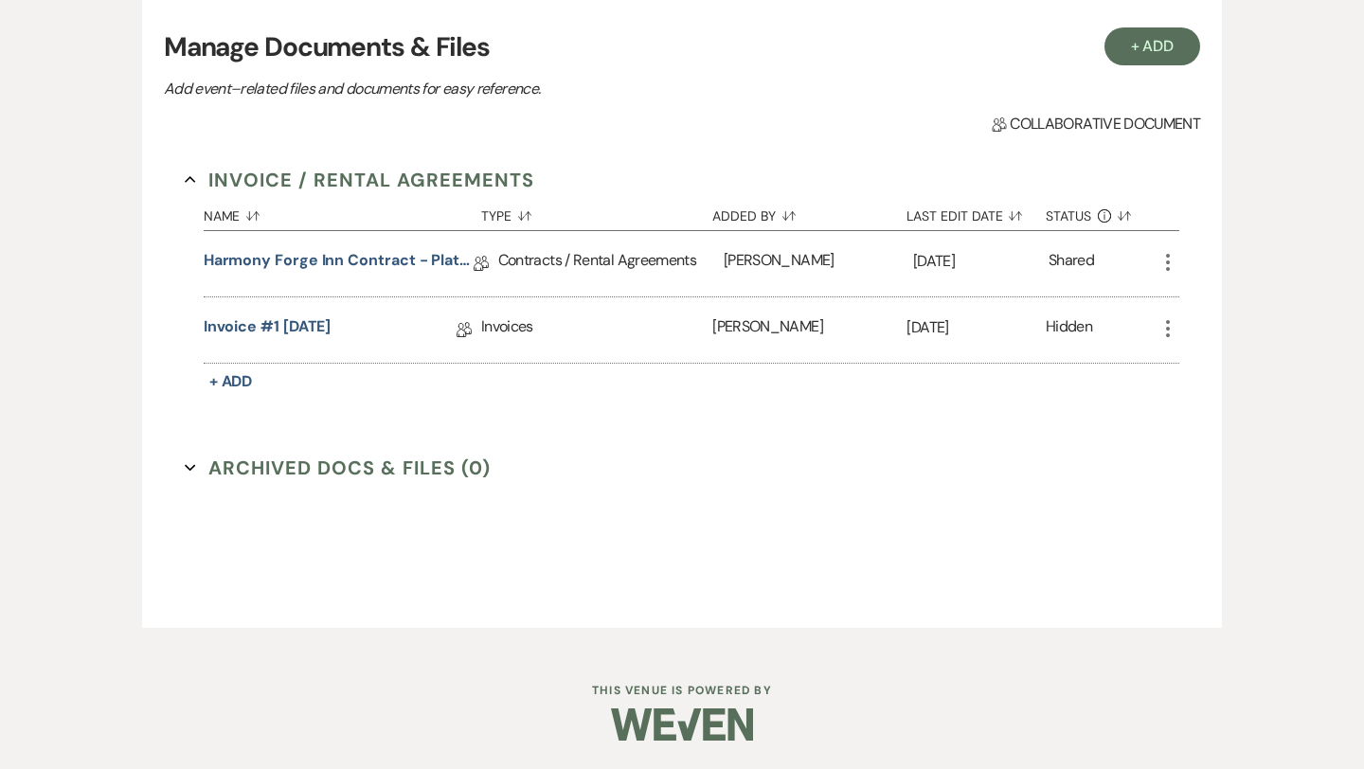
scroll to position [388, 0]
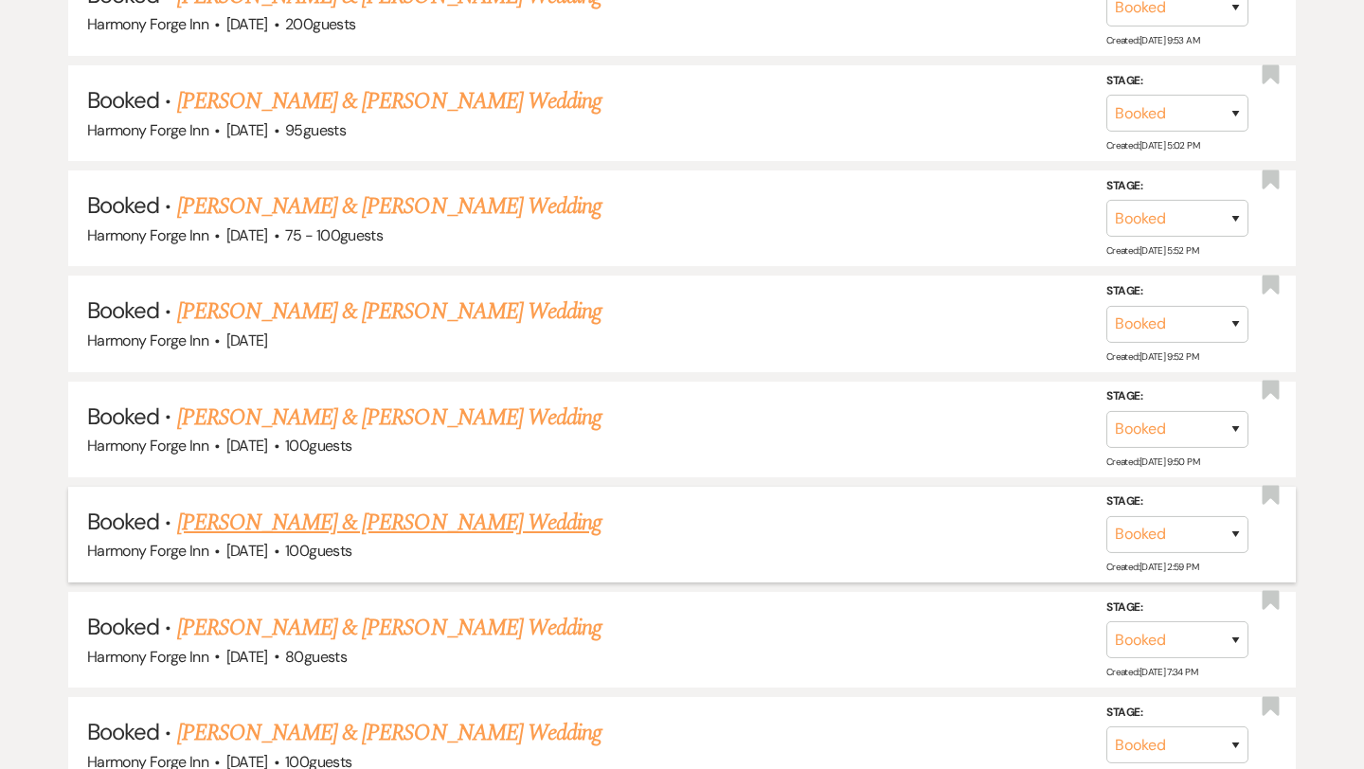
scroll to position [1307, 0]
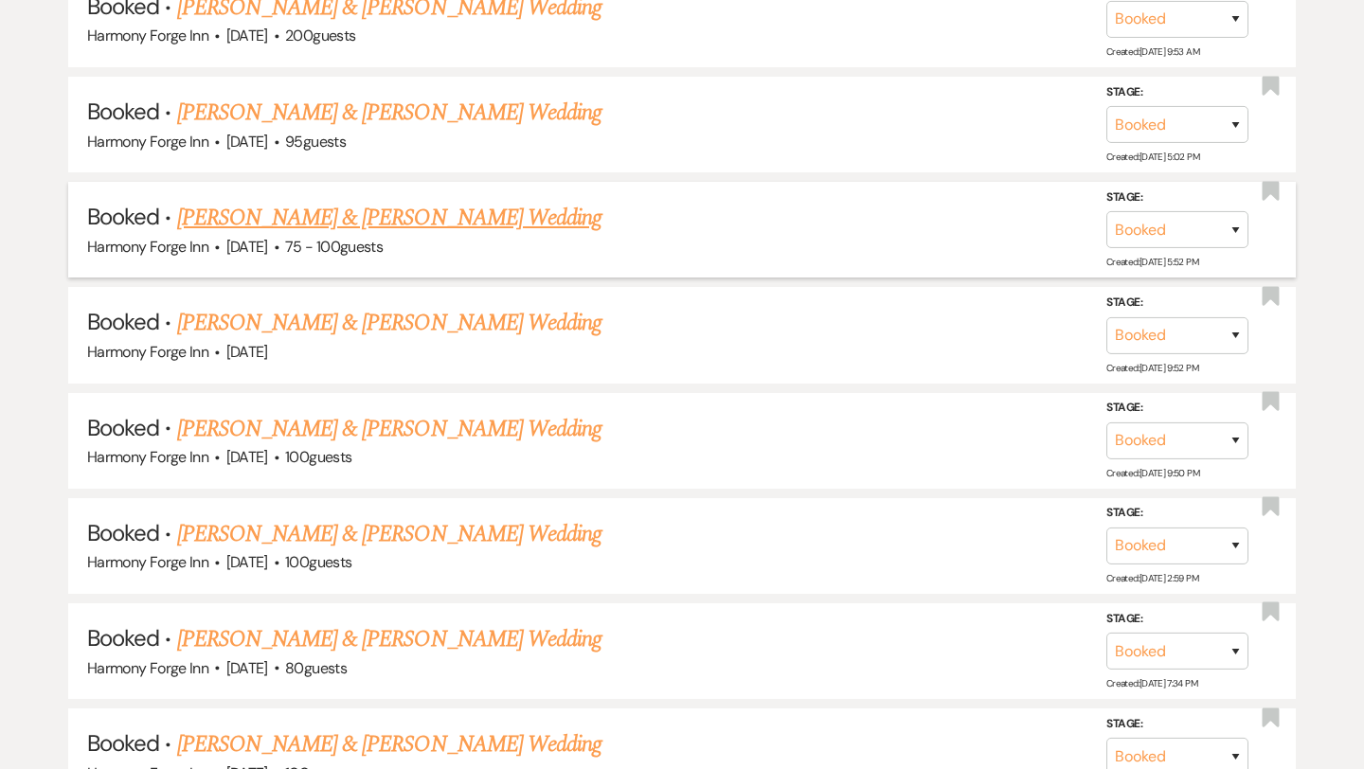
click at [427, 221] on link "[PERSON_NAME] & [PERSON_NAME] Wedding" at bounding box center [389, 218] width 424 height 34
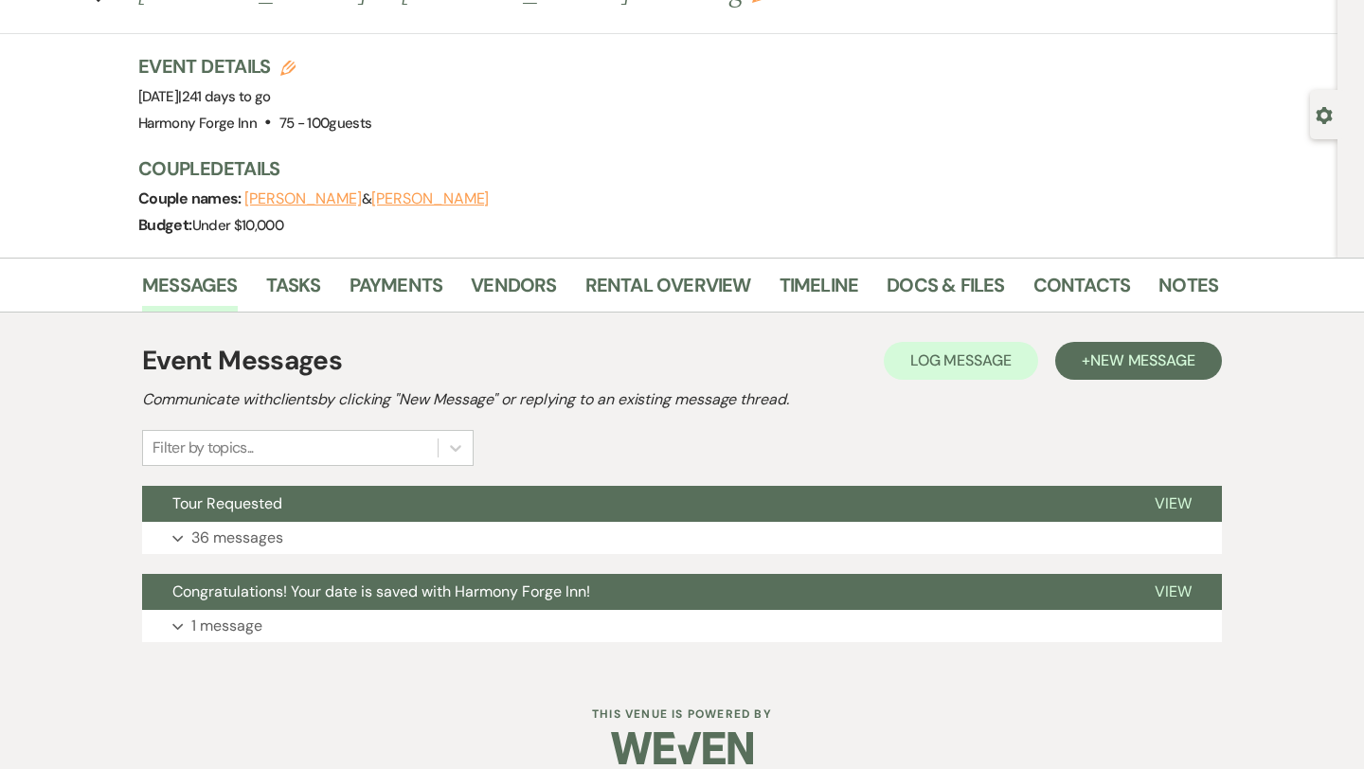
scroll to position [104, 0]
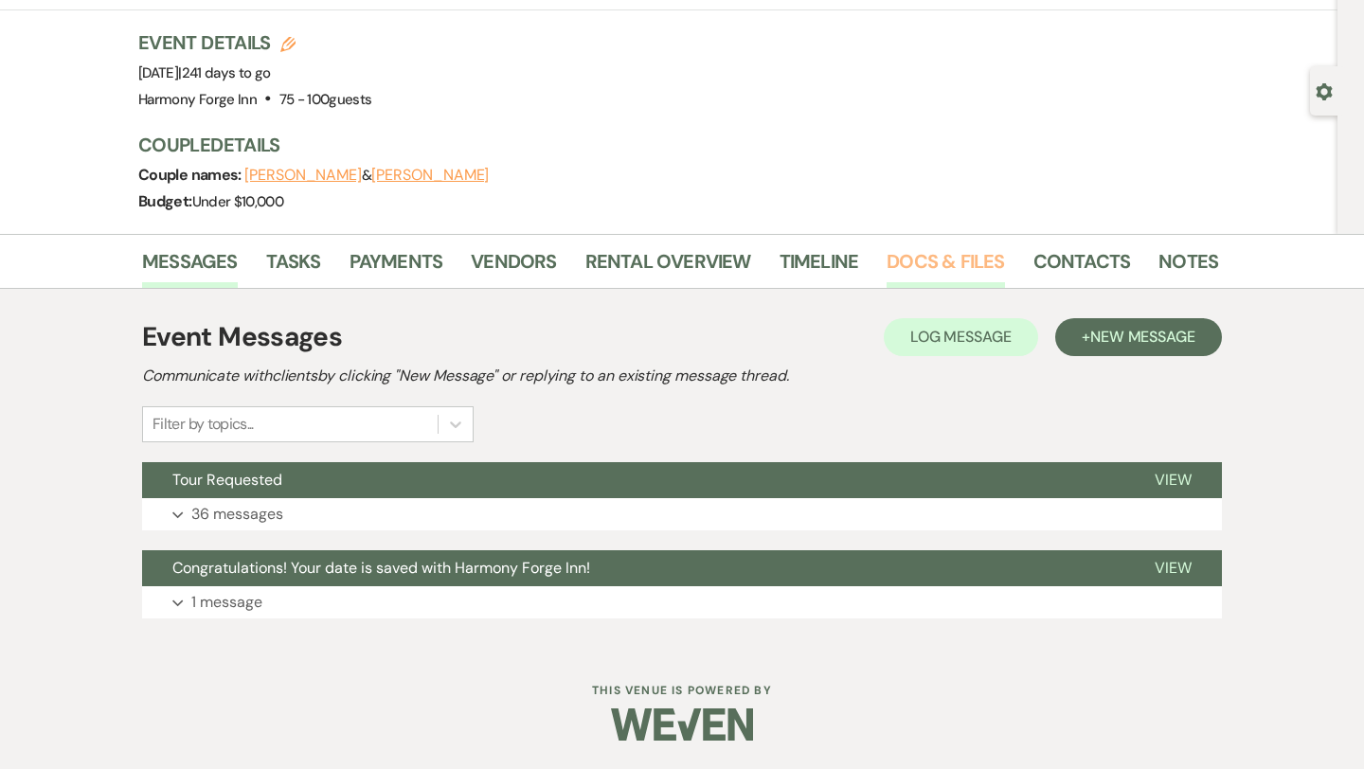
click at [938, 262] on link "Docs & Files" at bounding box center [944, 267] width 117 height 42
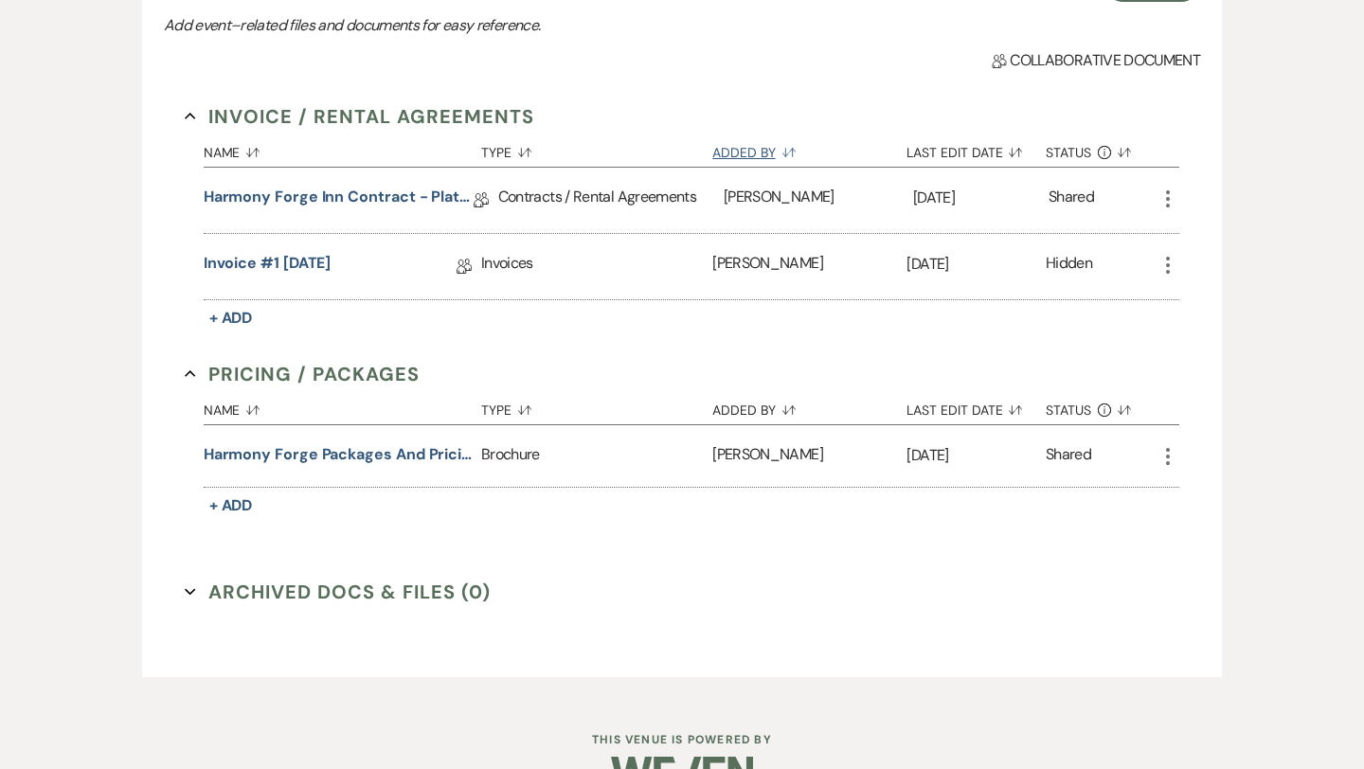
scroll to position [481, 0]
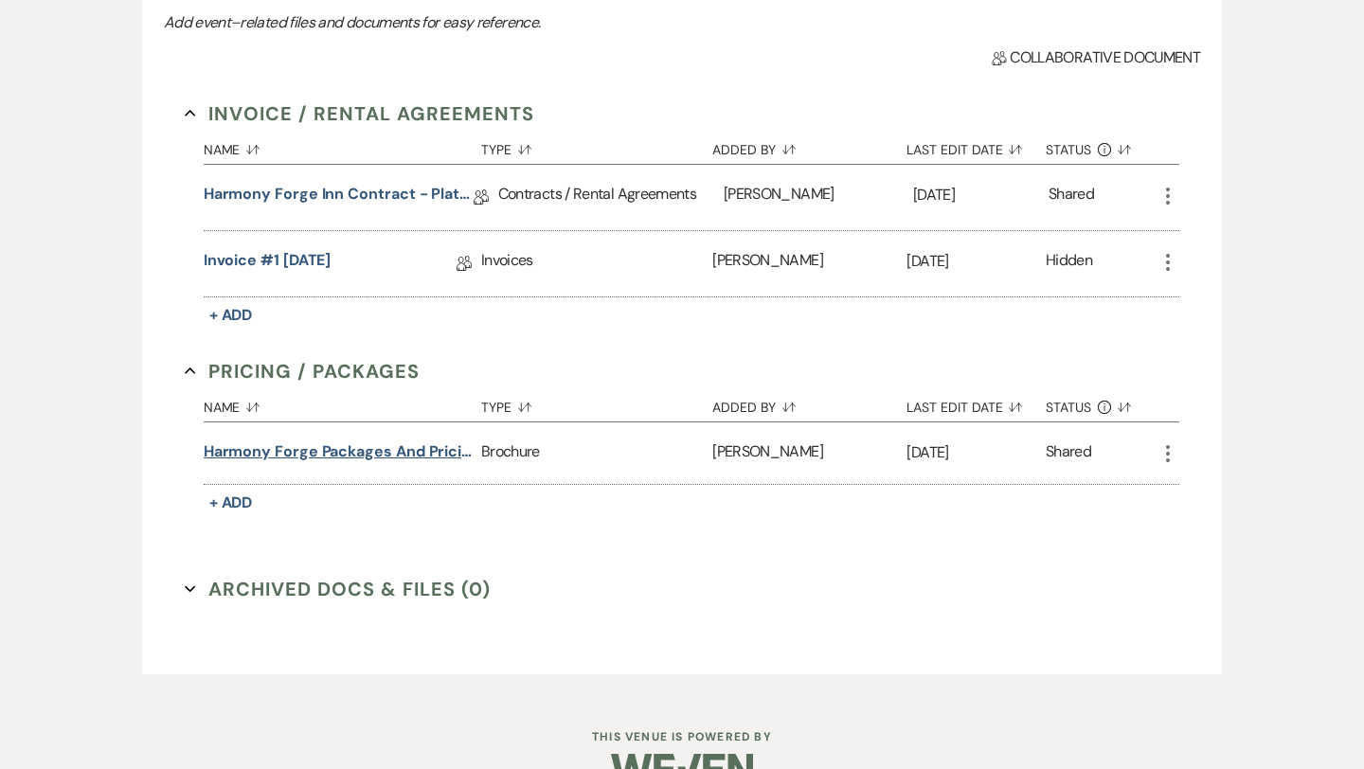
click at [384, 445] on button "Harmony Forge Packages and Pricing 2025" at bounding box center [339, 451] width 270 height 23
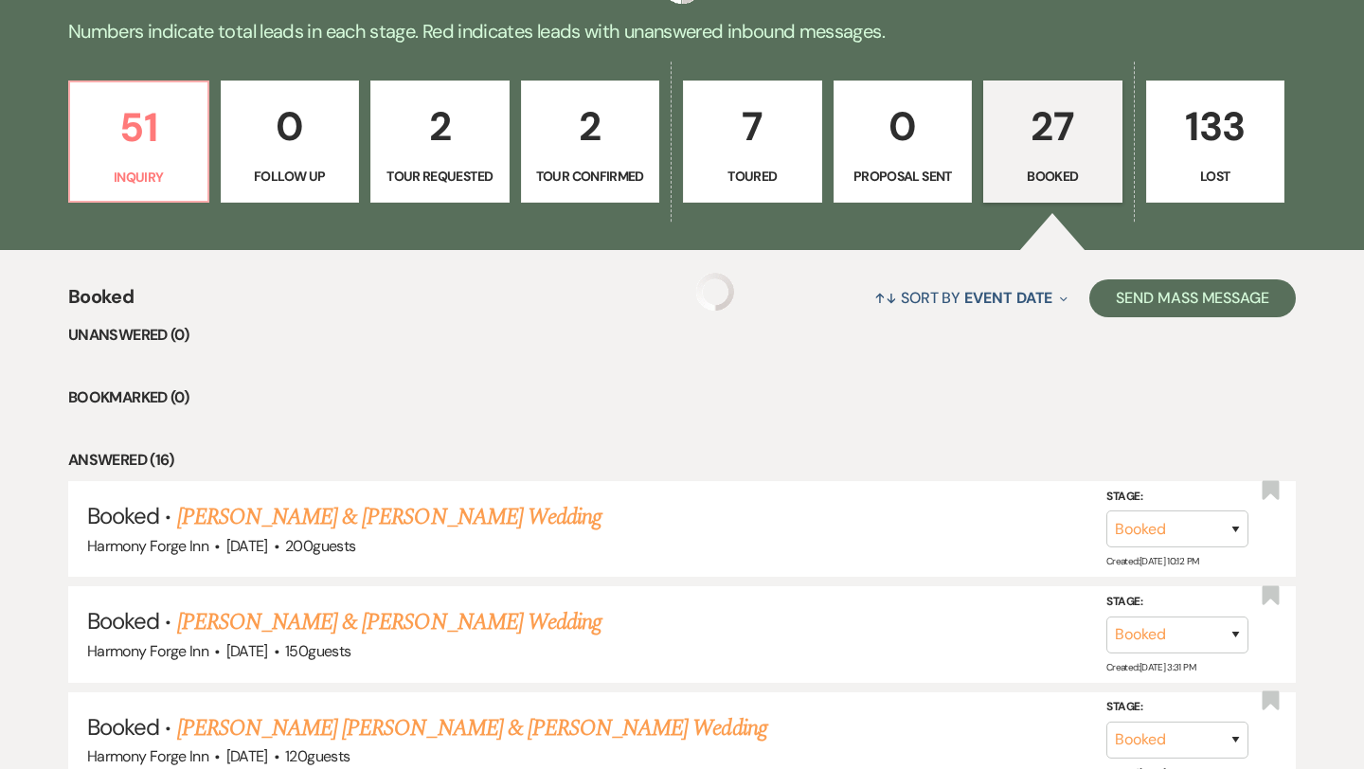
scroll to position [1307, 0]
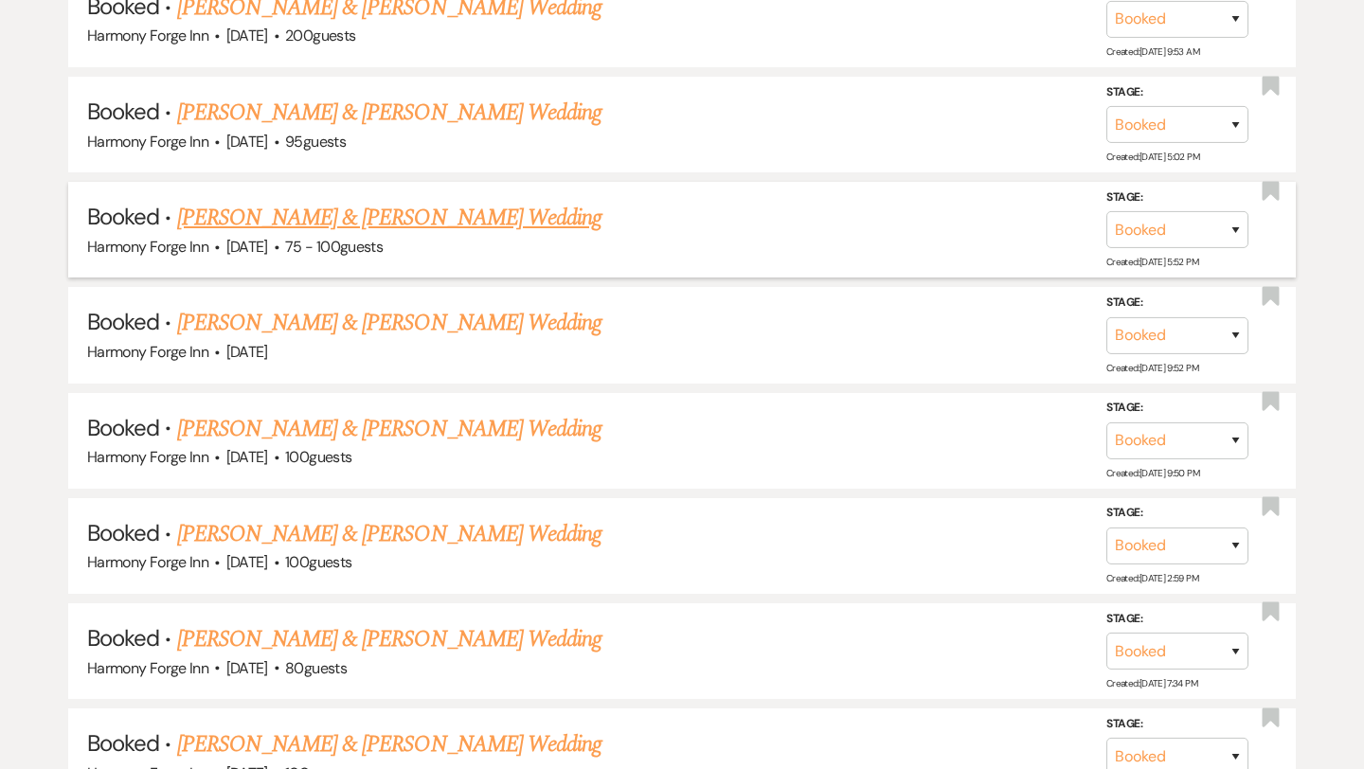
click at [376, 216] on link "[PERSON_NAME] & [PERSON_NAME] Wedding" at bounding box center [389, 218] width 424 height 34
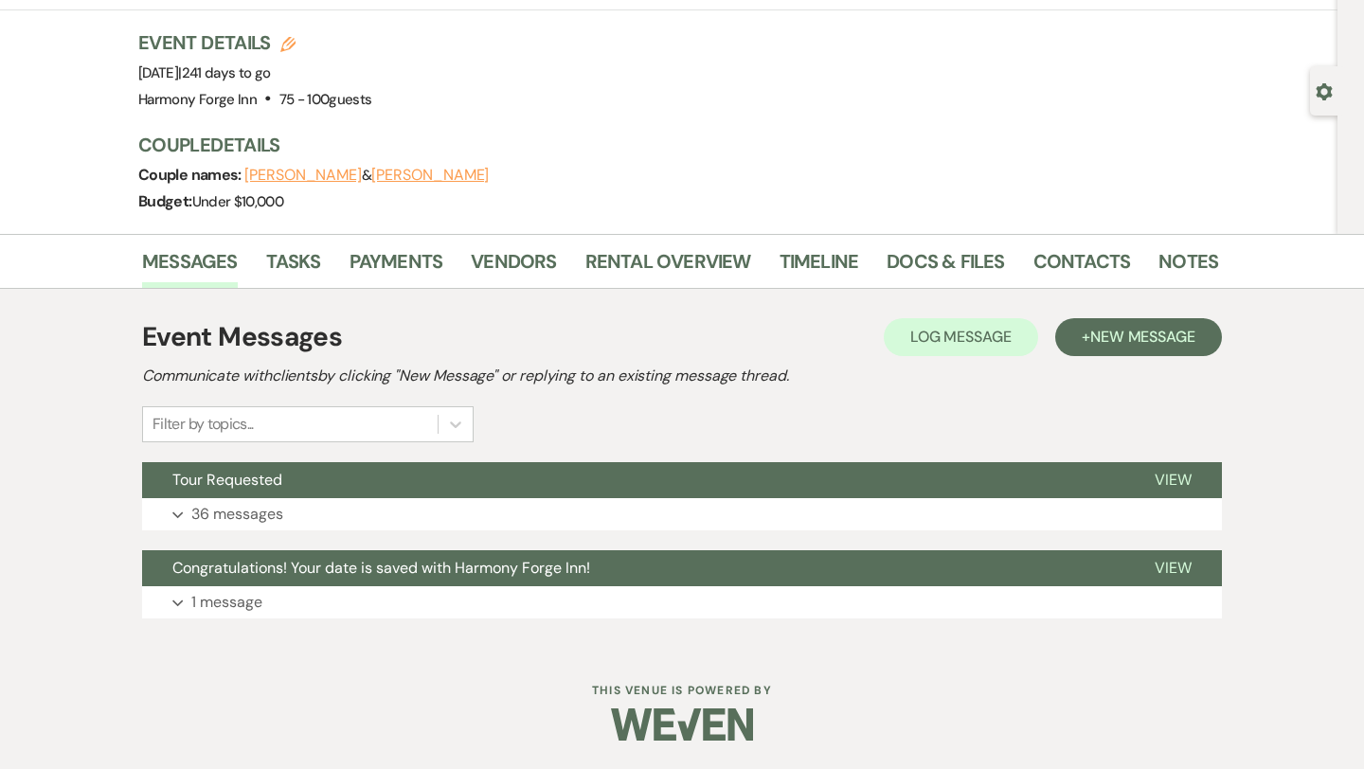
scroll to position [104, 0]
click at [917, 259] on link "Docs & Files" at bounding box center [944, 267] width 117 height 42
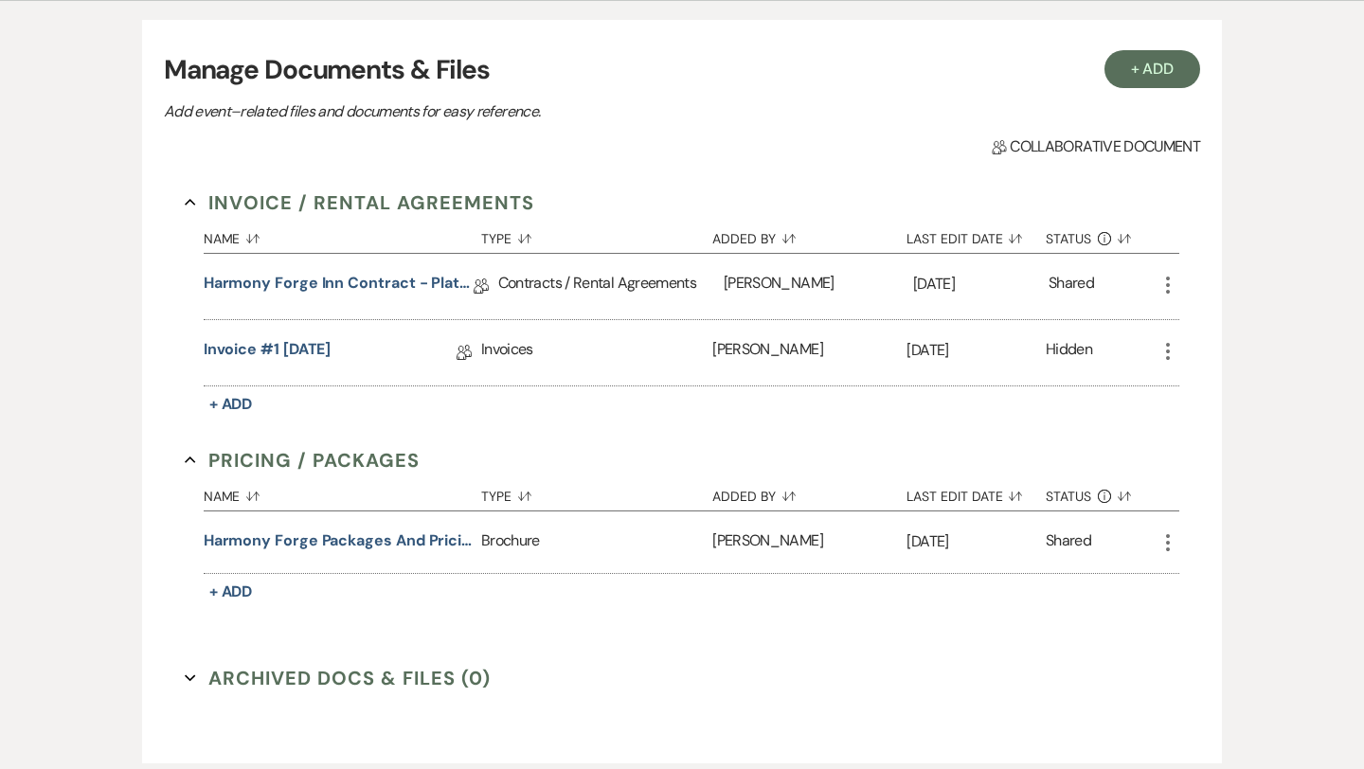
scroll to position [418, 0]
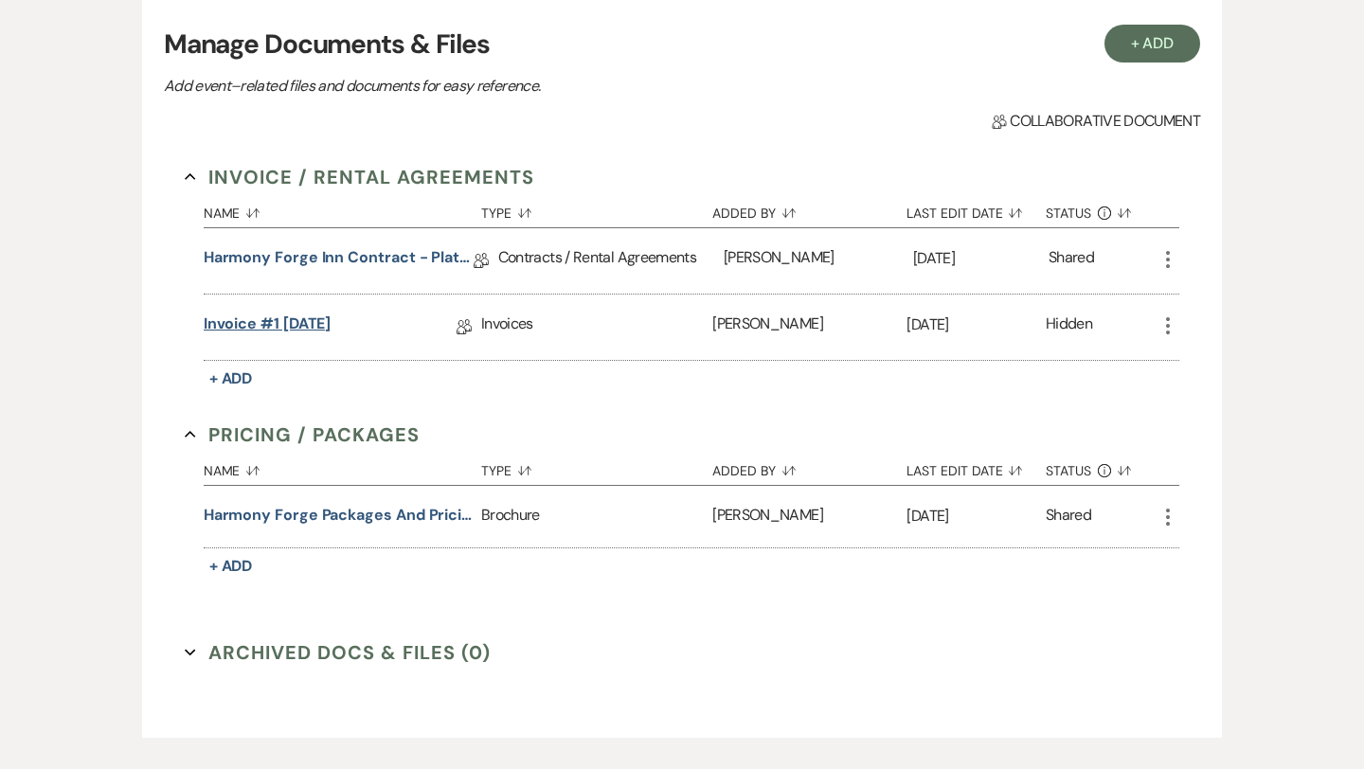
click at [321, 325] on link "Invoice #1 [DATE]" at bounding box center [268, 327] width 128 height 29
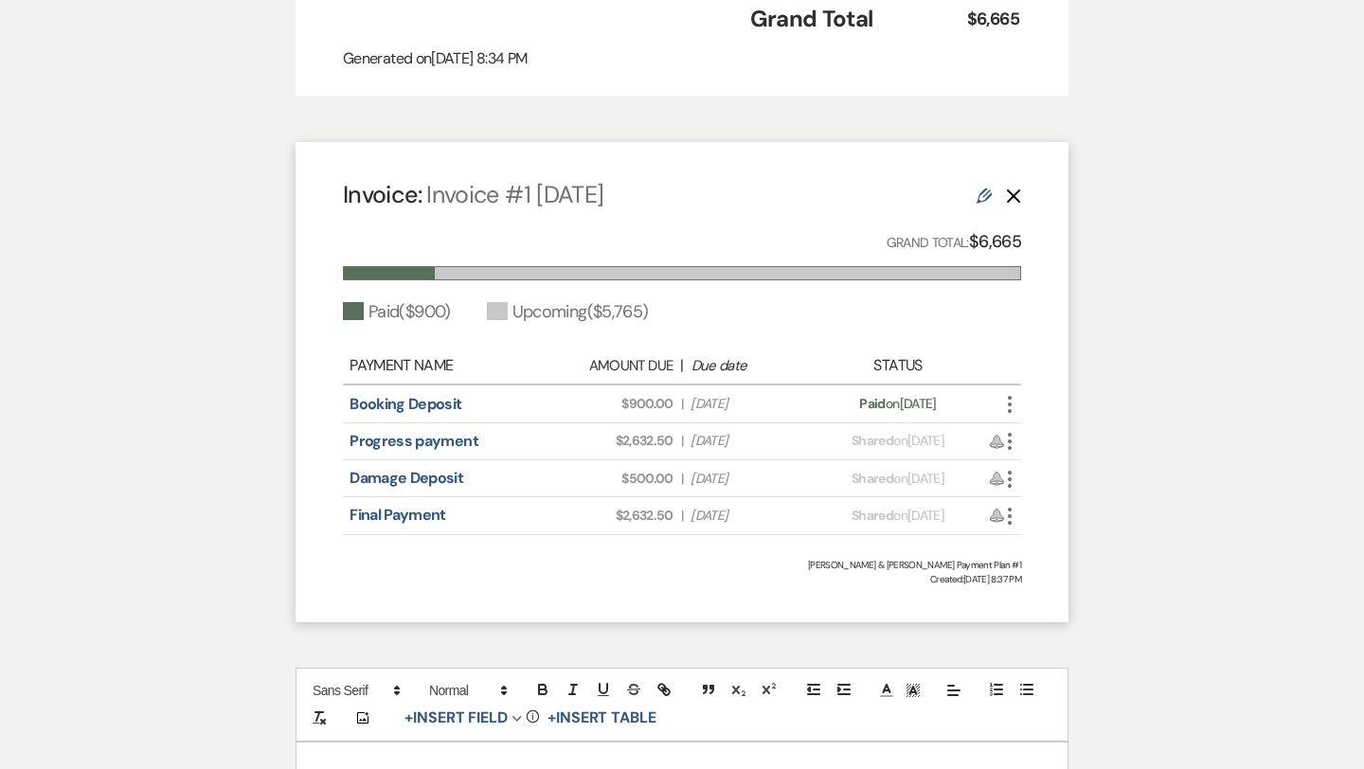
scroll to position [1170, 0]
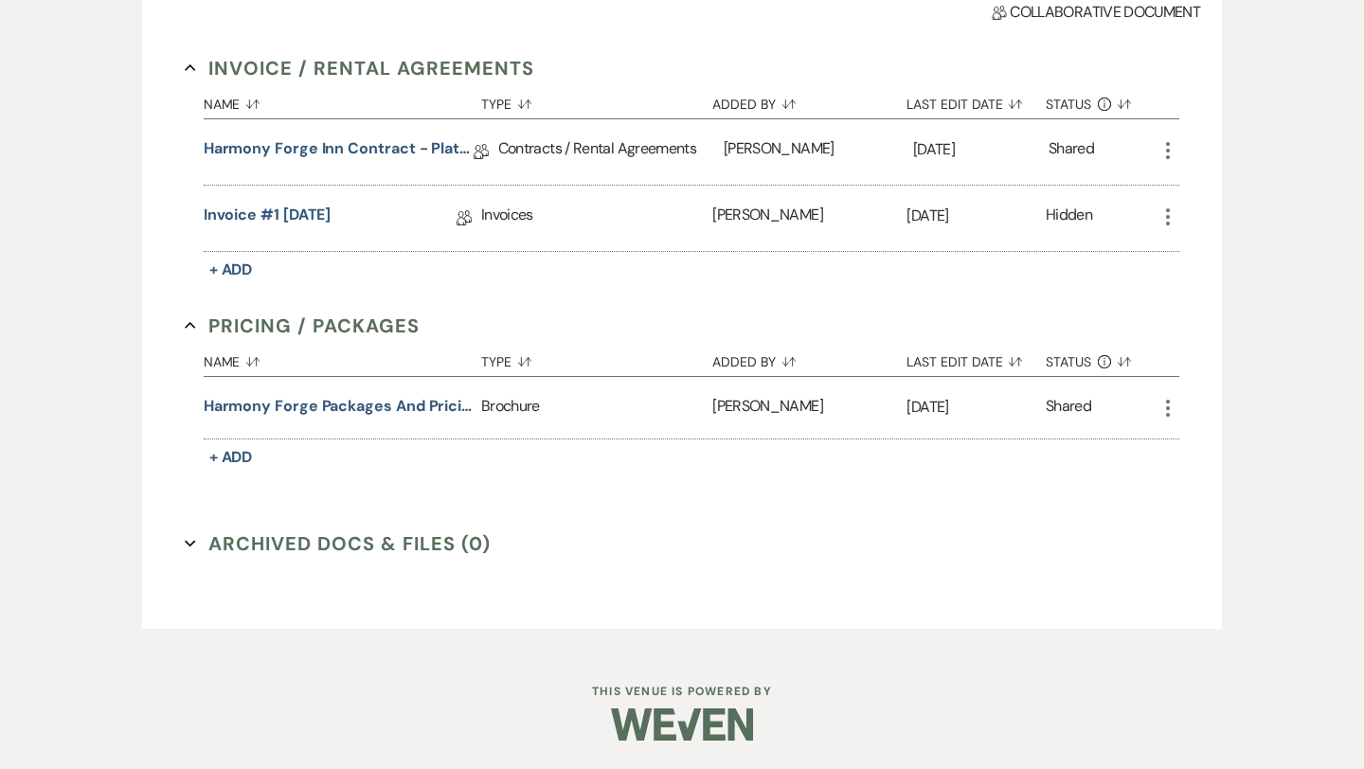
scroll to position [418, 0]
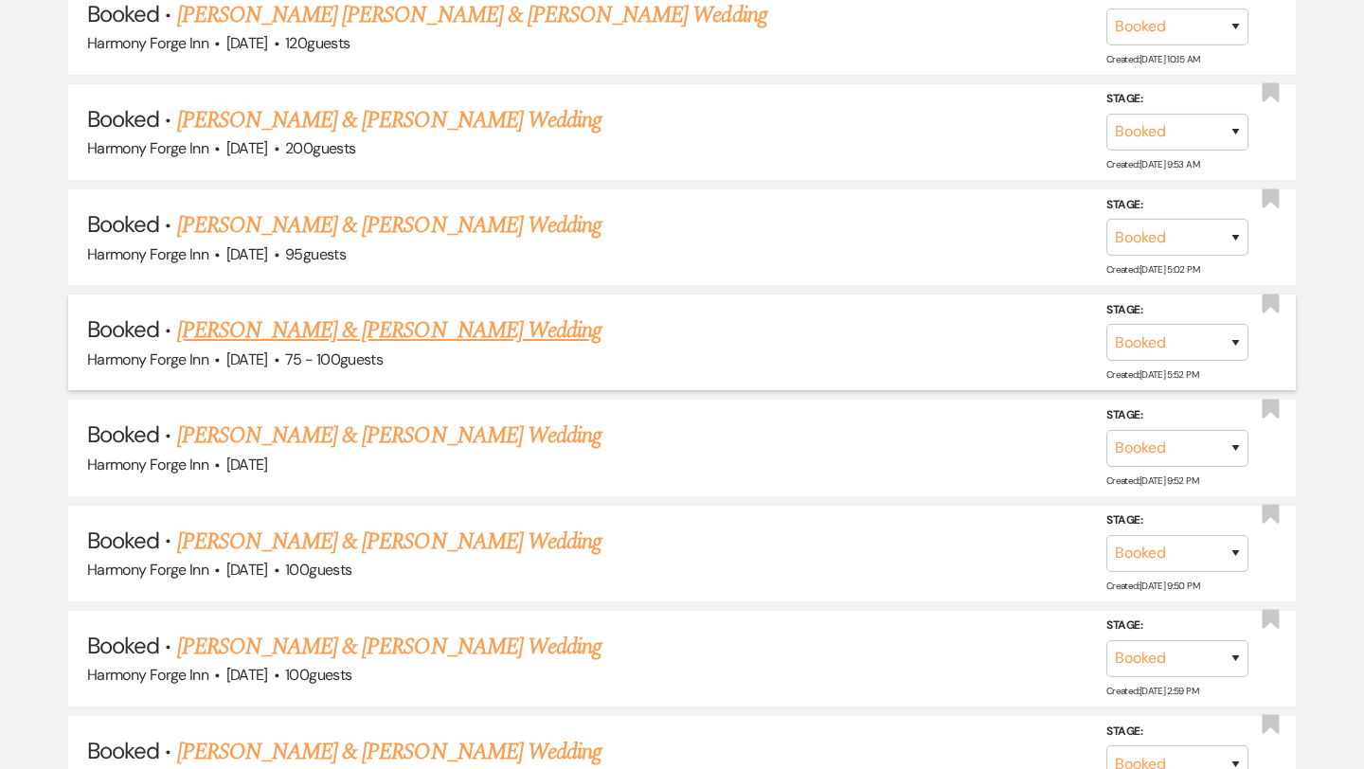
scroll to position [1190, 0]
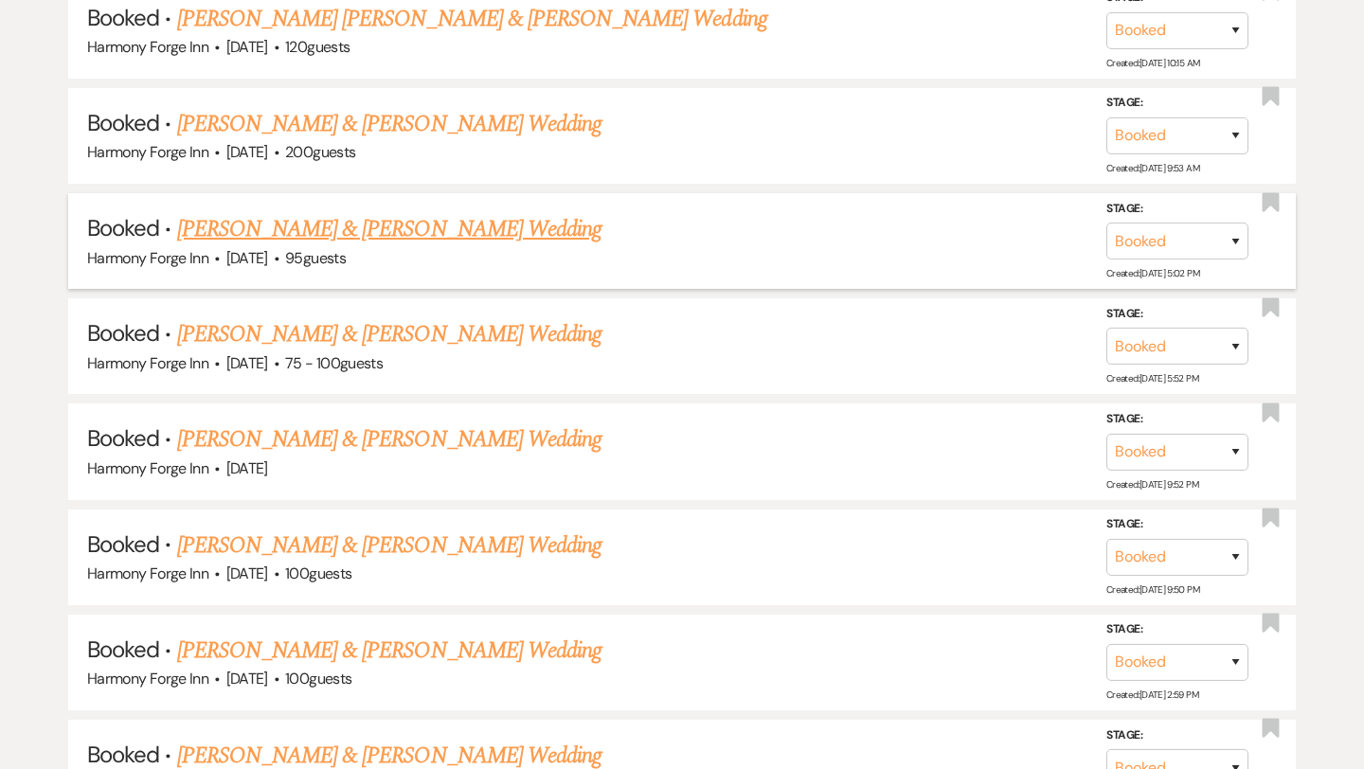
click at [394, 222] on link "[PERSON_NAME] & [PERSON_NAME] Wedding" at bounding box center [389, 229] width 424 height 34
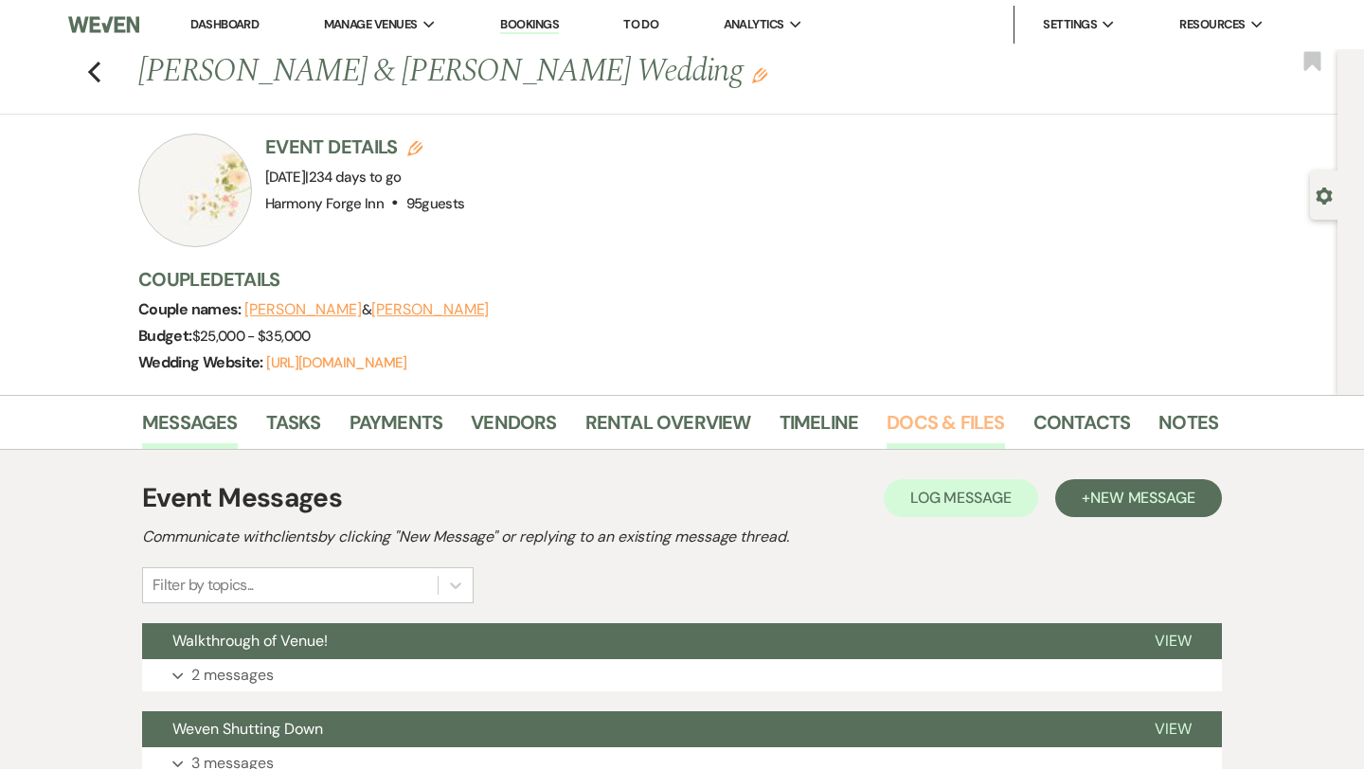
click at [937, 421] on link "Docs & Files" at bounding box center [944, 428] width 117 height 42
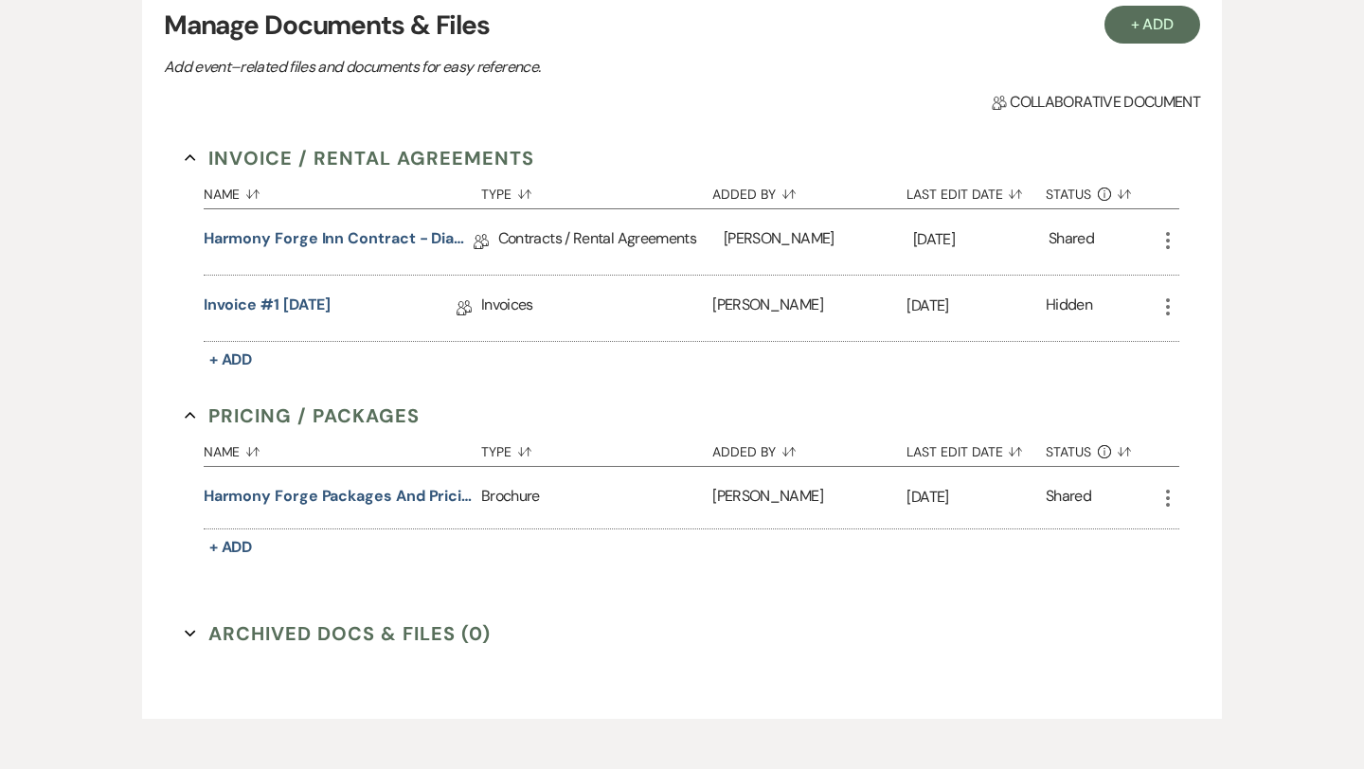
scroll to position [508, 0]
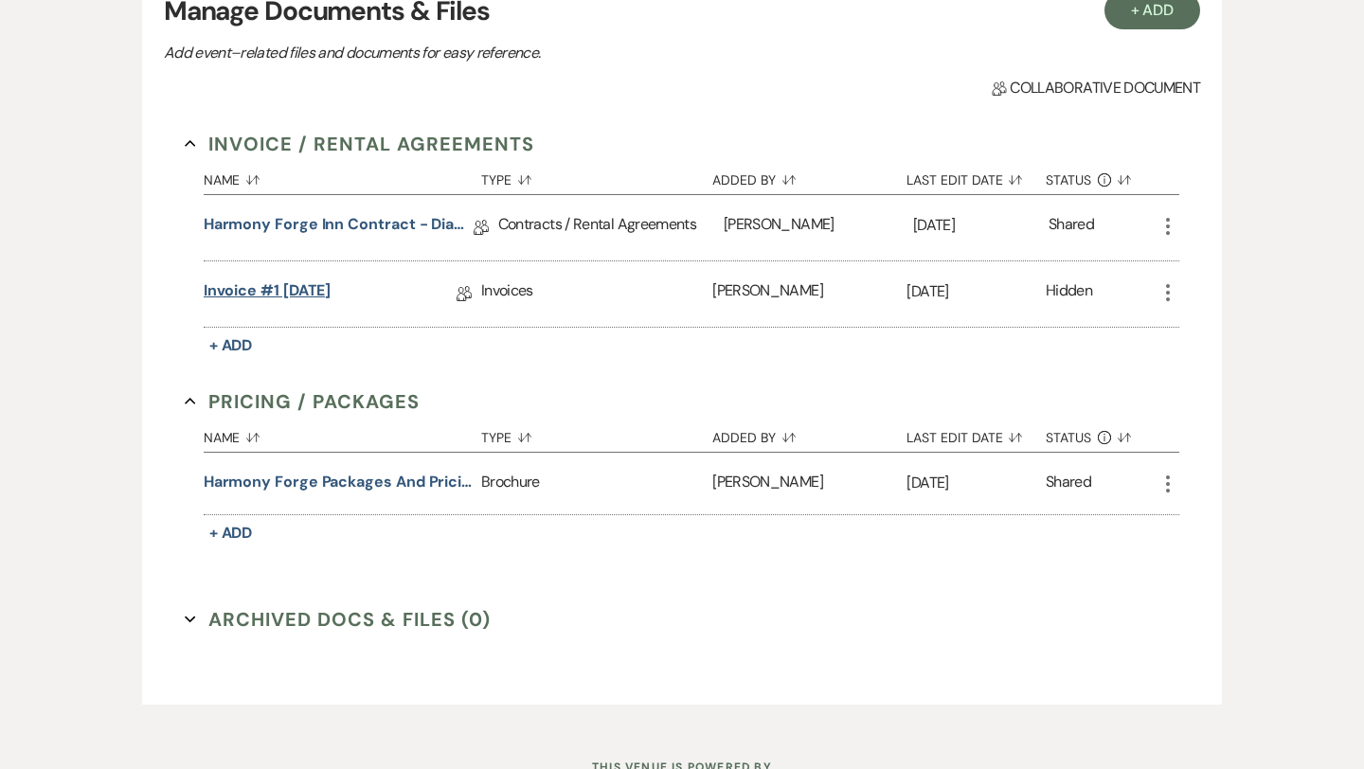
click at [331, 282] on link "Invoice #1 [DATE]" at bounding box center [268, 293] width 128 height 29
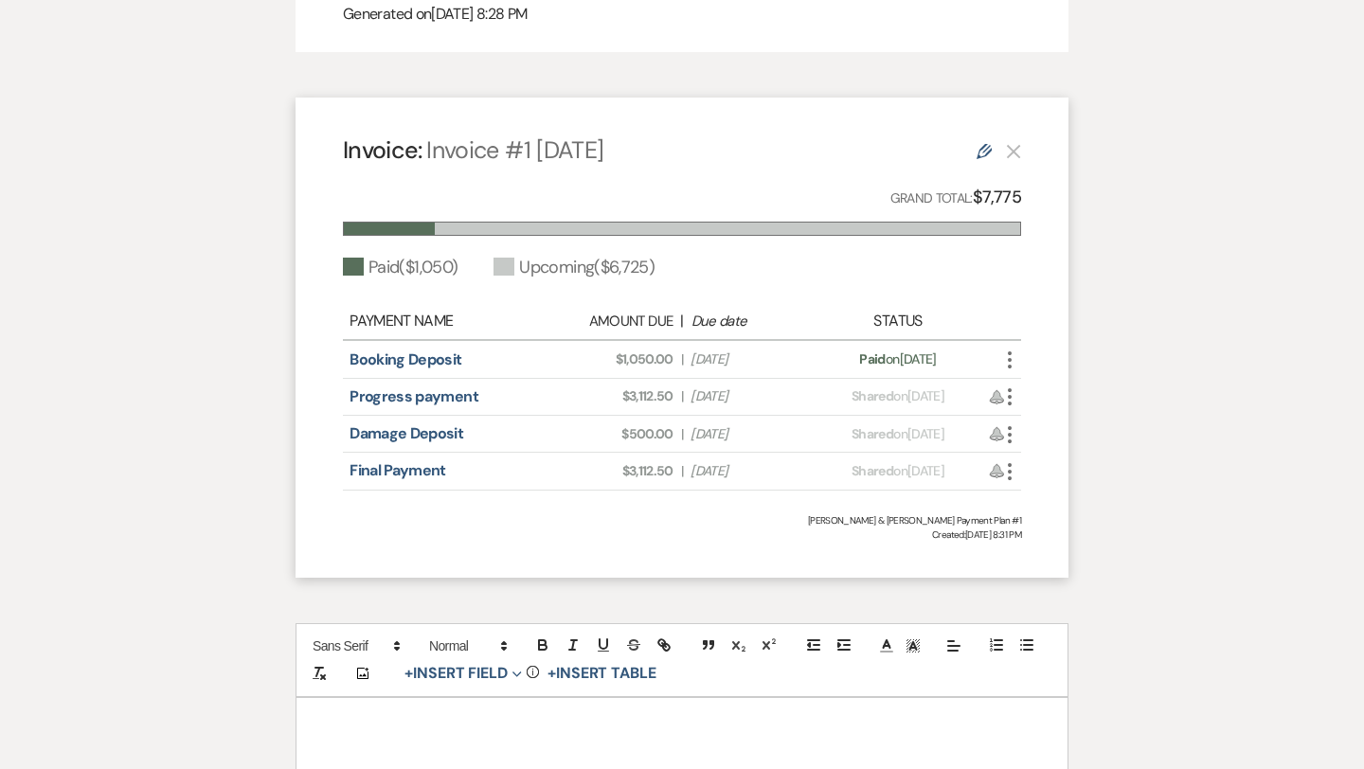
scroll to position [1212, 0]
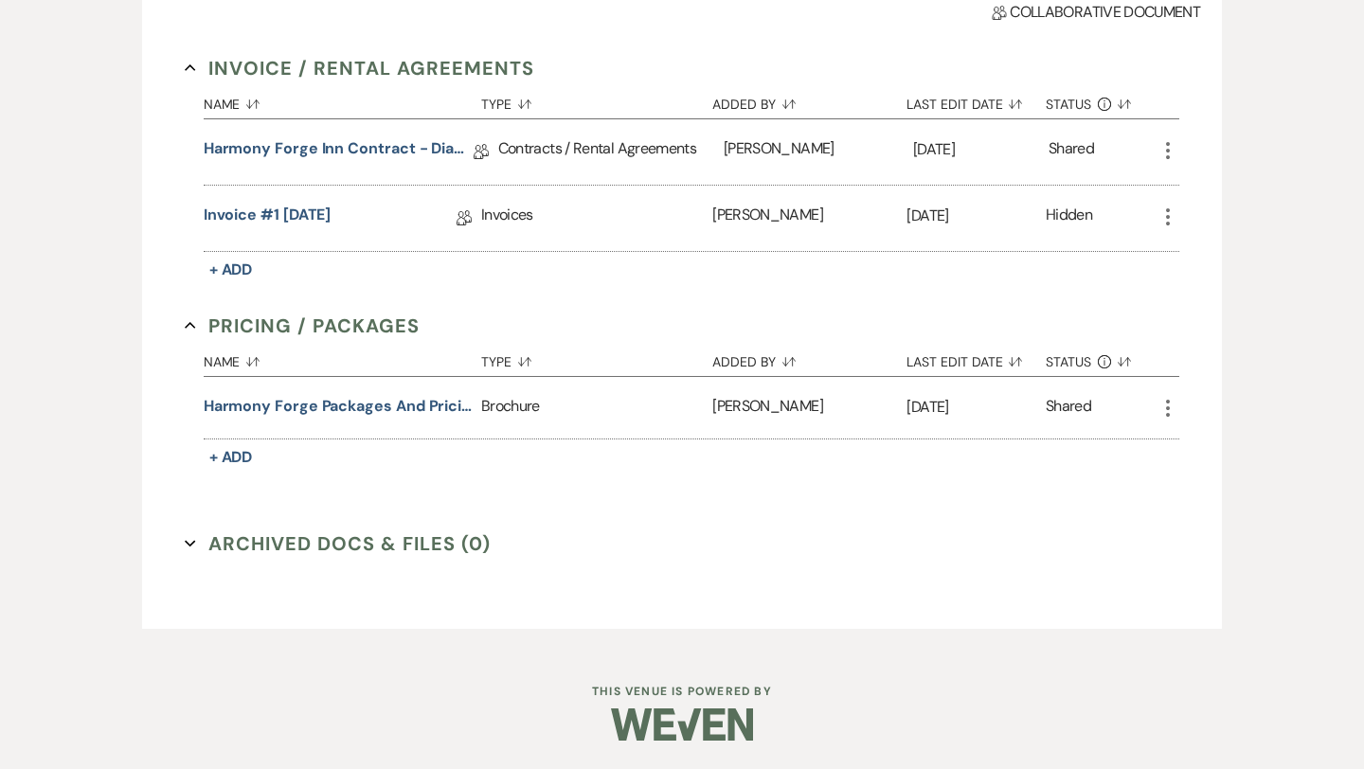
scroll to position [508, 0]
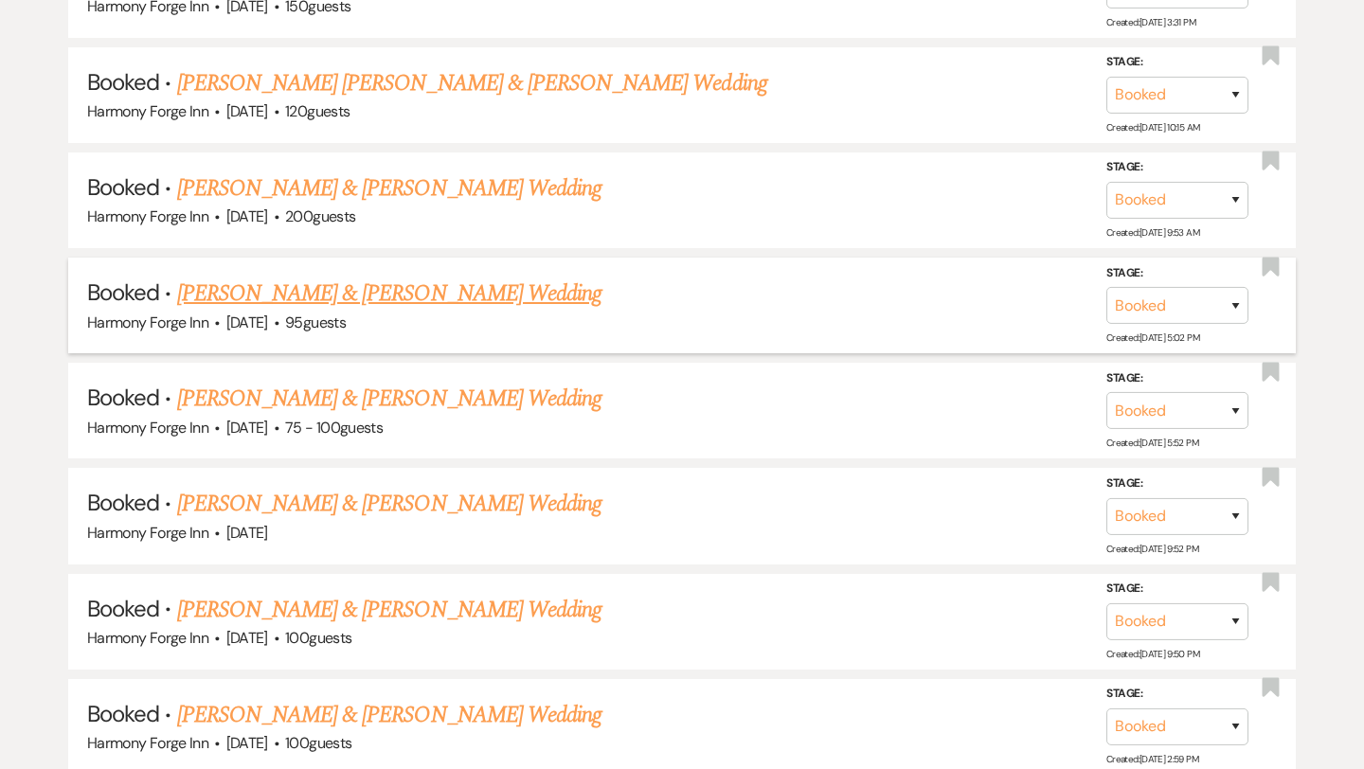
scroll to position [1052, 0]
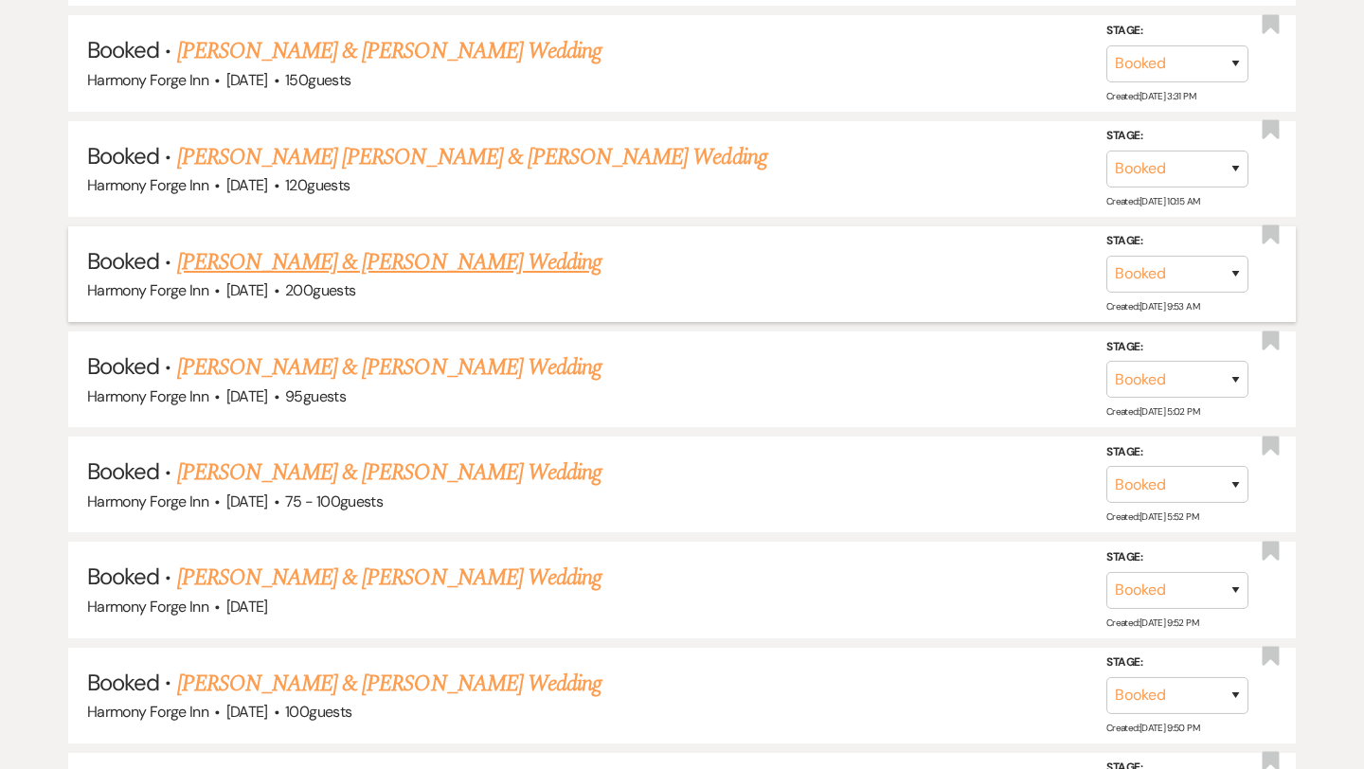
click at [421, 261] on link "[PERSON_NAME] & [PERSON_NAME] Wedding" at bounding box center [389, 262] width 424 height 34
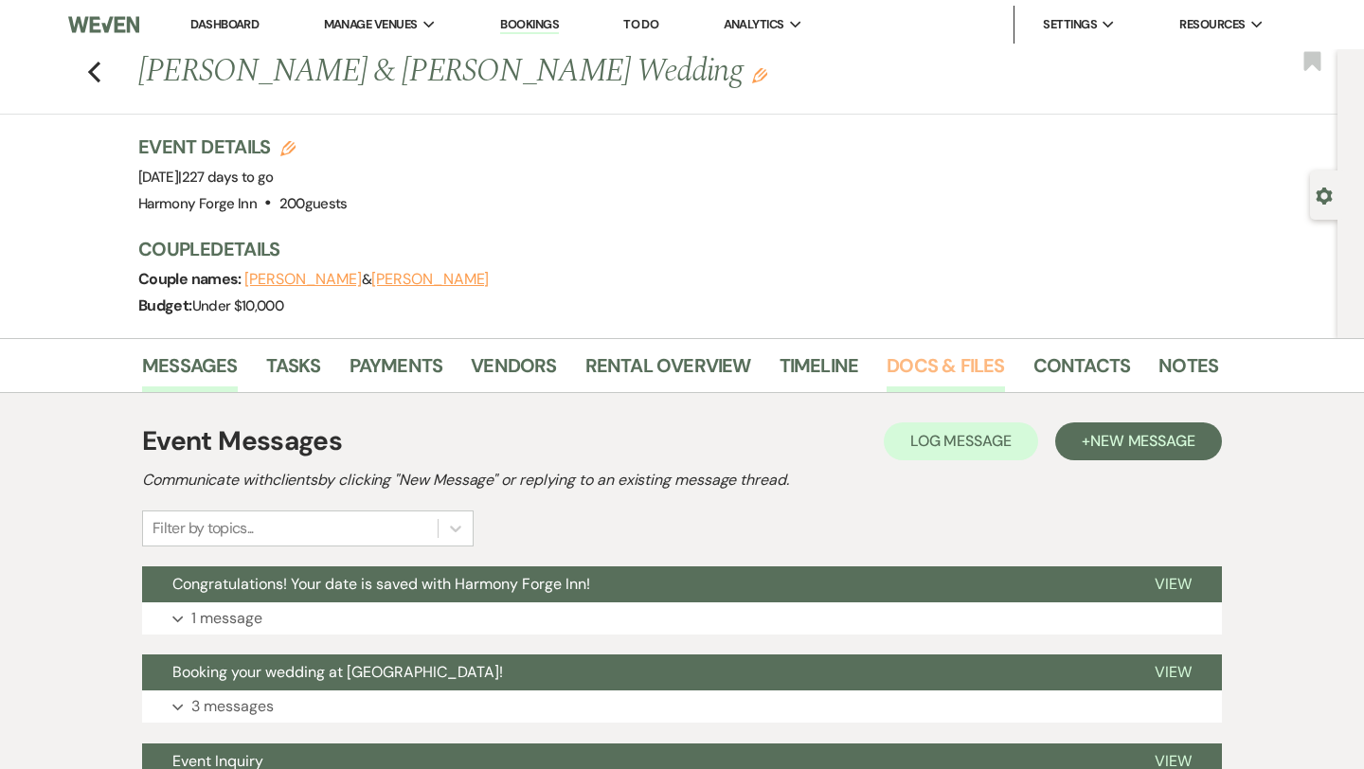
click at [917, 373] on link "Docs & Files" at bounding box center [944, 371] width 117 height 42
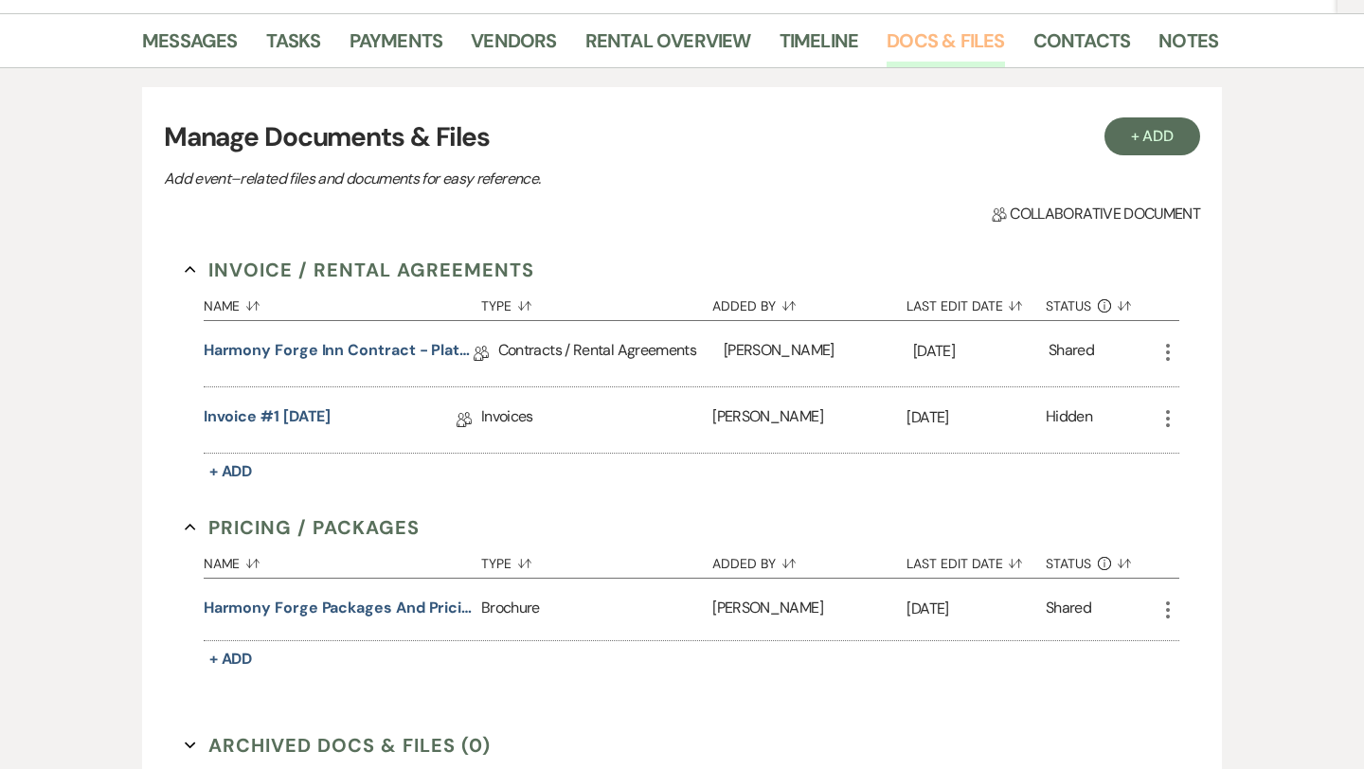
scroll to position [334, 0]
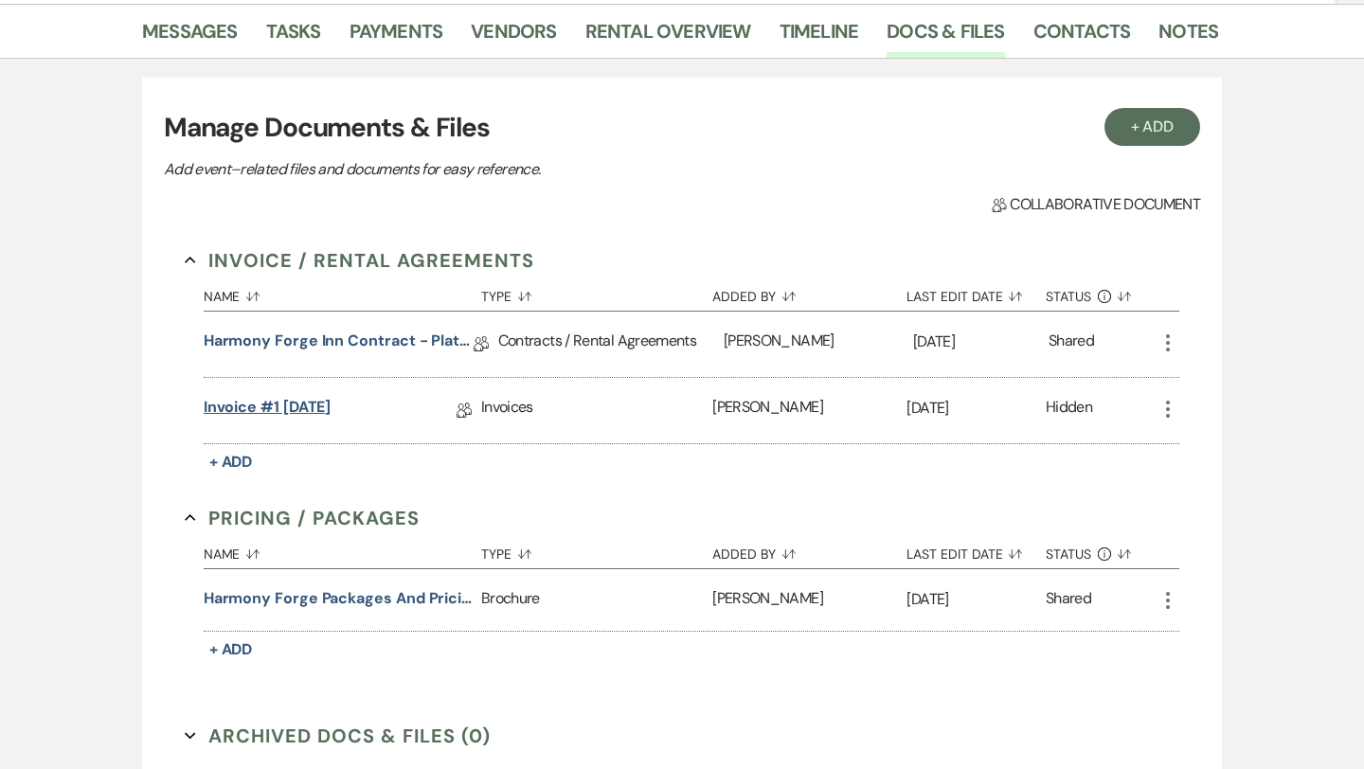
click at [313, 404] on link "Invoice #1 [DATE]" at bounding box center [268, 410] width 128 height 29
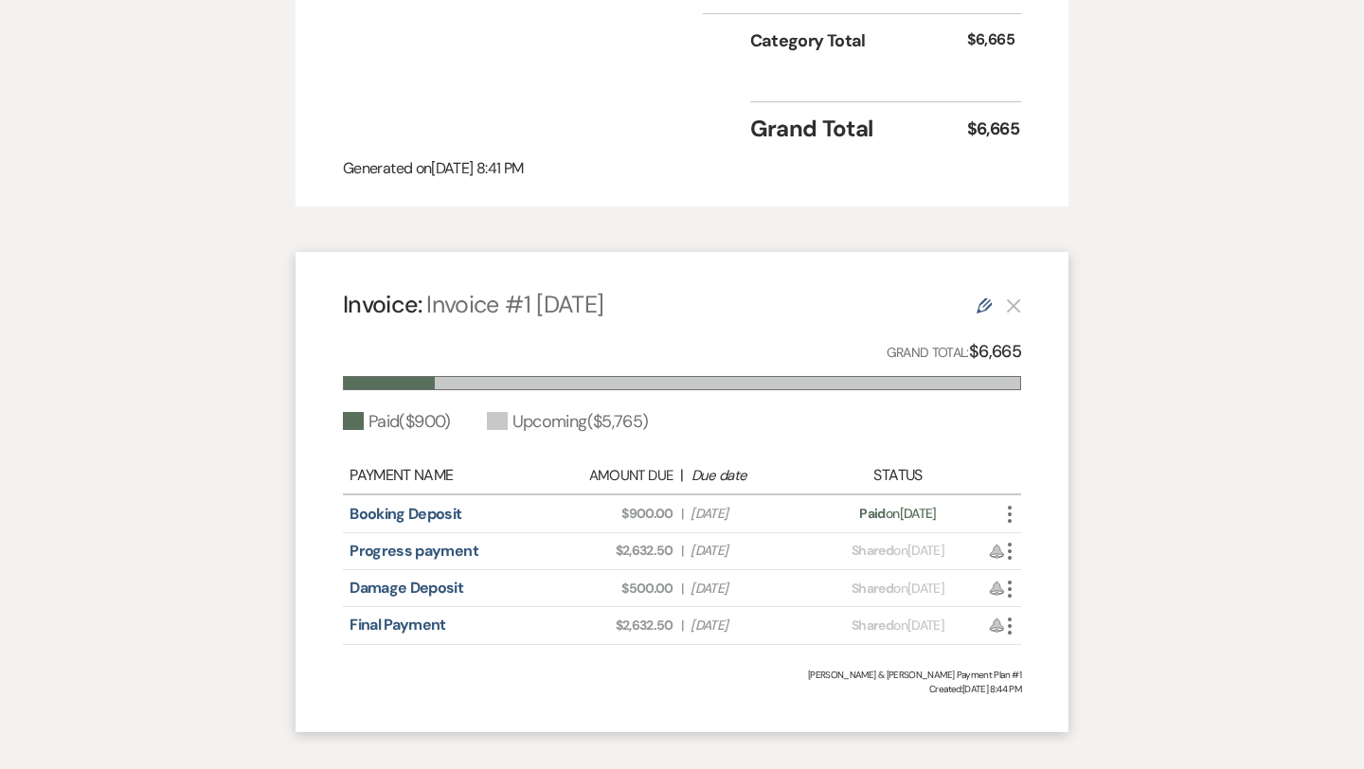
scroll to position [1056, 0]
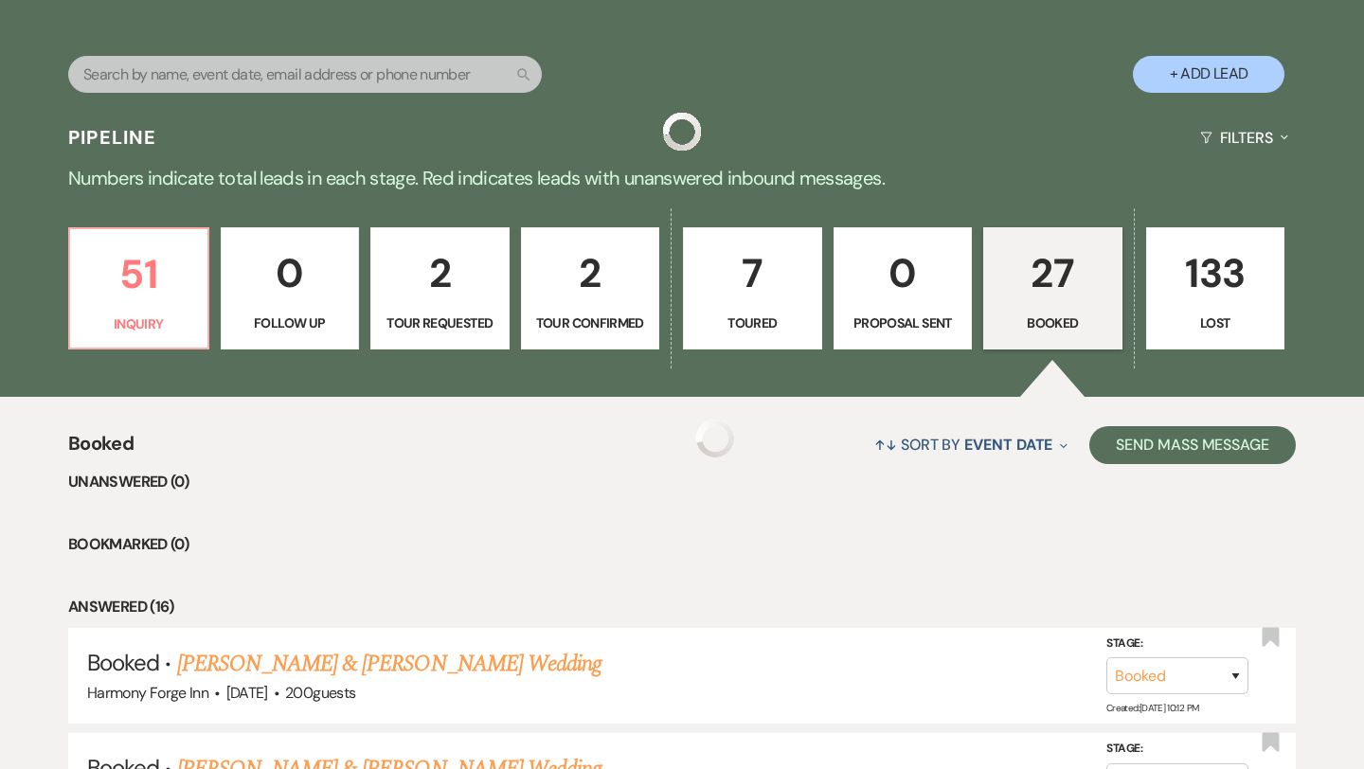
scroll to position [1052, 0]
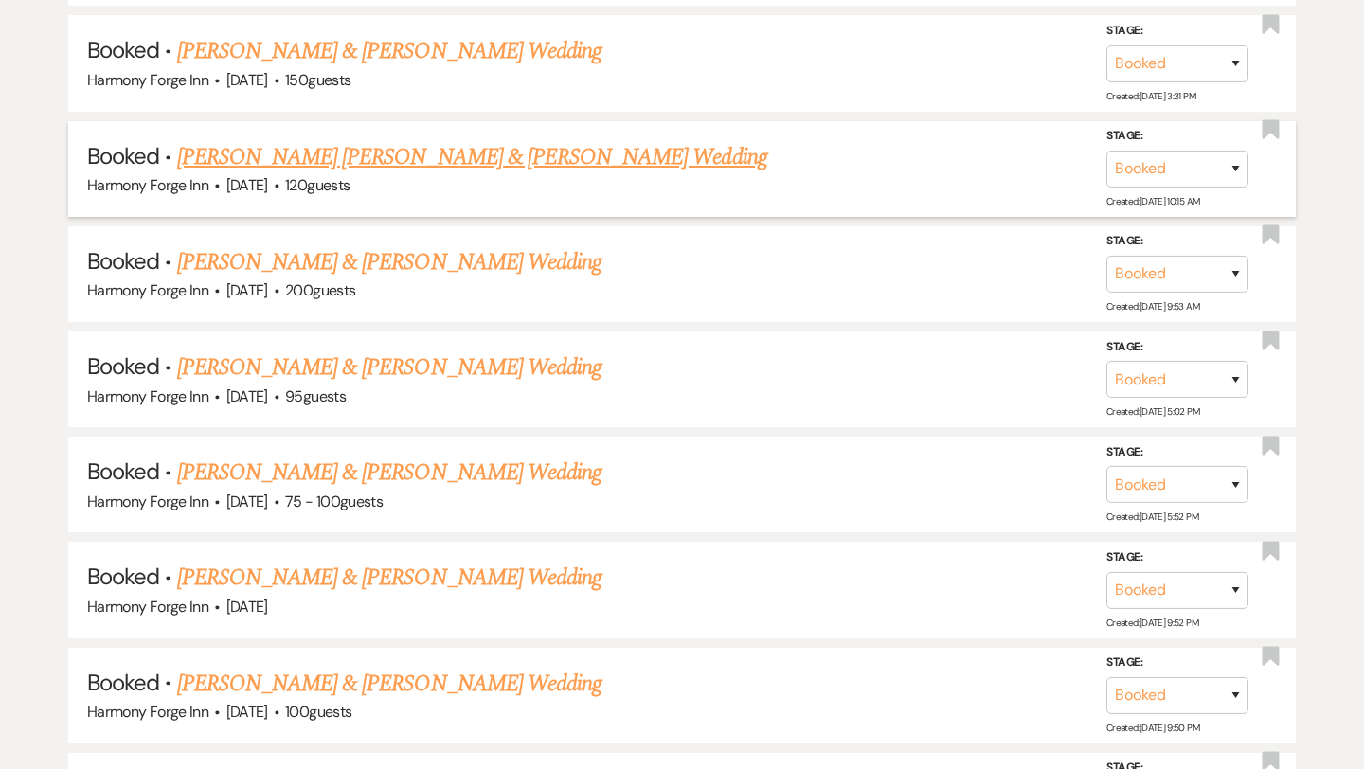
click at [425, 159] on link "[PERSON_NAME] [PERSON_NAME] & [PERSON_NAME] Wedding" at bounding box center [472, 157] width 590 height 34
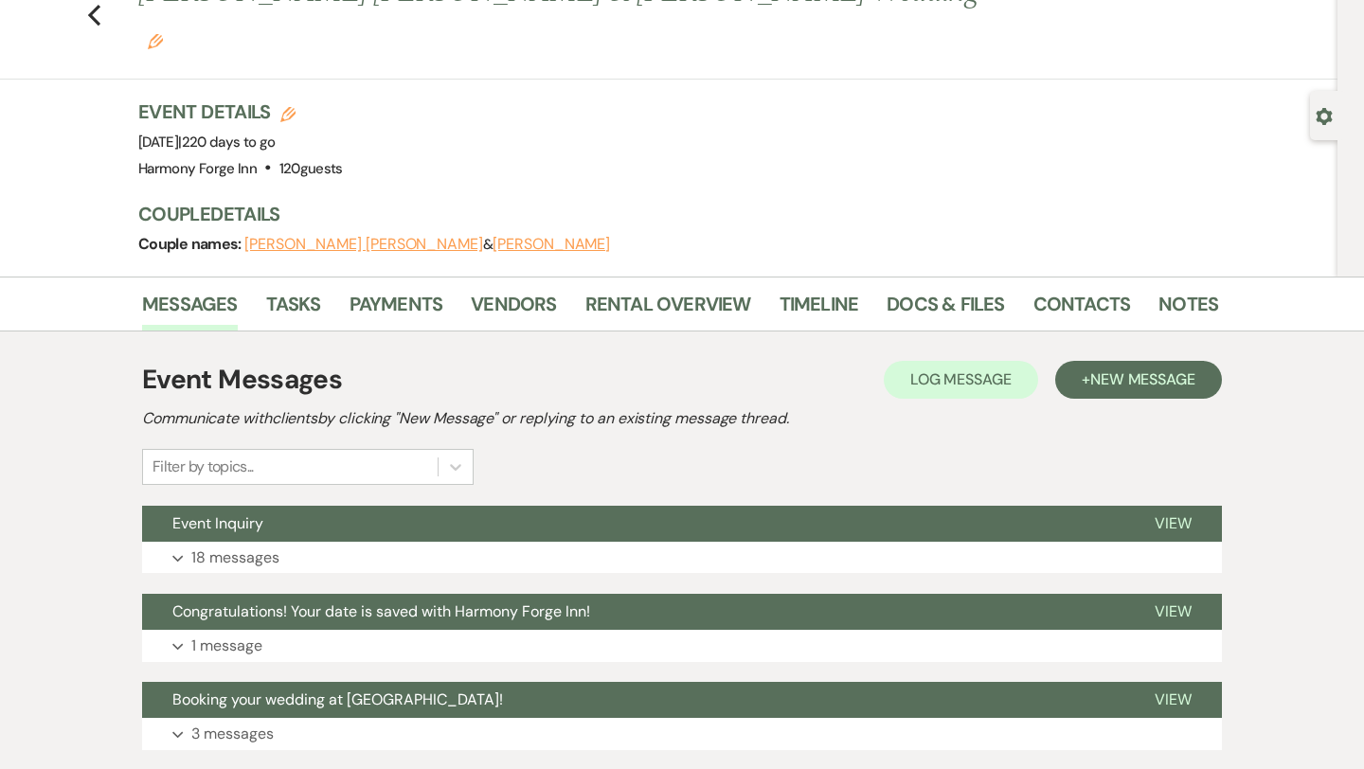
scroll to position [166, 0]
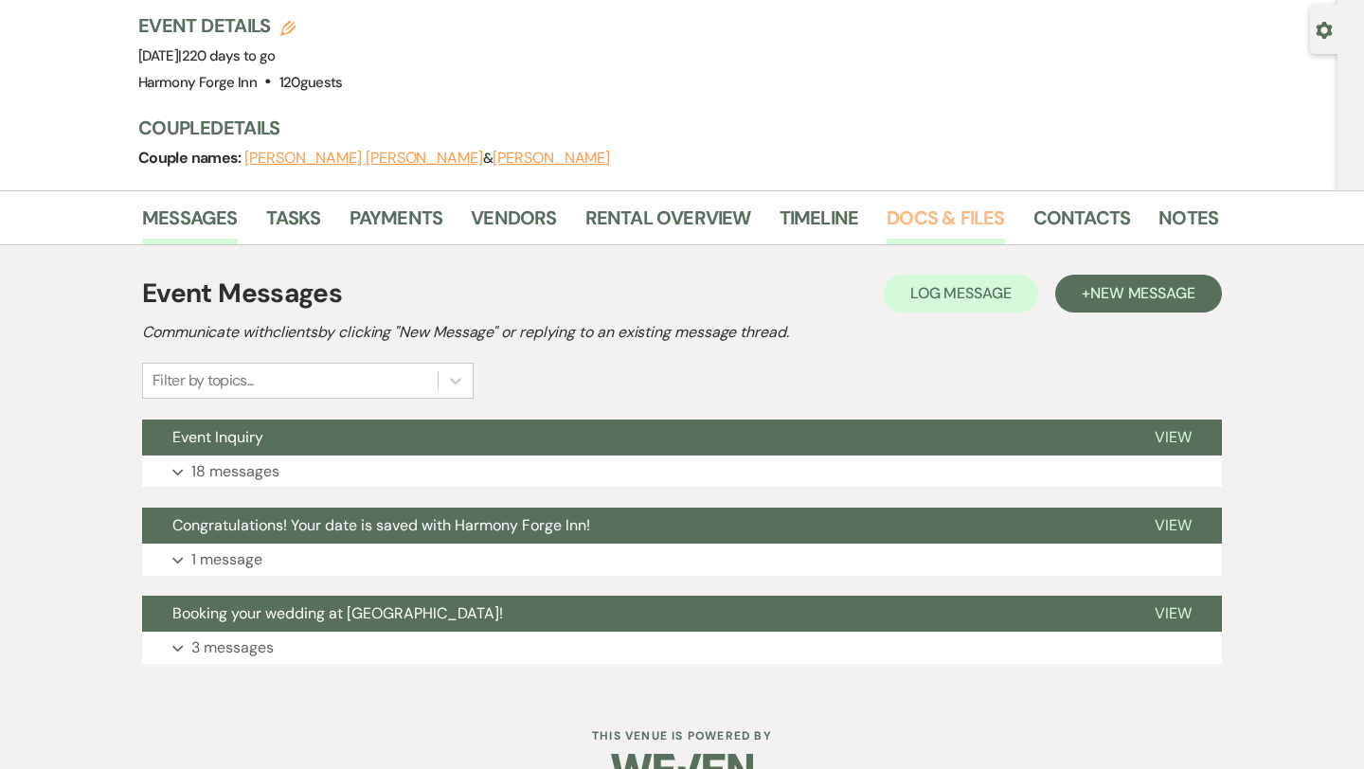
click at [927, 203] on link "Docs & Files" at bounding box center [944, 224] width 117 height 42
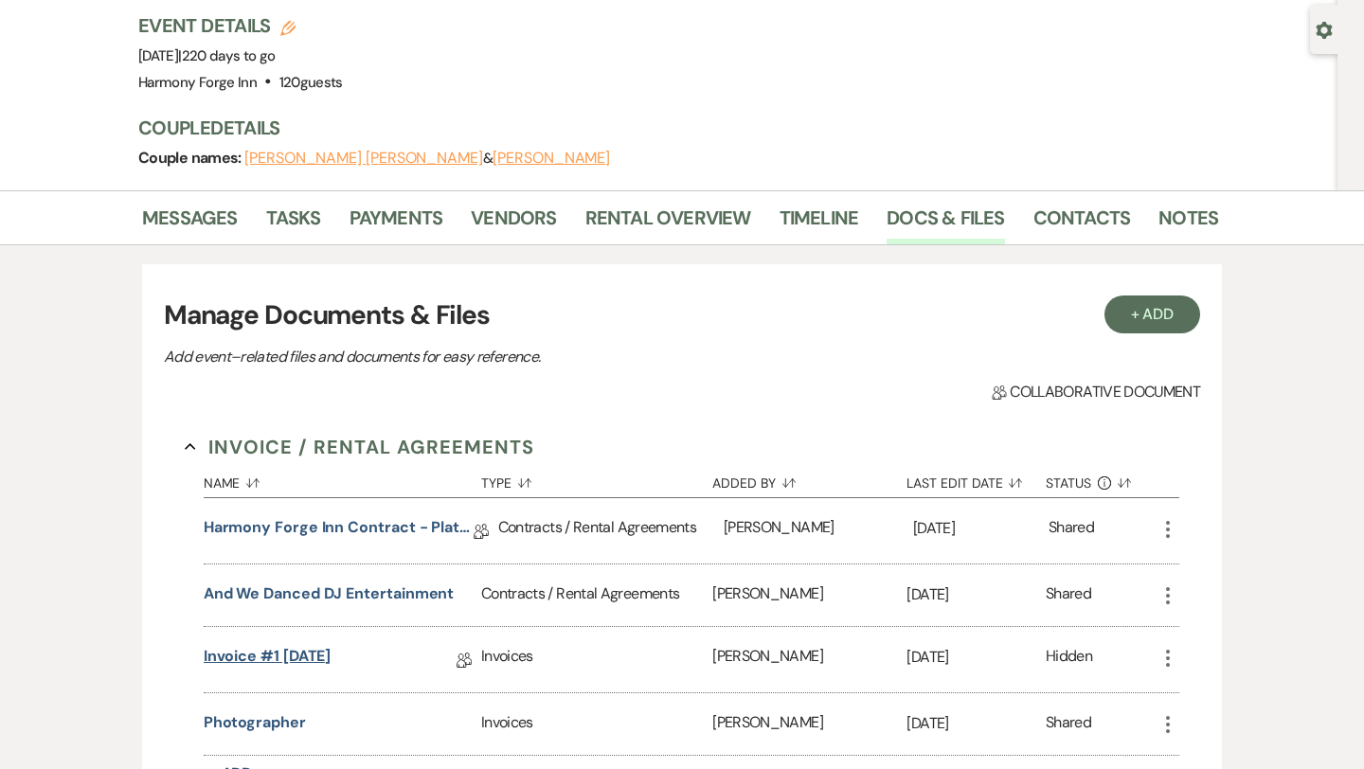
click at [331, 645] on link "Invoice #1 [DATE]" at bounding box center [268, 659] width 128 height 29
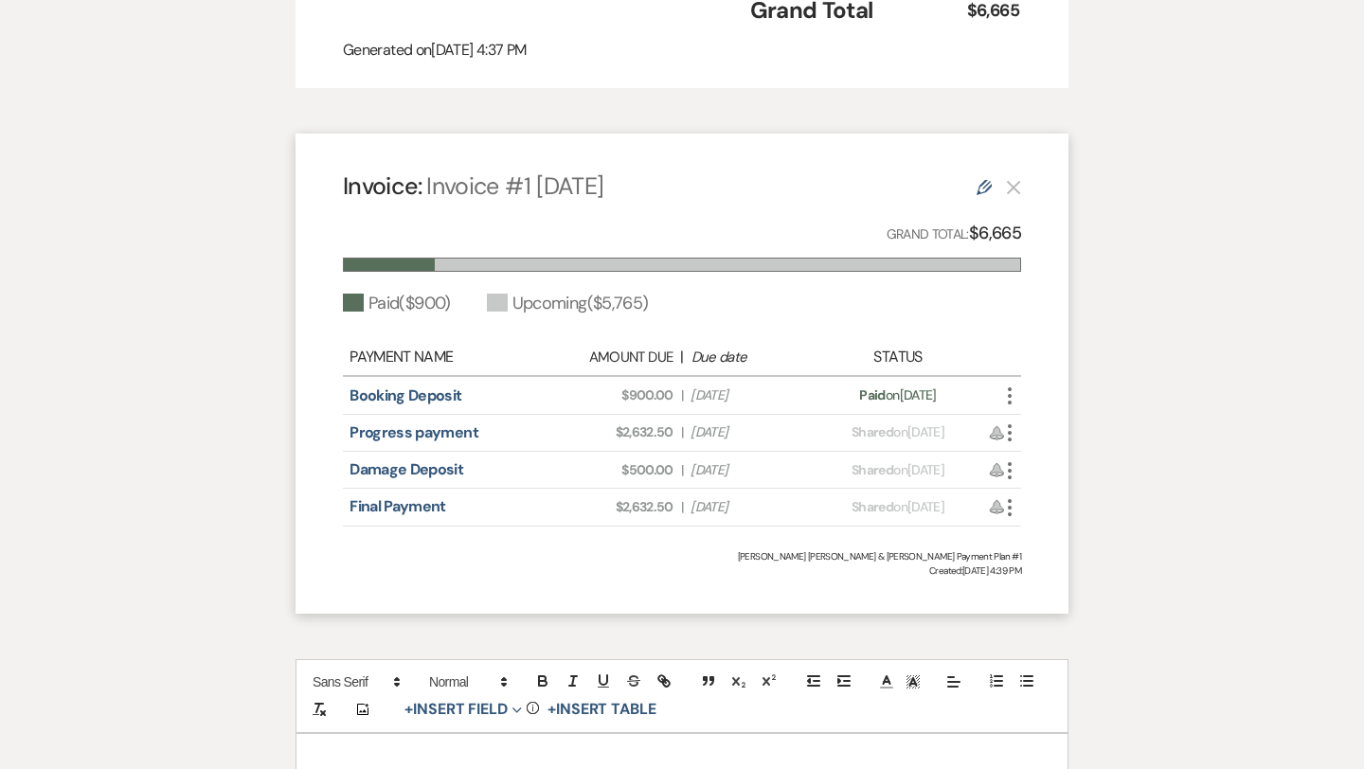
scroll to position [1176, 0]
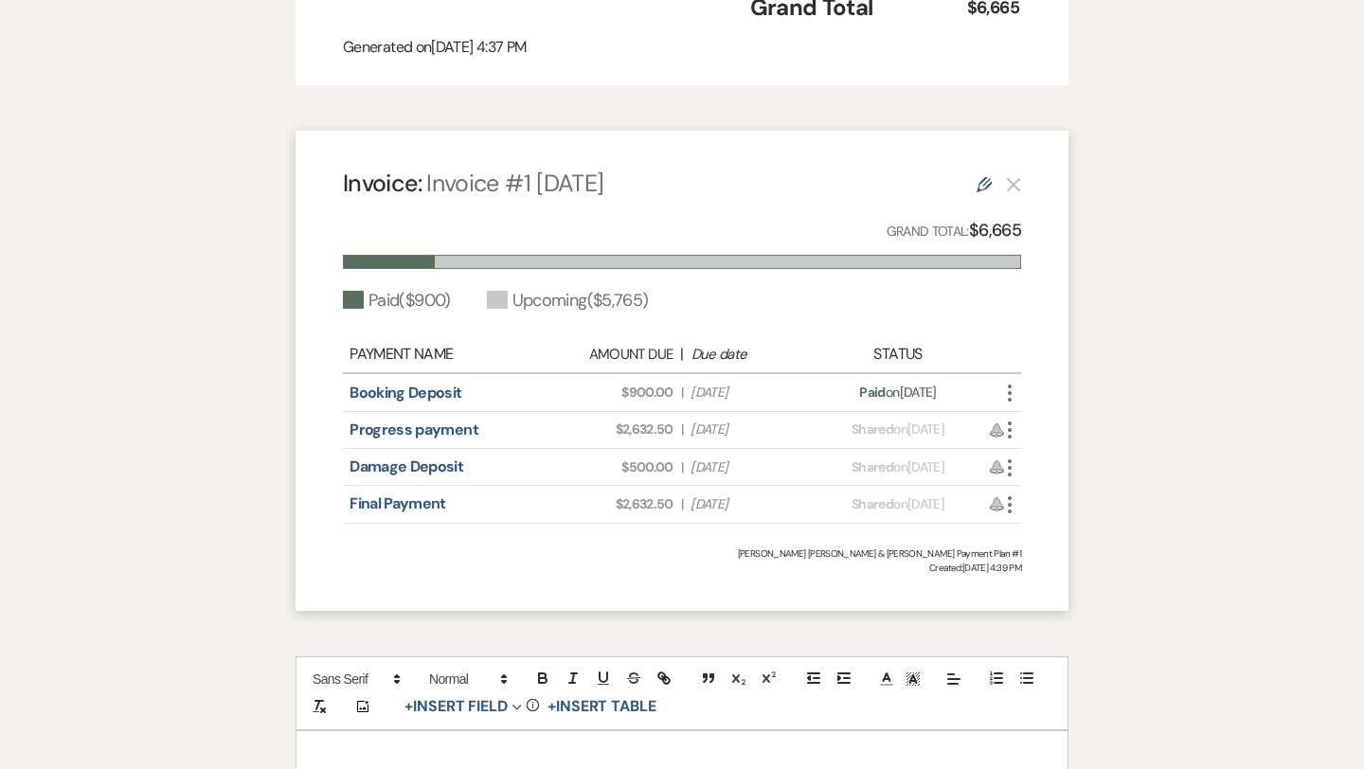
scroll to position [166, 0]
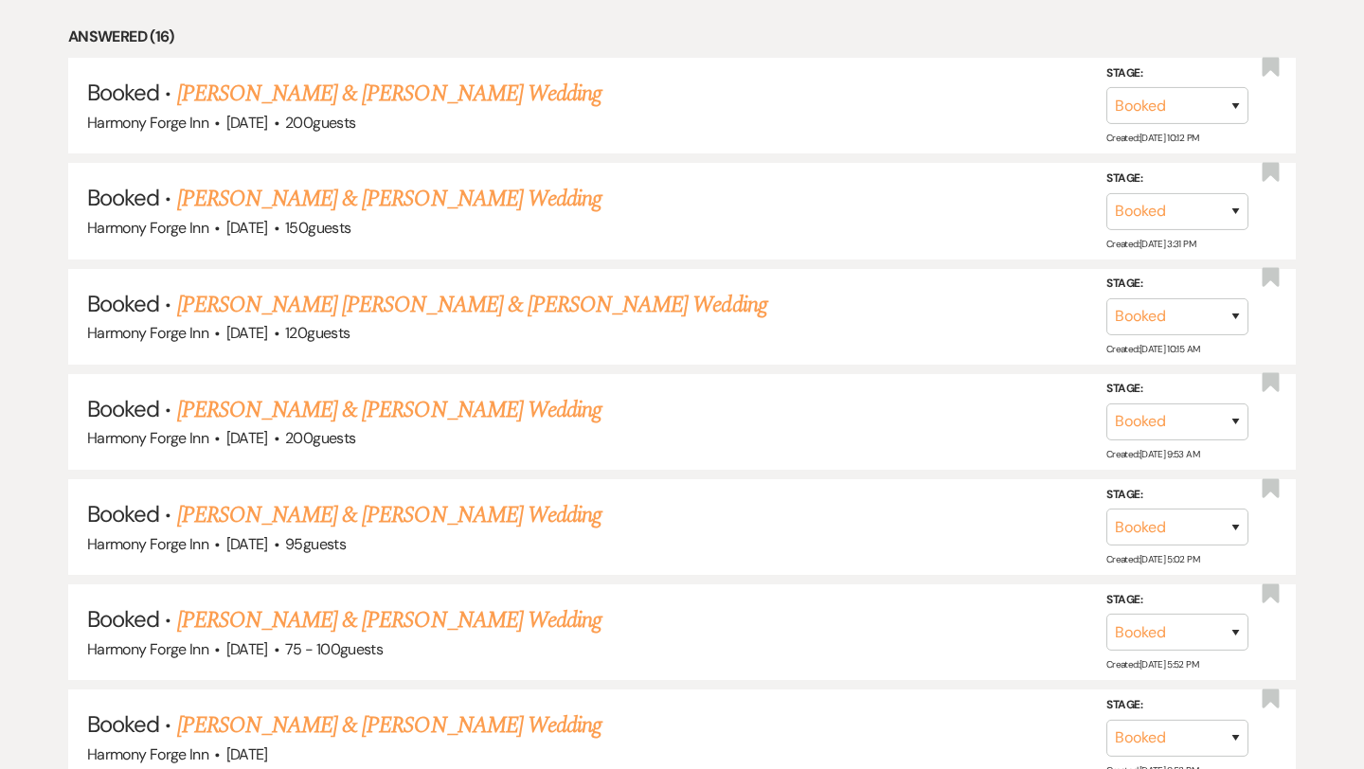
scroll to position [897, 0]
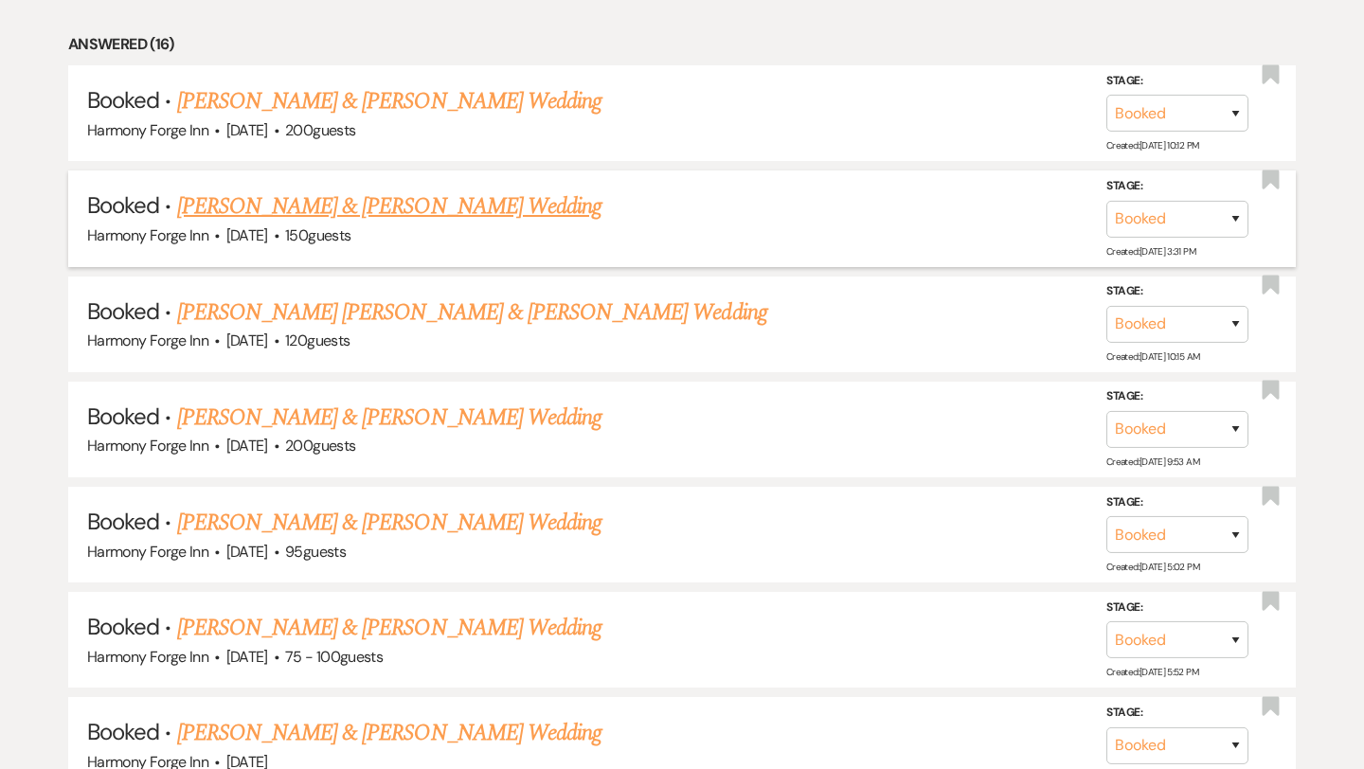
click at [362, 206] on link "[PERSON_NAME] & [PERSON_NAME] Wedding" at bounding box center [389, 206] width 424 height 34
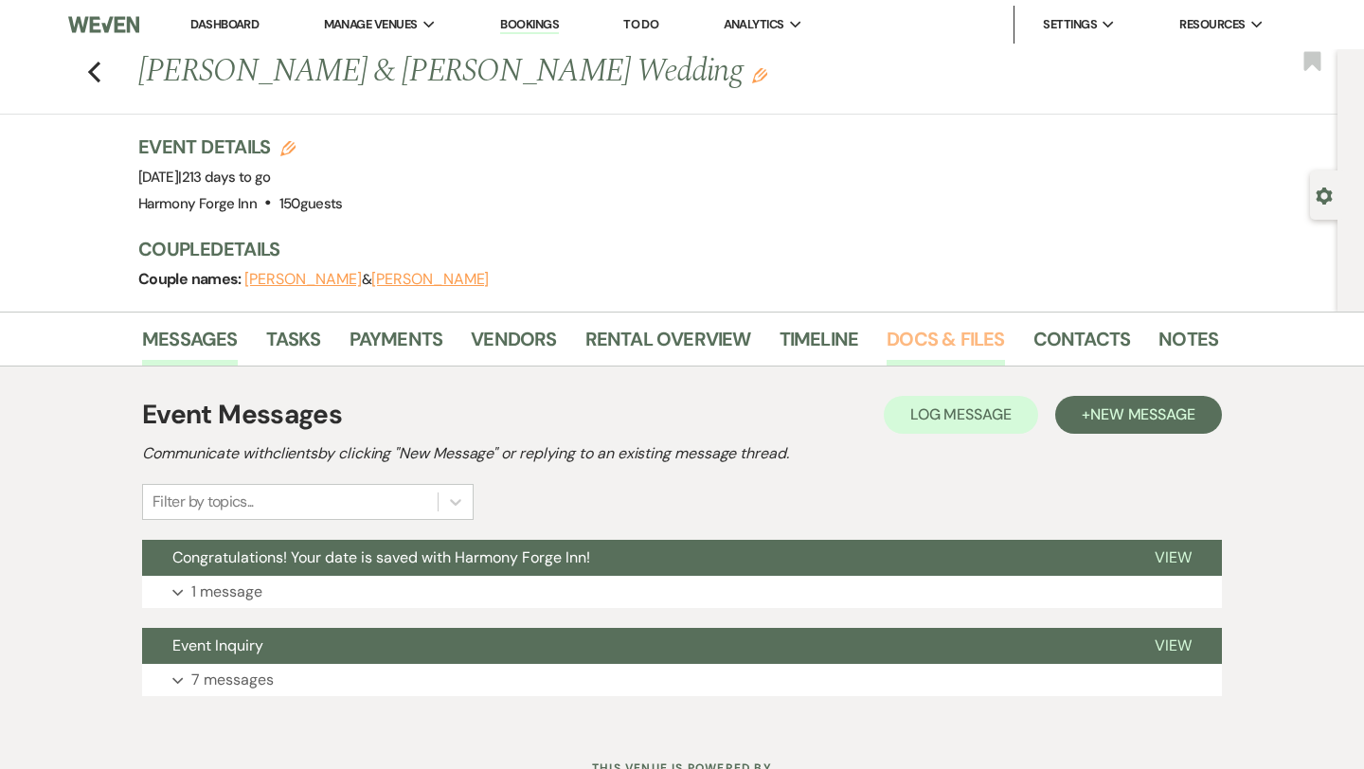
click at [904, 340] on link "Docs & Files" at bounding box center [944, 345] width 117 height 42
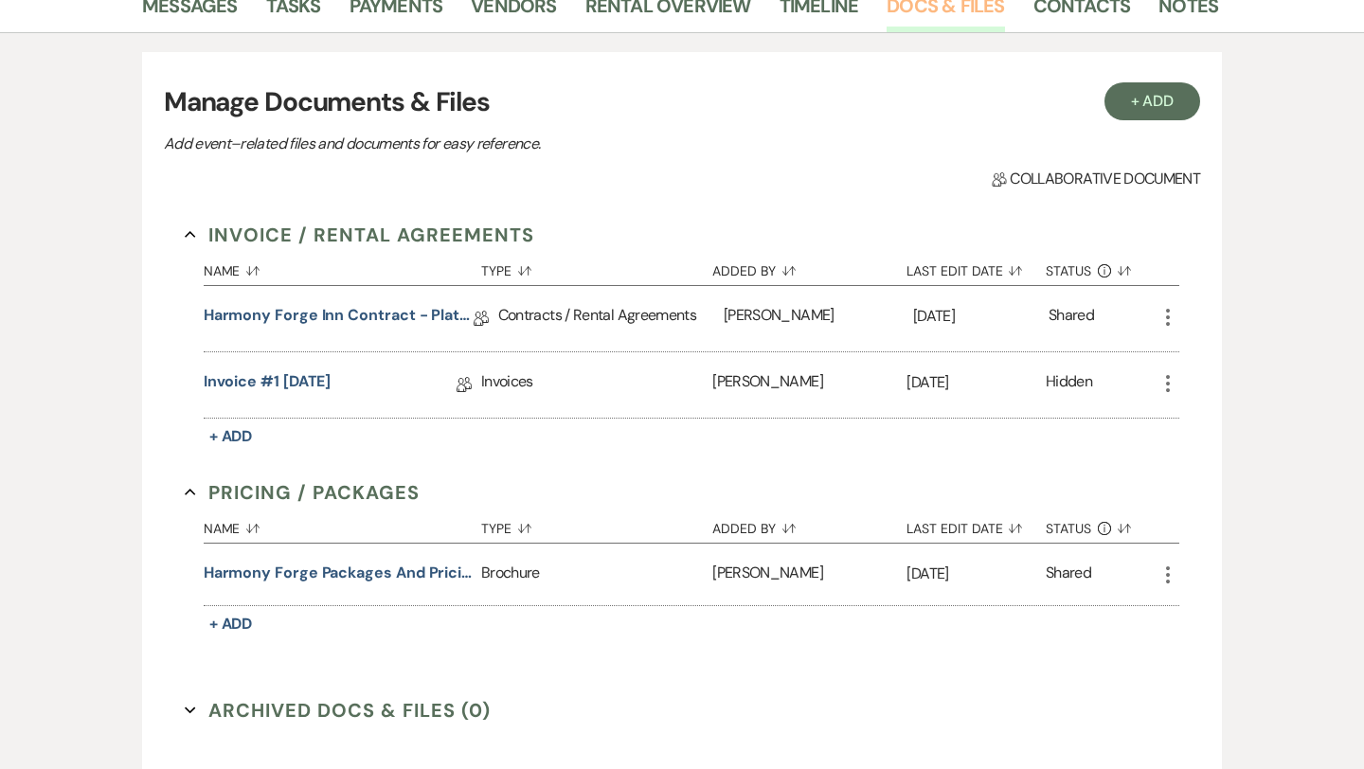
scroll to position [341, 0]
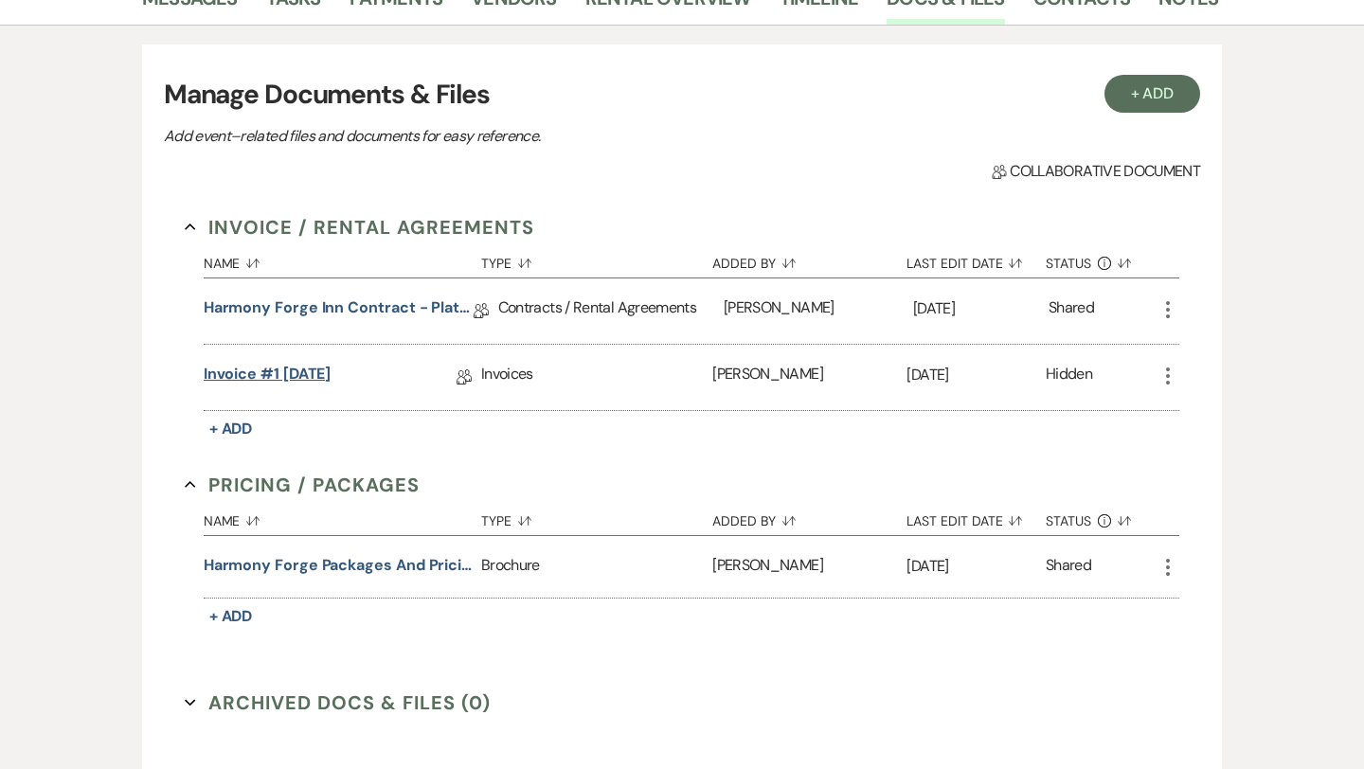
click at [331, 375] on link "Invoice #1 [DATE]" at bounding box center [268, 377] width 128 height 29
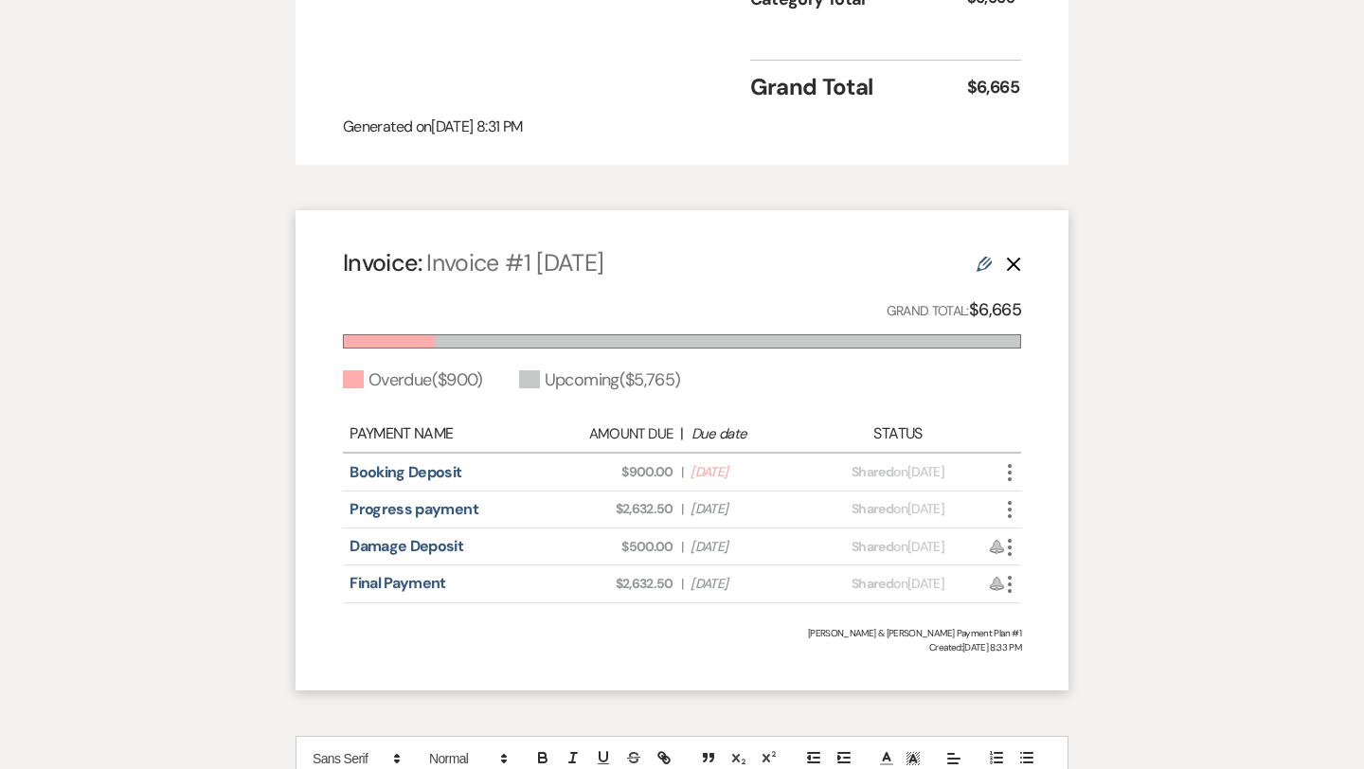
scroll to position [1094, 0]
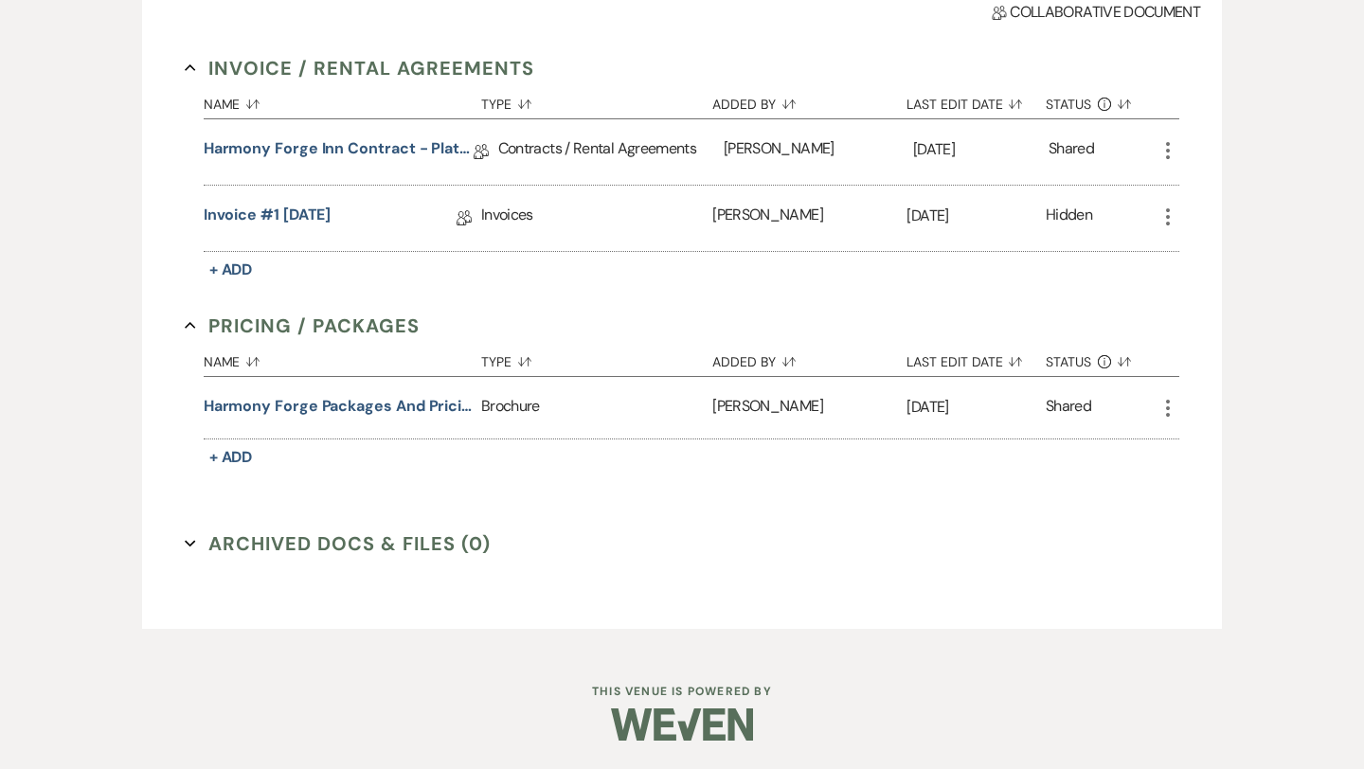
scroll to position [341, 0]
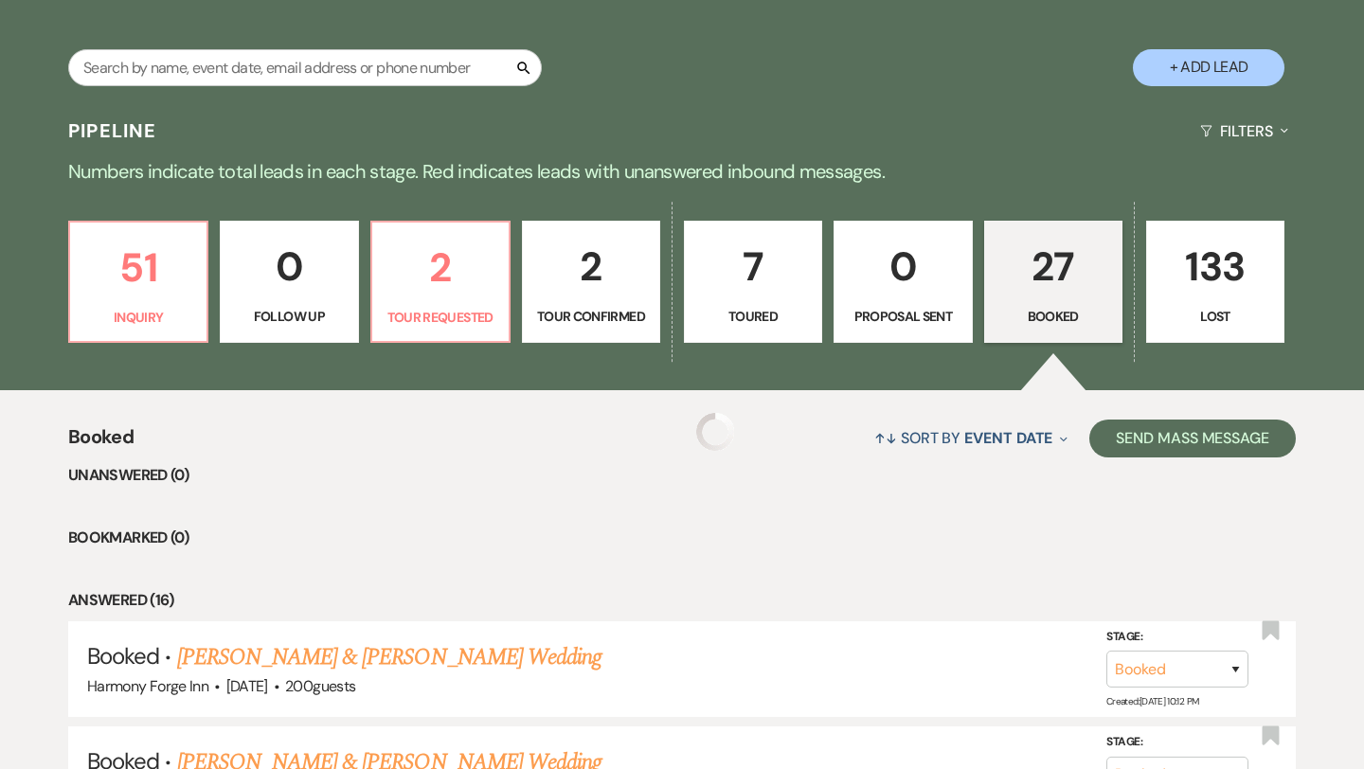
scroll to position [897, 0]
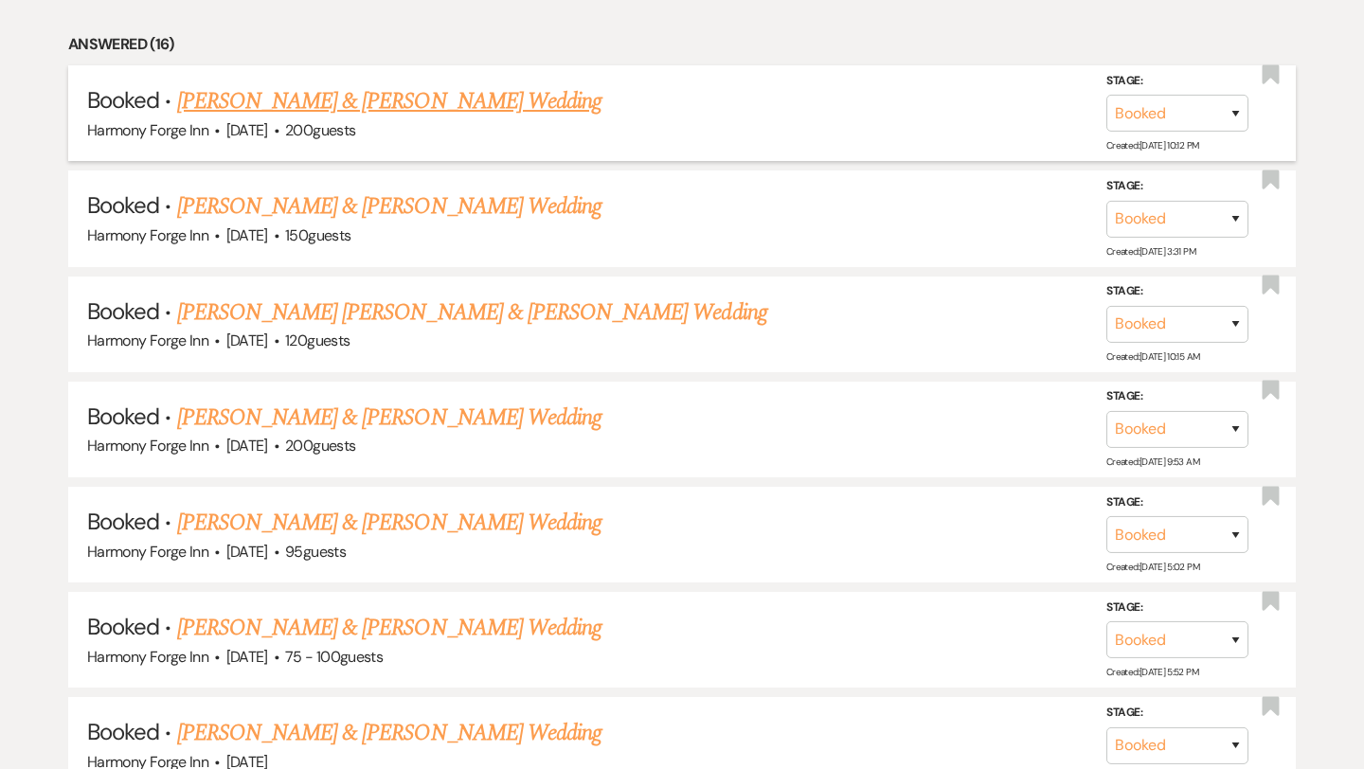
click at [429, 105] on link "[PERSON_NAME] & [PERSON_NAME] Wedding" at bounding box center [389, 101] width 424 height 34
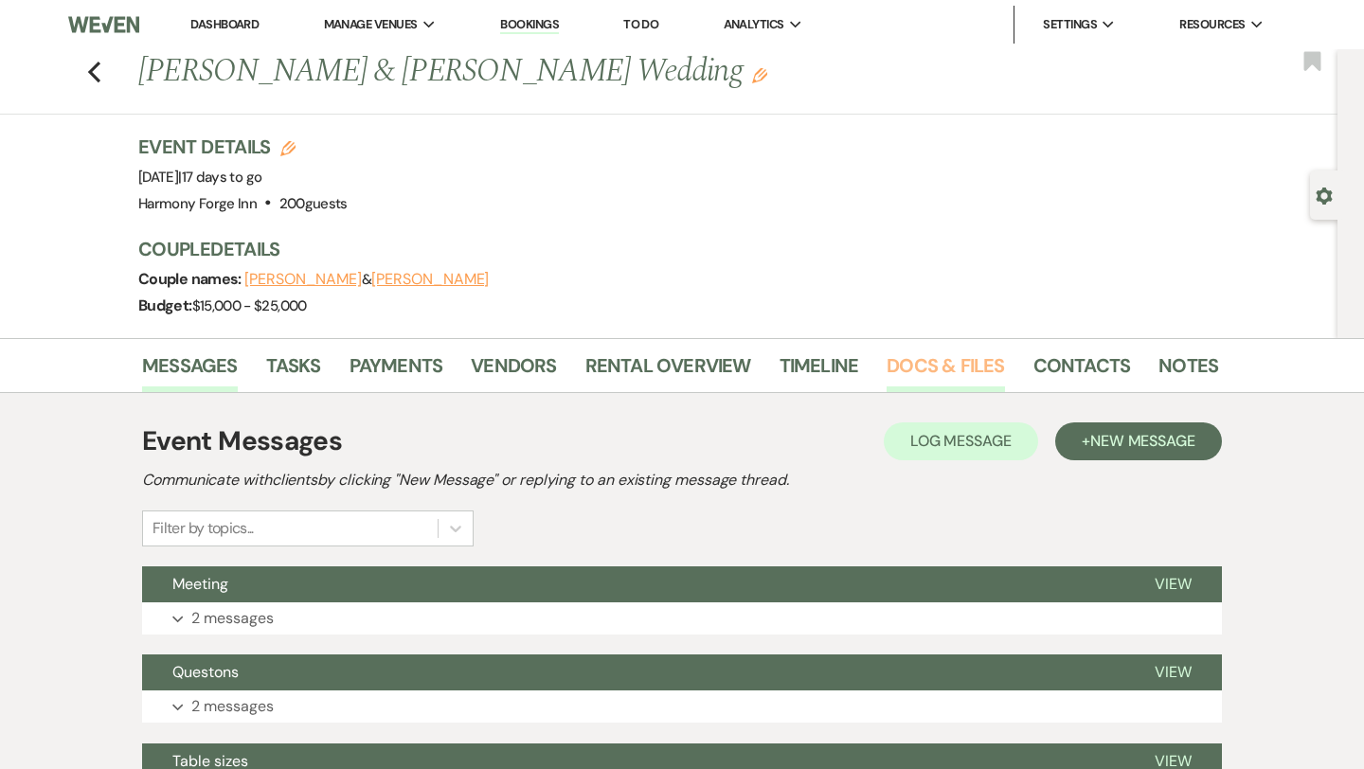
click at [901, 367] on link "Docs & Files" at bounding box center [944, 371] width 117 height 42
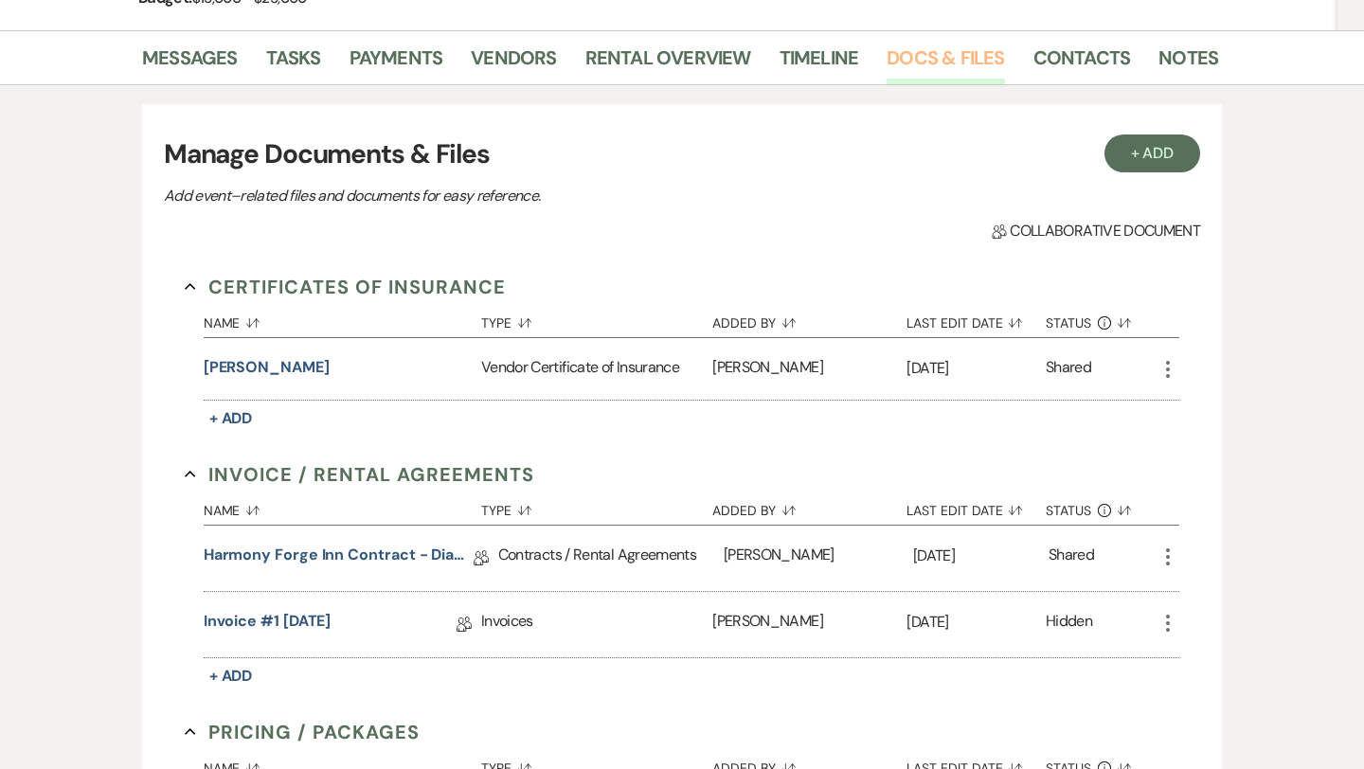
scroll to position [311, 0]
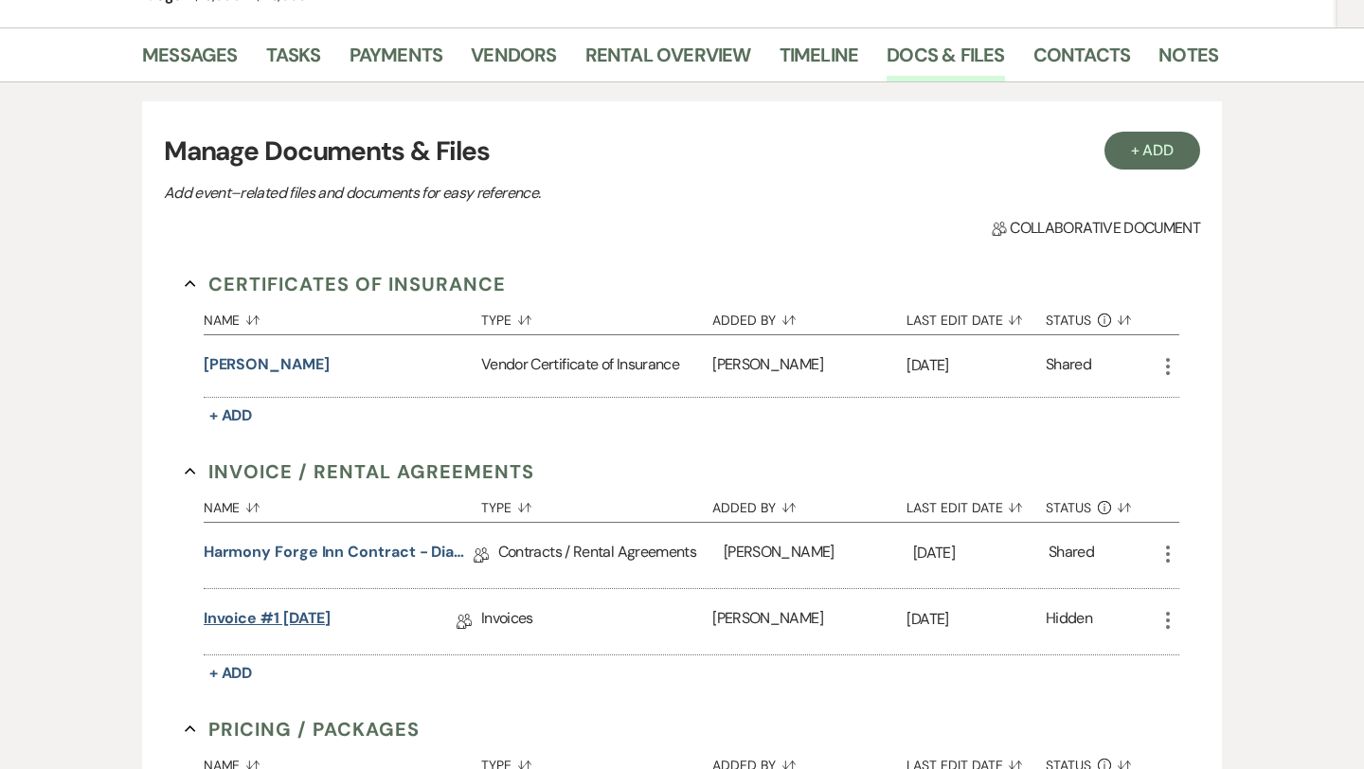
click at [263, 616] on link "Invoice #1 [DATE]" at bounding box center [268, 621] width 128 height 29
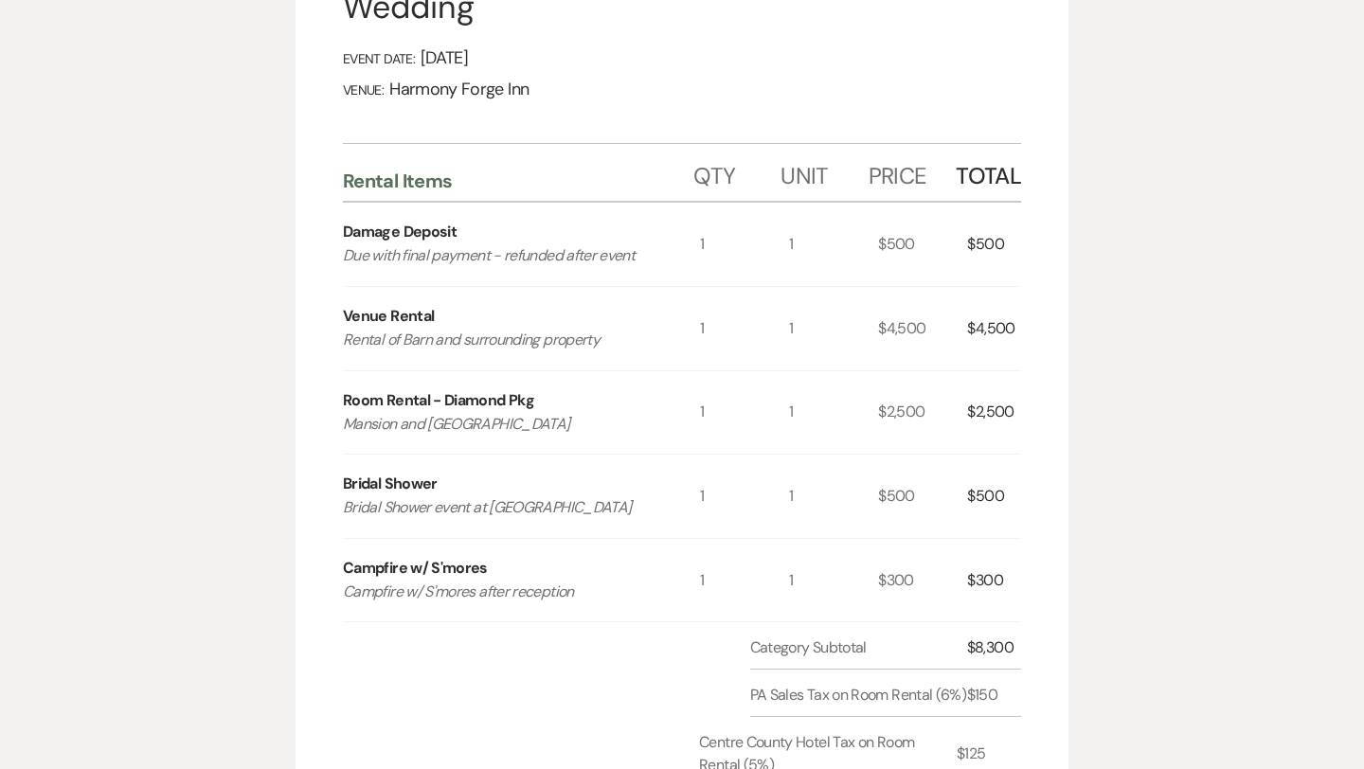
scroll to position [438, 0]
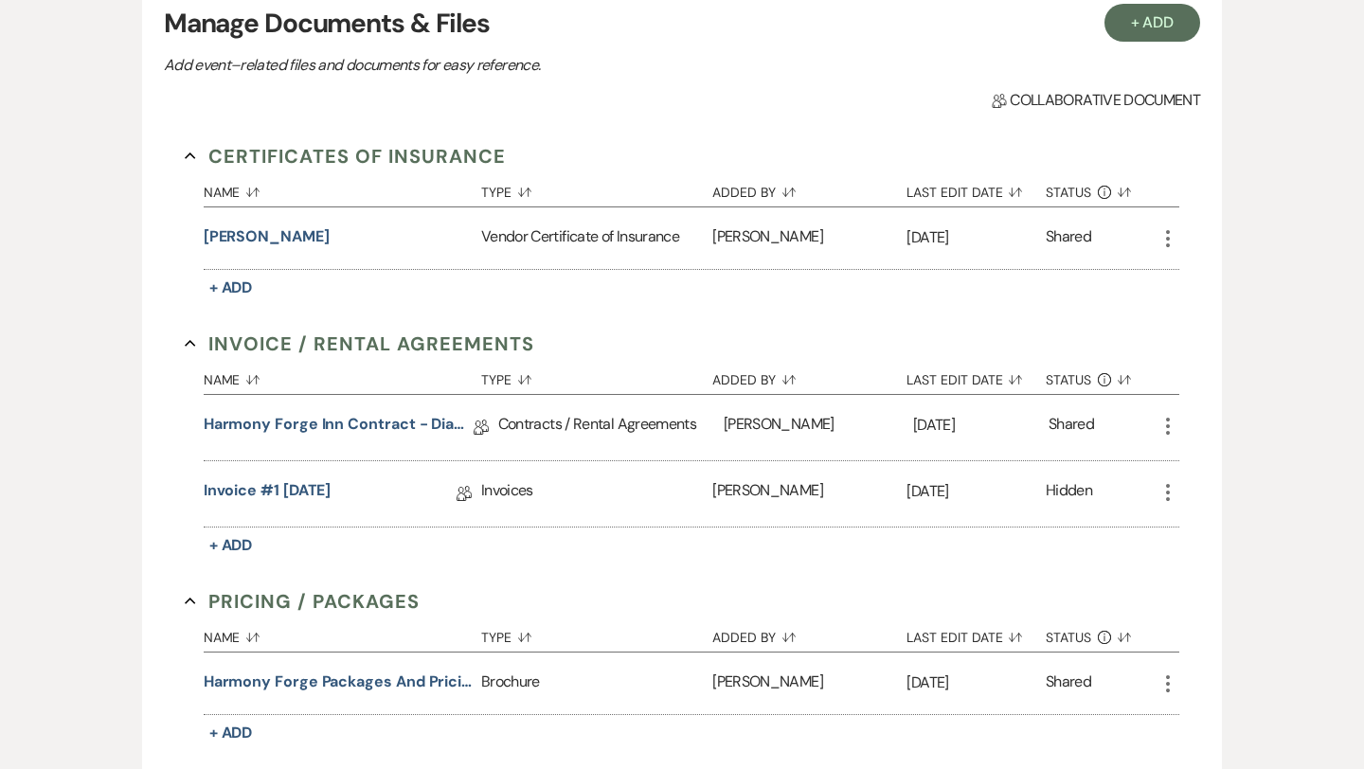
scroll to position [311, 0]
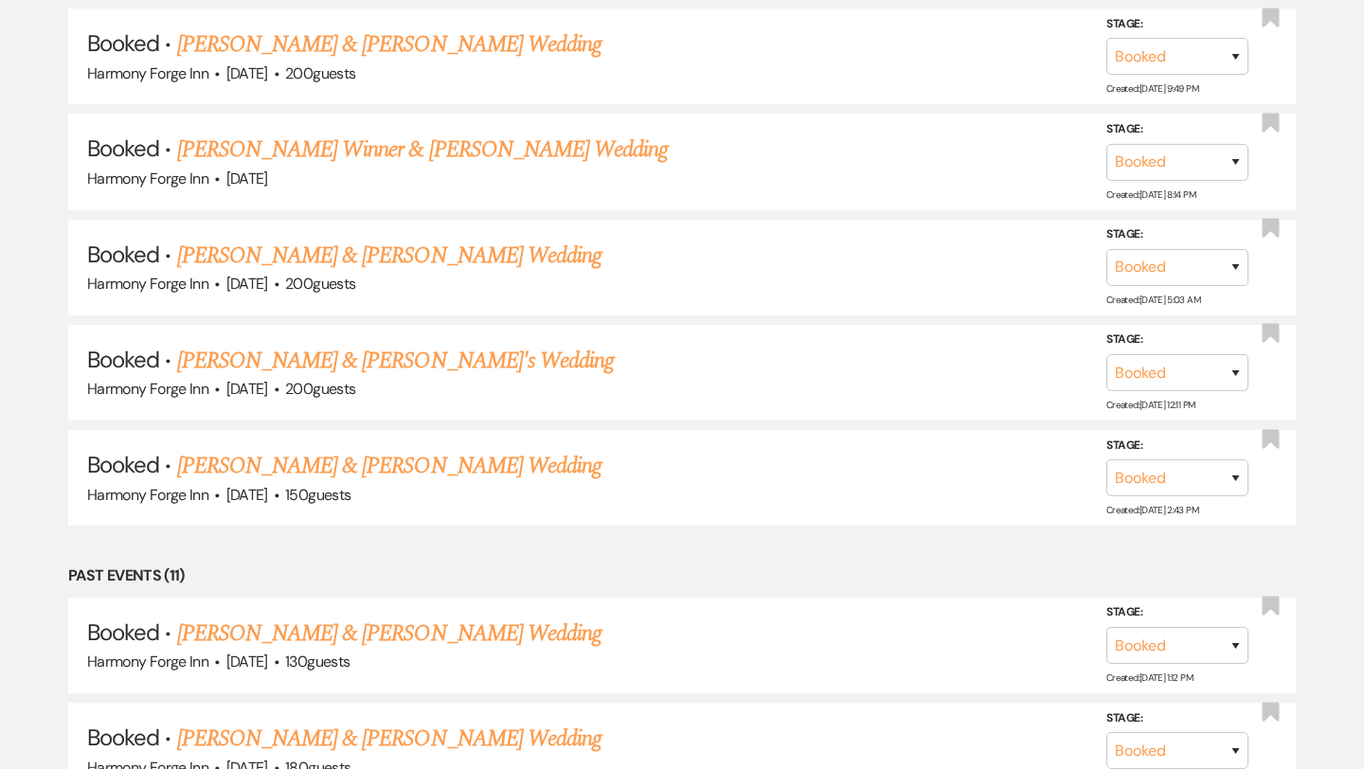
scroll to position [2118, 0]
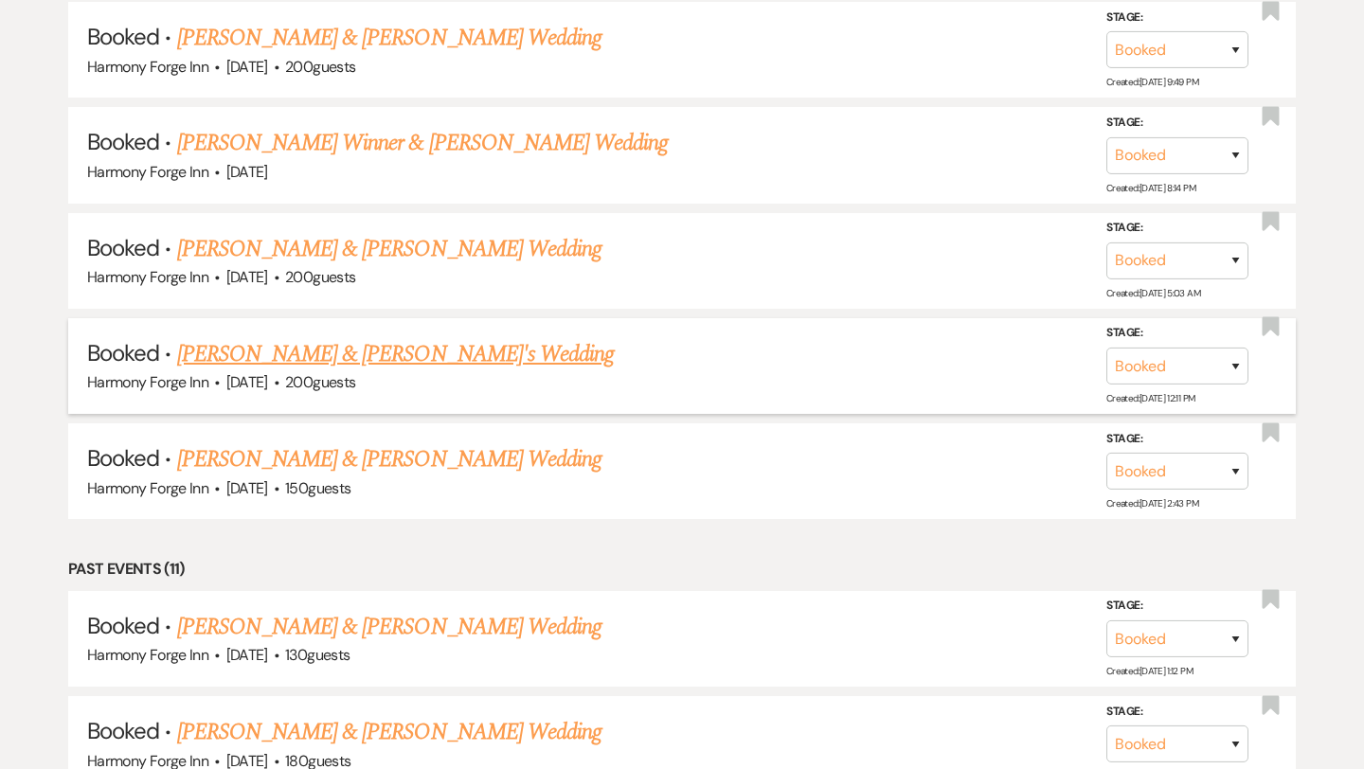
click at [374, 347] on link "[PERSON_NAME] & [PERSON_NAME]'s Wedding" at bounding box center [396, 354] width 438 height 34
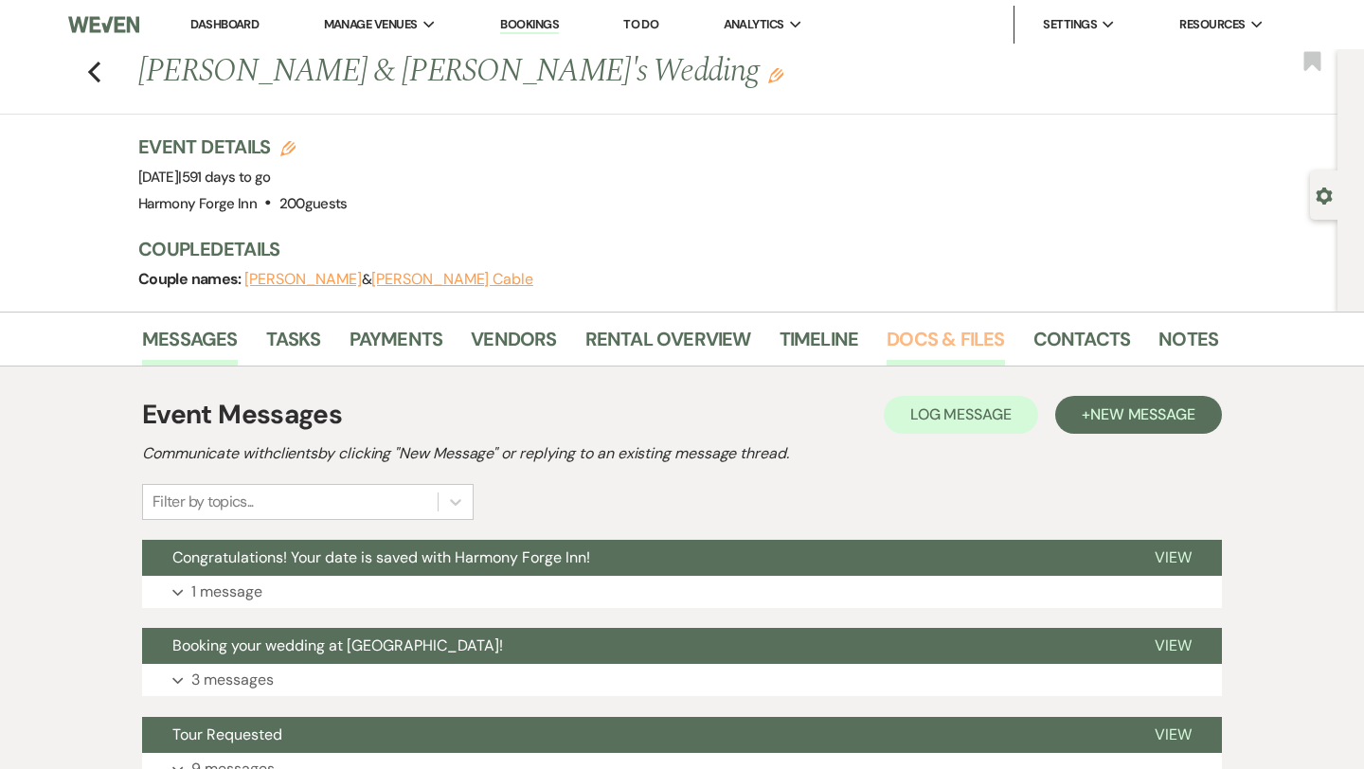
click at [930, 338] on link "Docs & Files" at bounding box center [944, 345] width 117 height 42
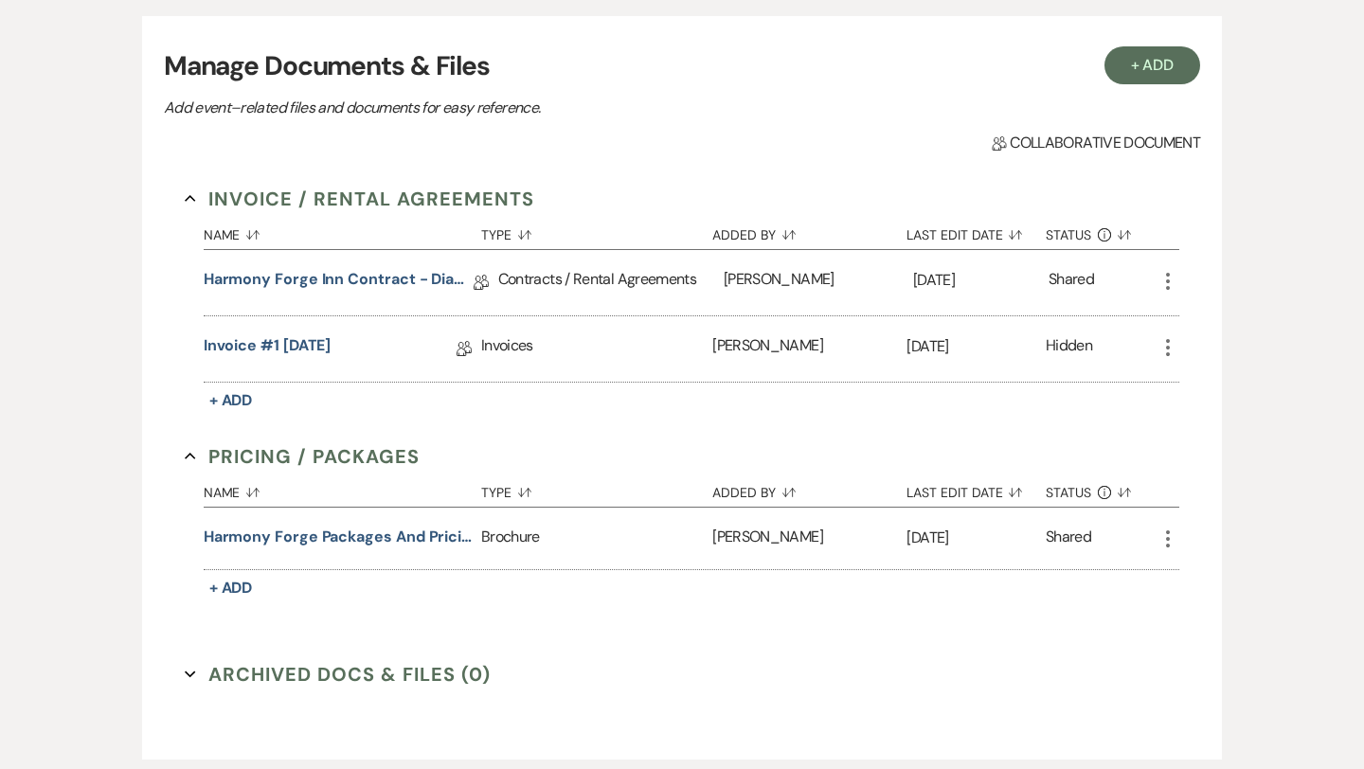
scroll to position [372, 0]
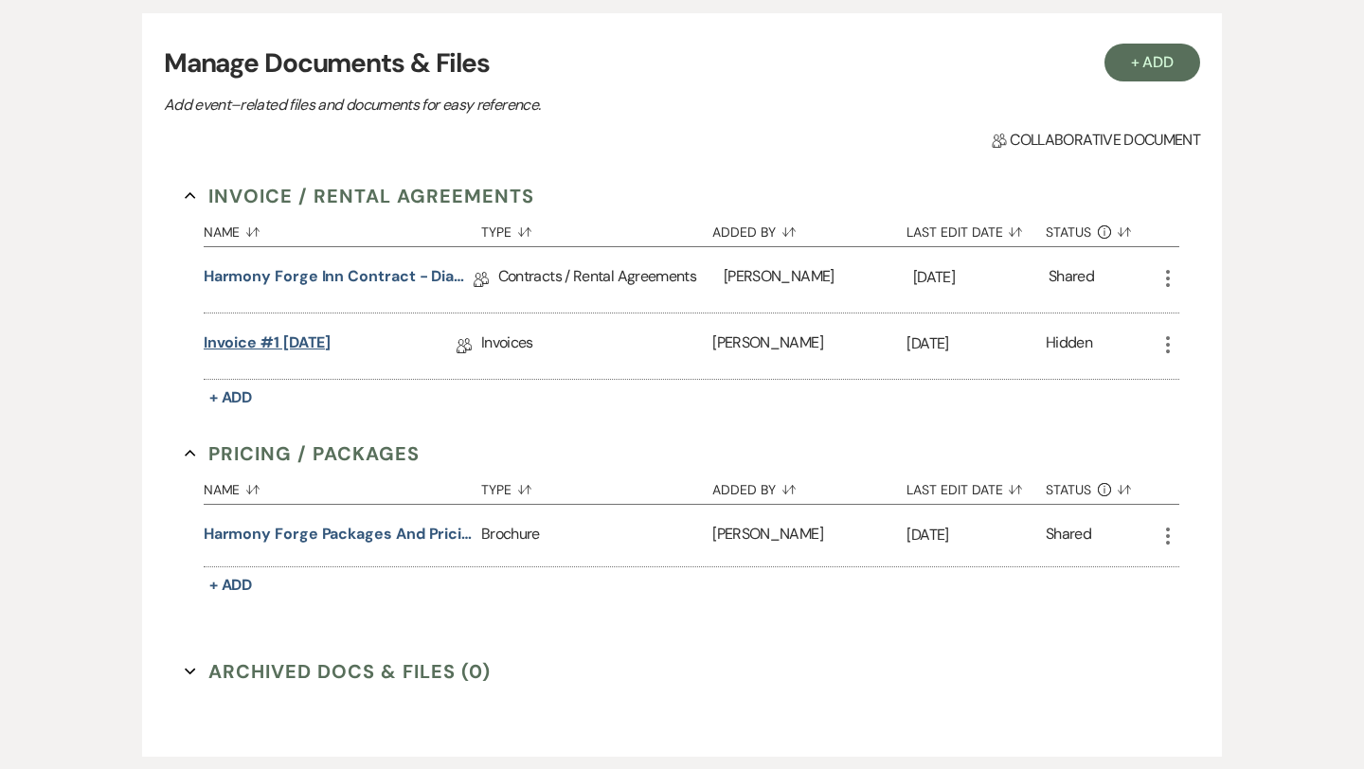
click at [320, 345] on link "Invoice #1 [DATE]" at bounding box center [268, 345] width 128 height 29
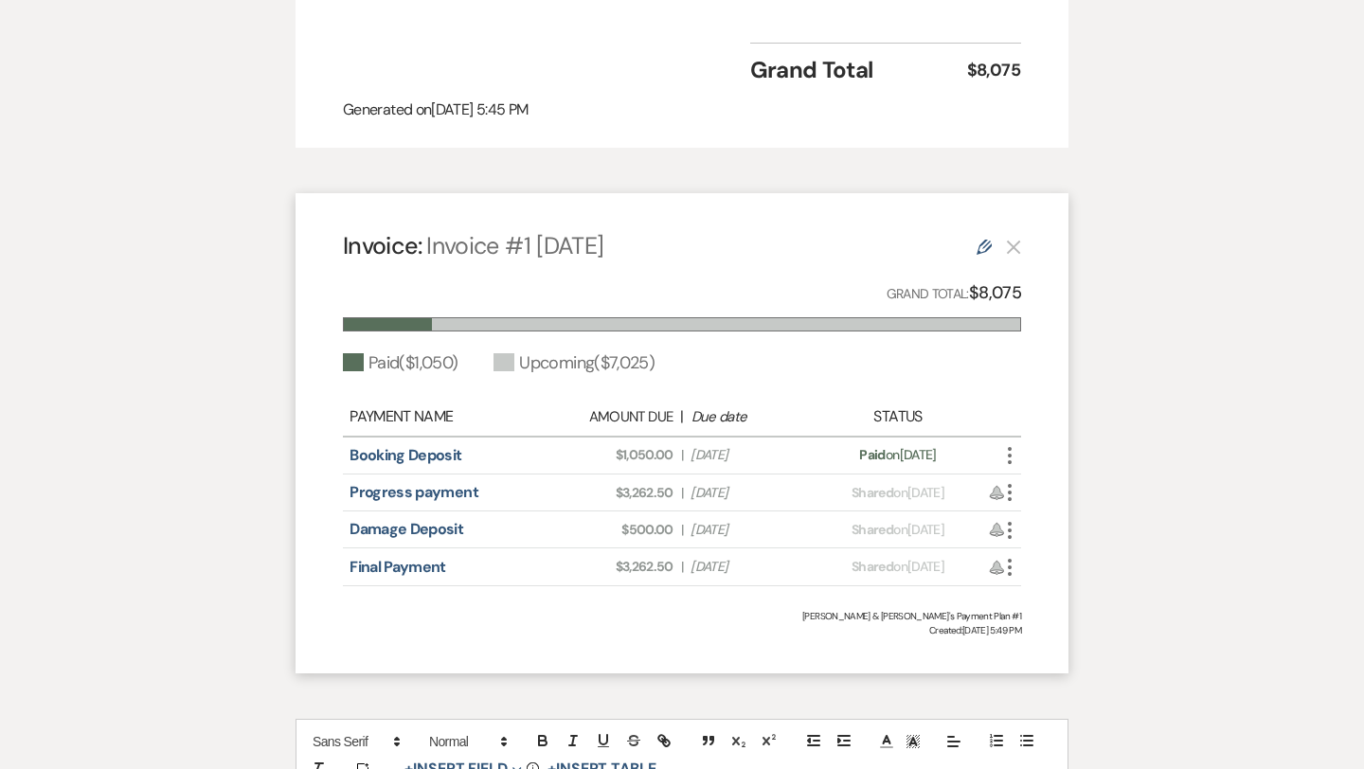
scroll to position [1234, 0]
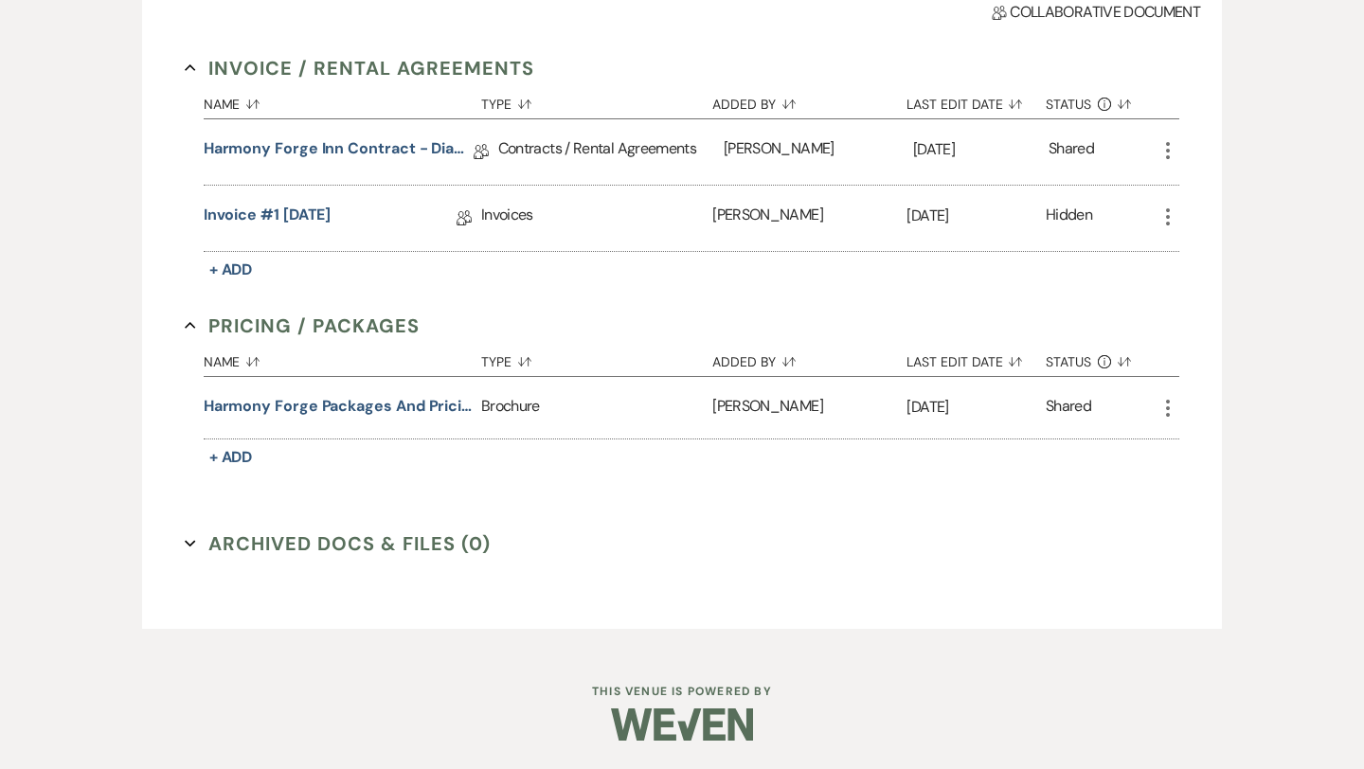
scroll to position [372, 0]
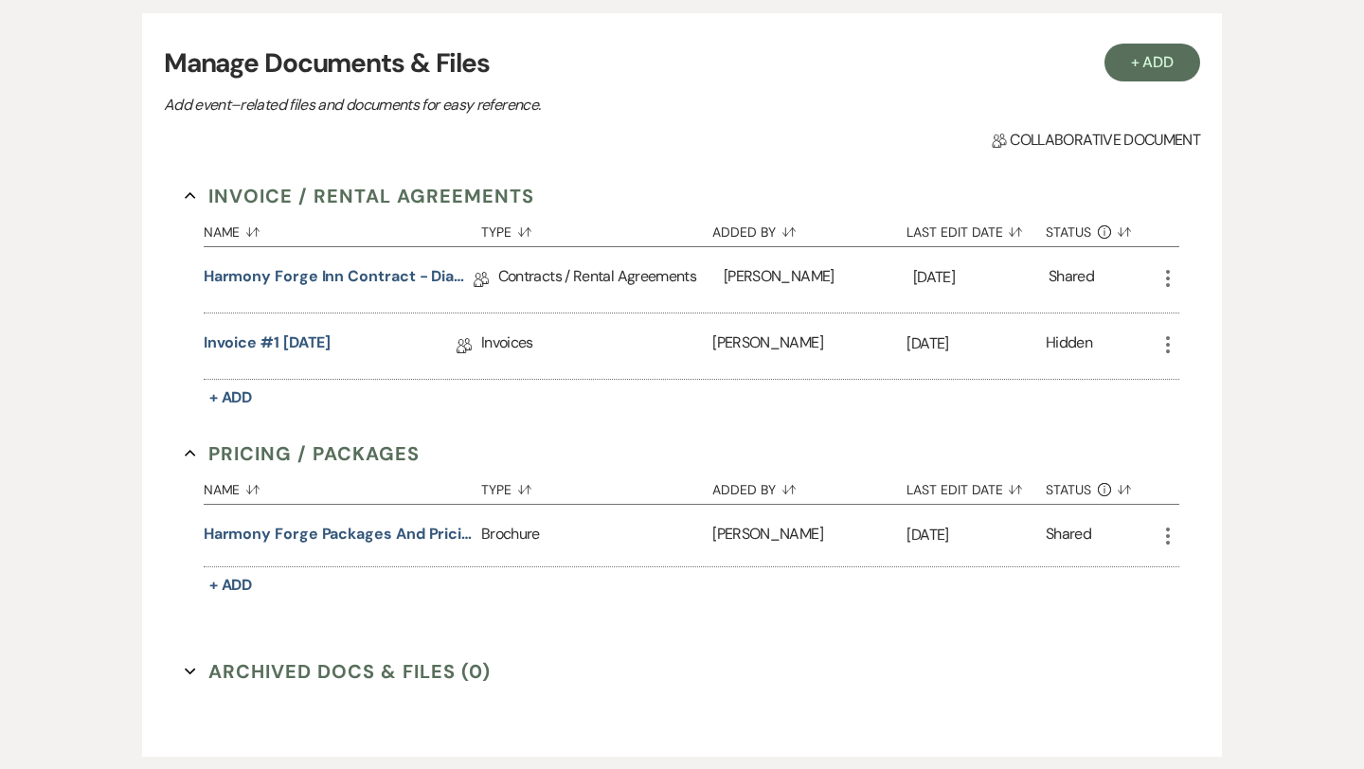
scroll to position [2118, 0]
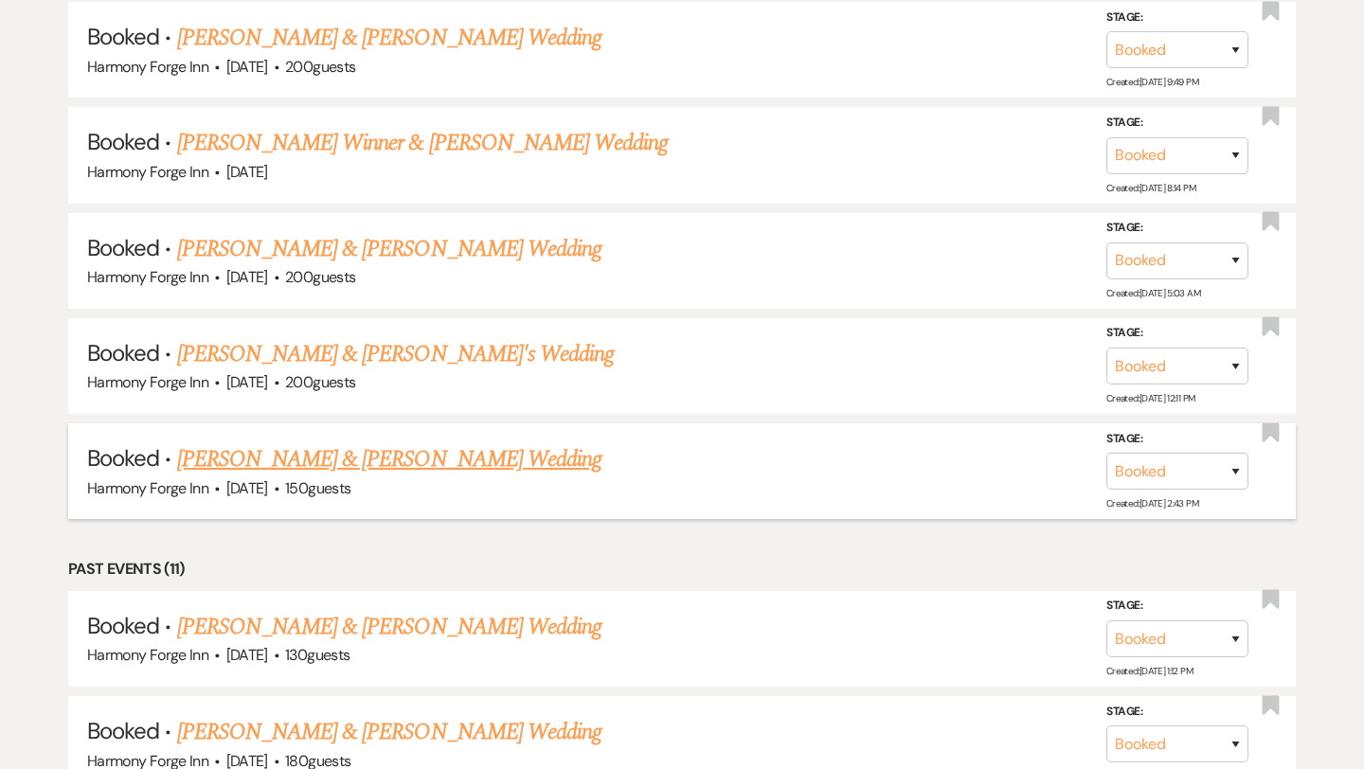
click at [350, 452] on link "[PERSON_NAME] & [PERSON_NAME] Wedding" at bounding box center [389, 459] width 424 height 34
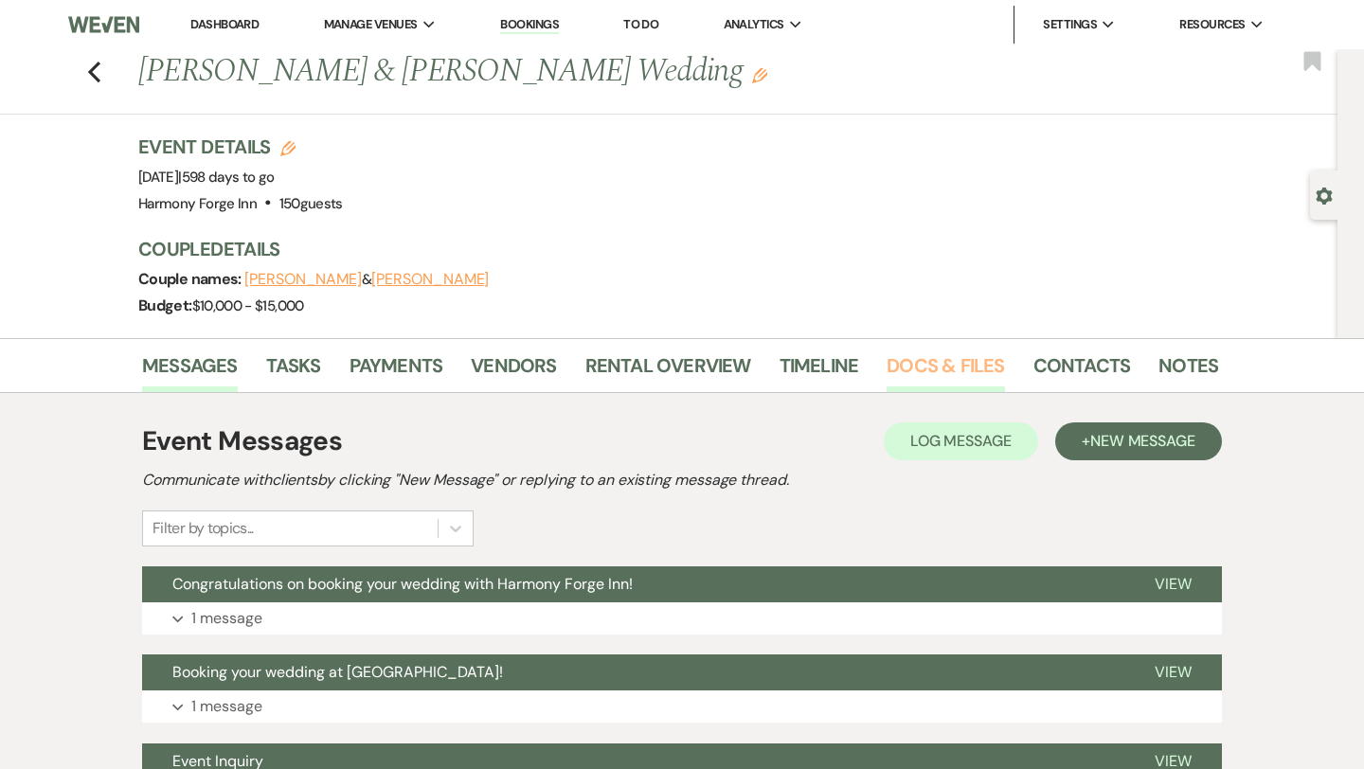
click at [908, 365] on link "Docs & Files" at bounding box center [944, 371] width 117 height 42
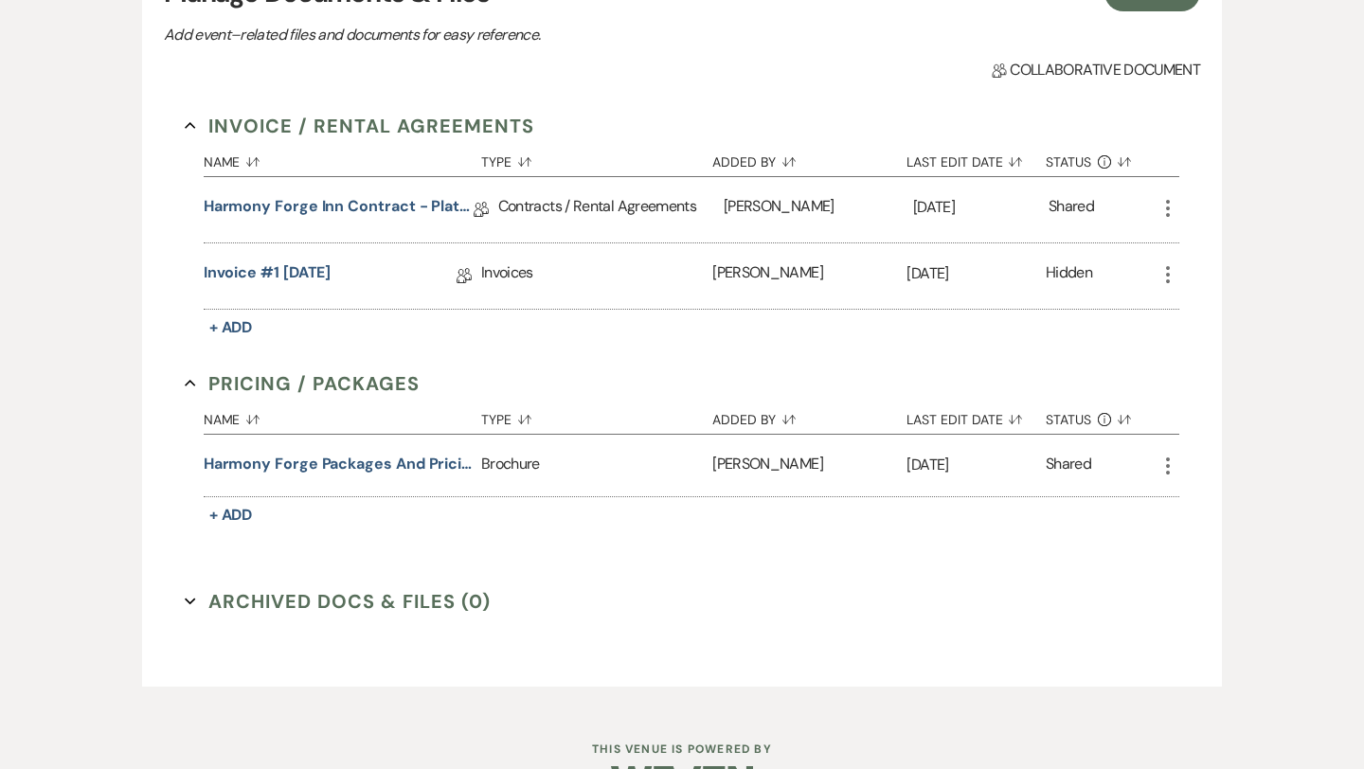
scroll to position [473, 0]
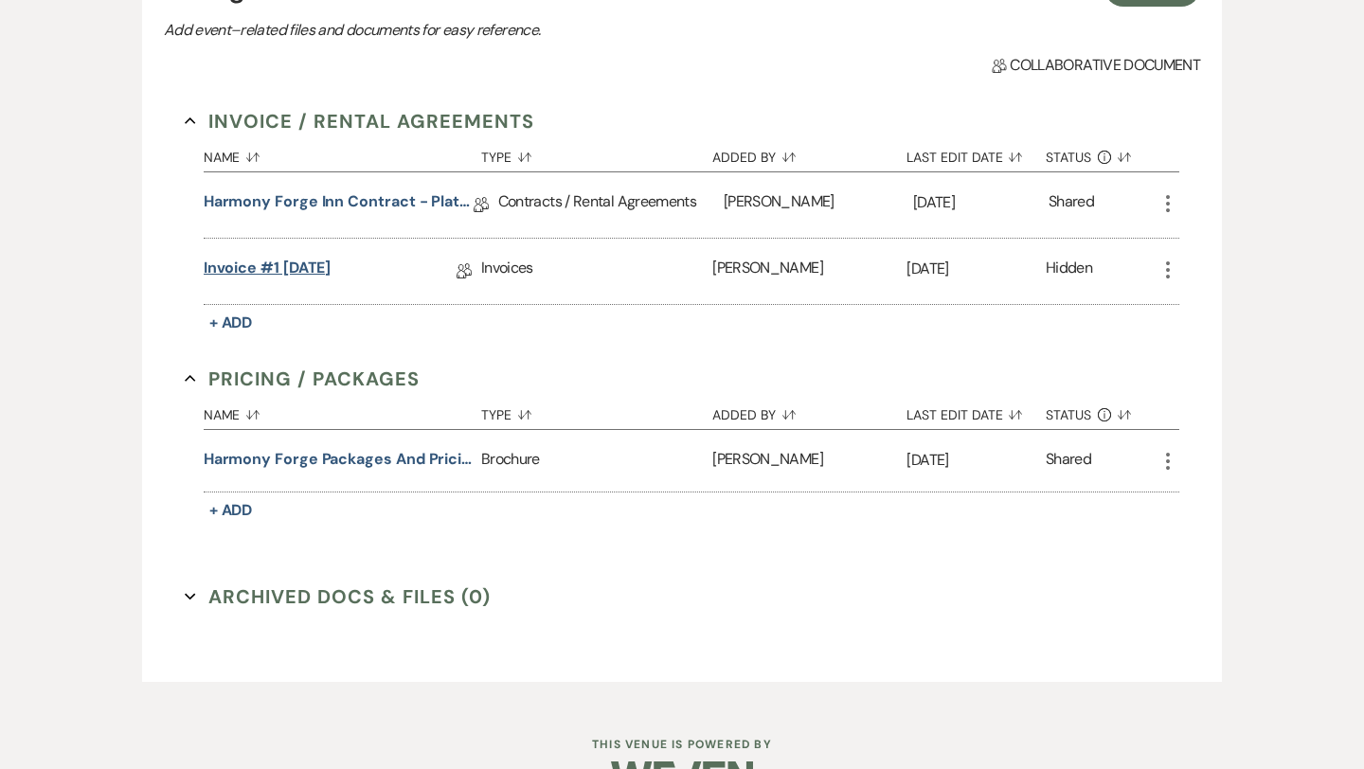
click at [322, 267] on link "Invoice #1 [DATE]" at bounding box center [268, 271] width 128 height 29
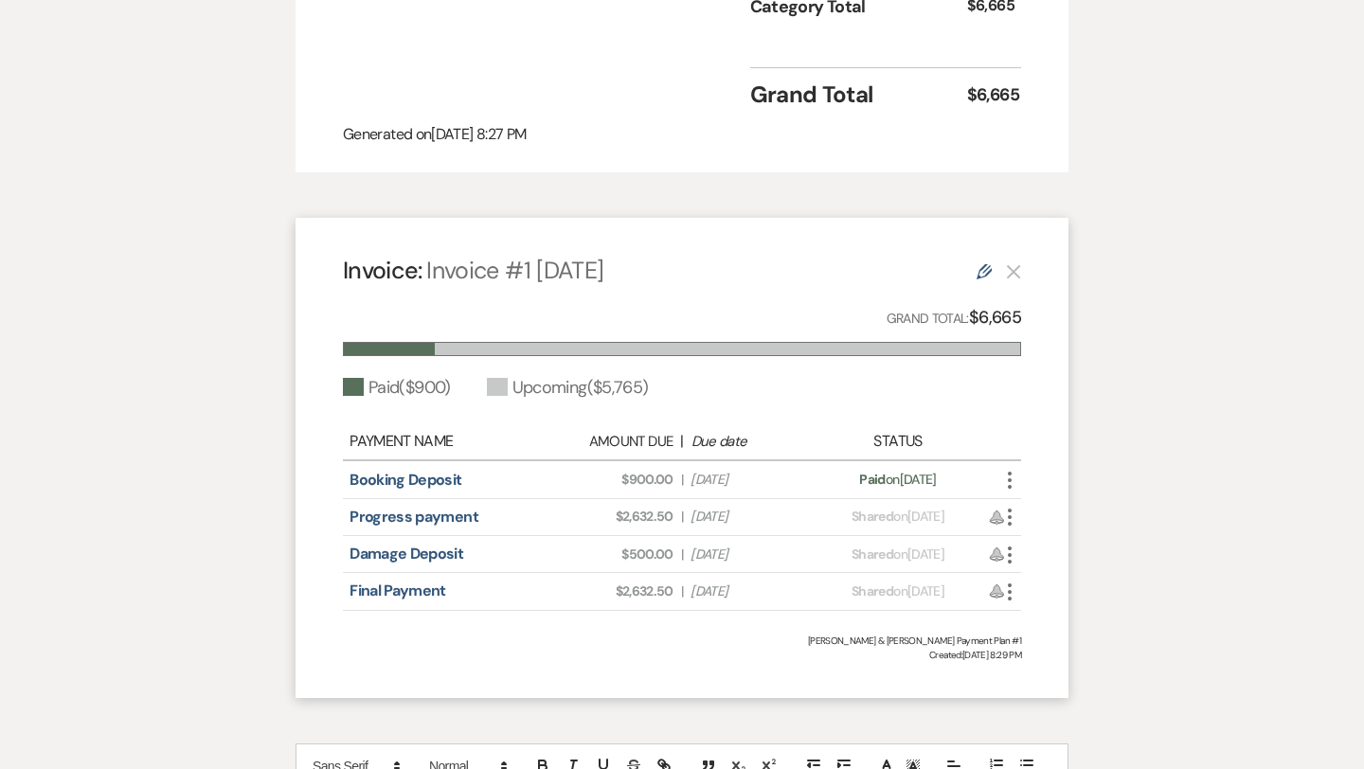
scroll to position [1092, 0]
